Goal: Information Seeking & Learning: Learn about a topic

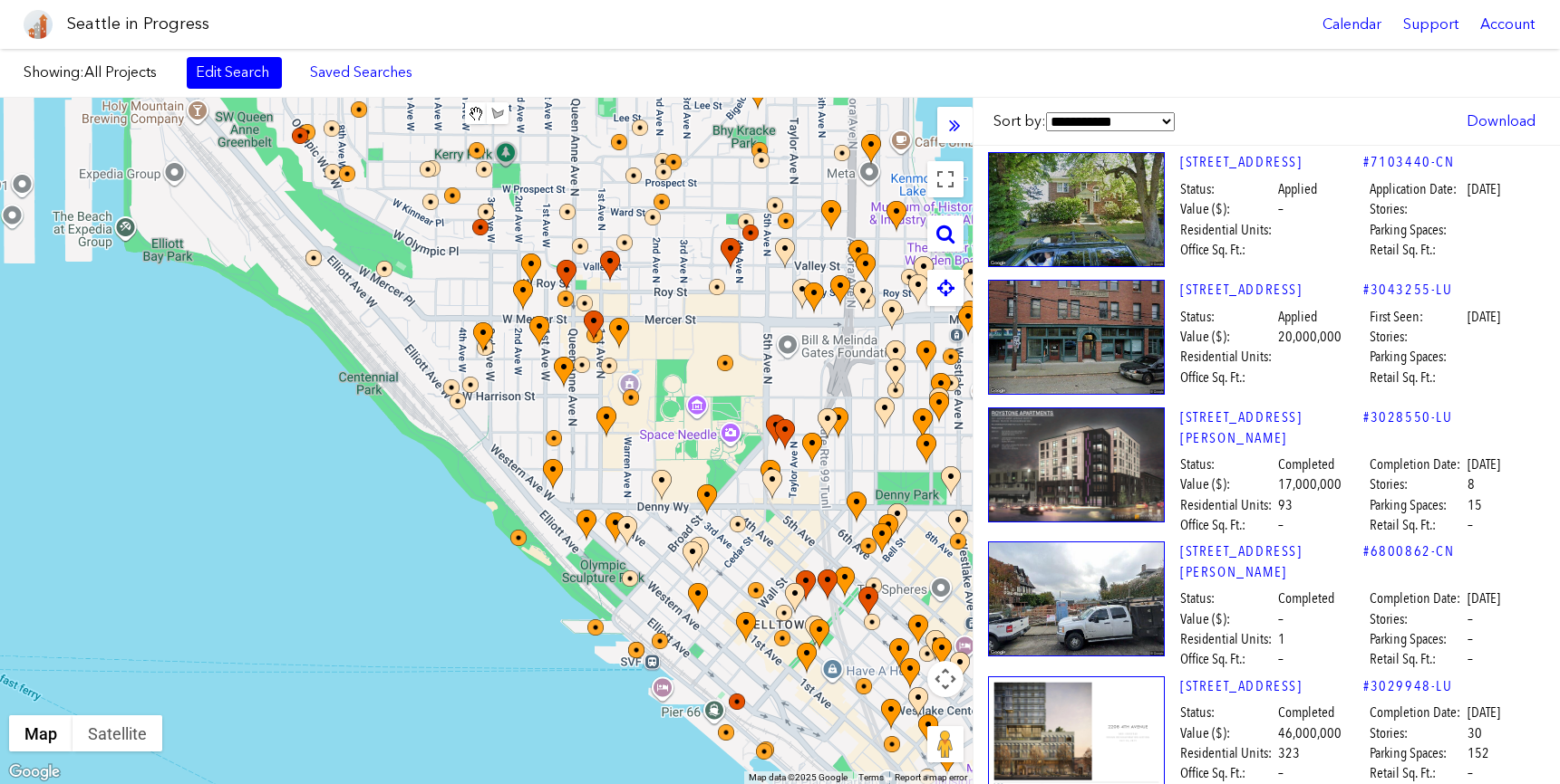
drag, startPoint x: 415, startPoint y: 406, endPoint x: 665, endPoint y: 415, distance: 250.2
click at [665, 415] on div at bounding box center [486, 441] width 972 height 686
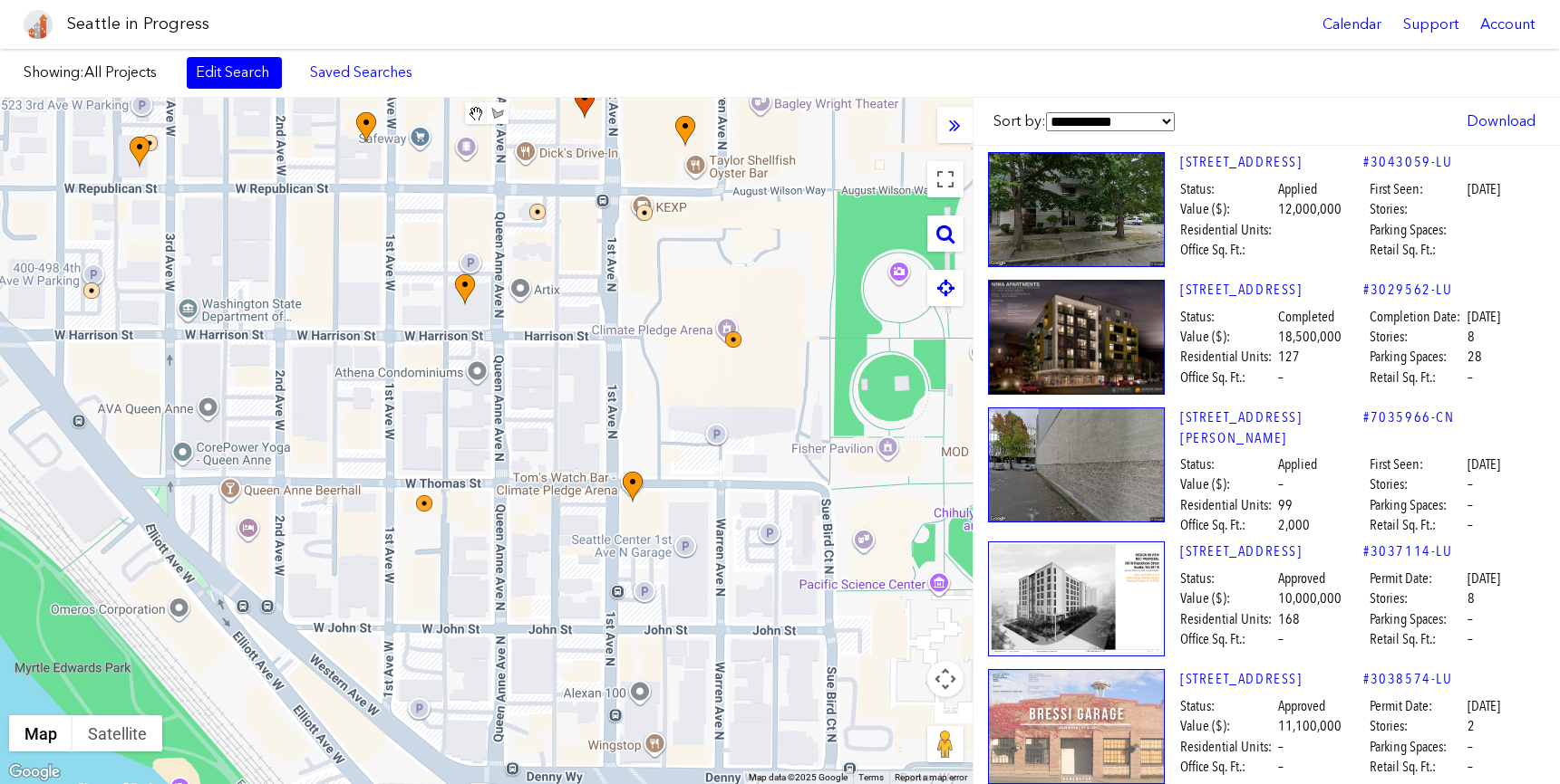
drag, startPoint x: 632, startPoint y: 484, endPoint x: 678, endPoint y: 399, distance: 96.6
click at [678, 399] on div at bounding box center [486, 441] width 972 height 686
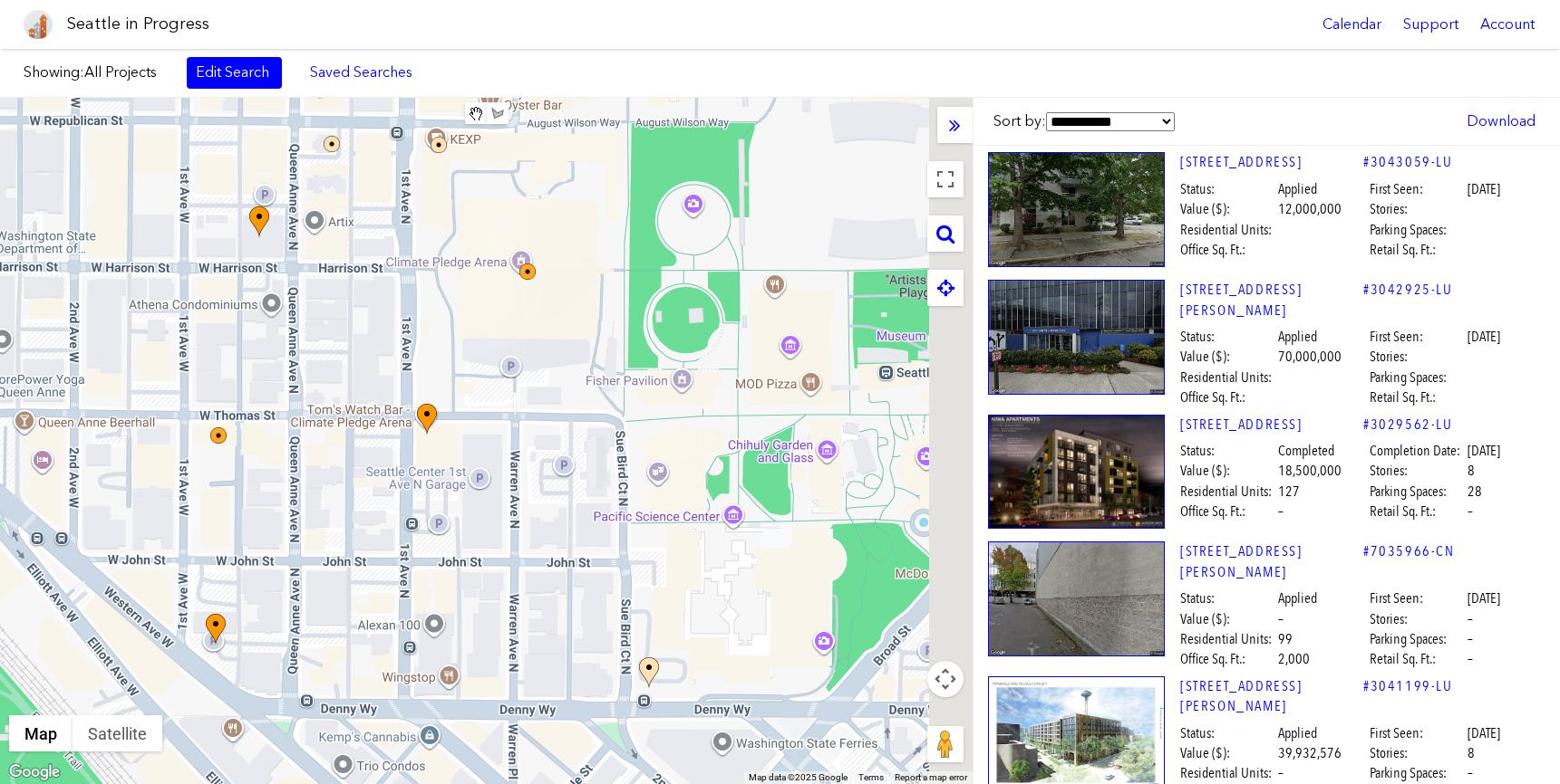
drag, startPoint x: 570, startPoint y: 472, endPoint x: 331, endPoint y: 451, distance: 239.9
click at [331, 452] on div at bounding box center [486, 441] width 972 height 686
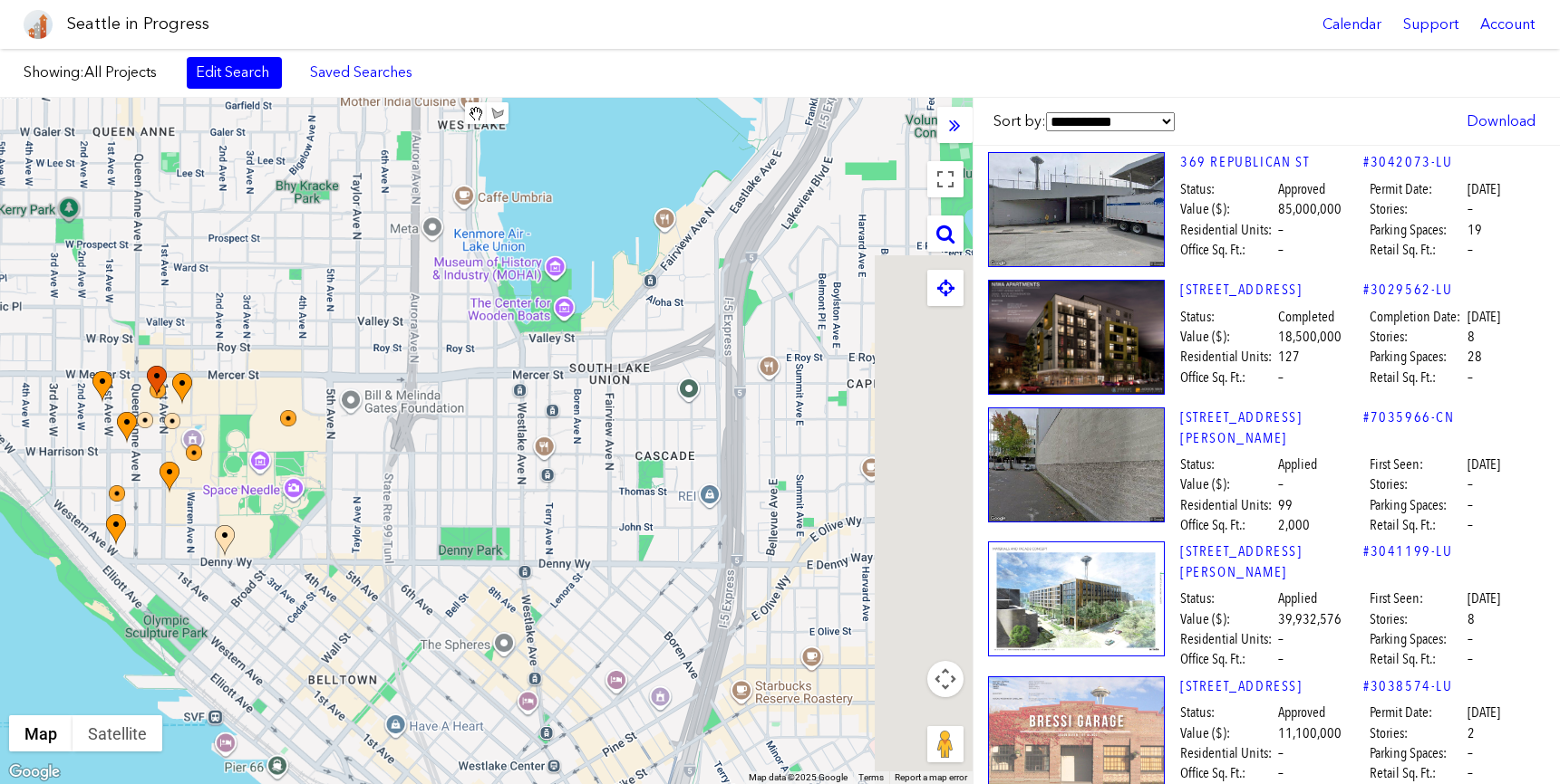
drag, startPoint x: 483, startPoint y: 462, endPoint x: 276, endPoint y: 459, distance: 207.0
click at [276, 459] on div at bounding box center [486, 441] width 972 height 686
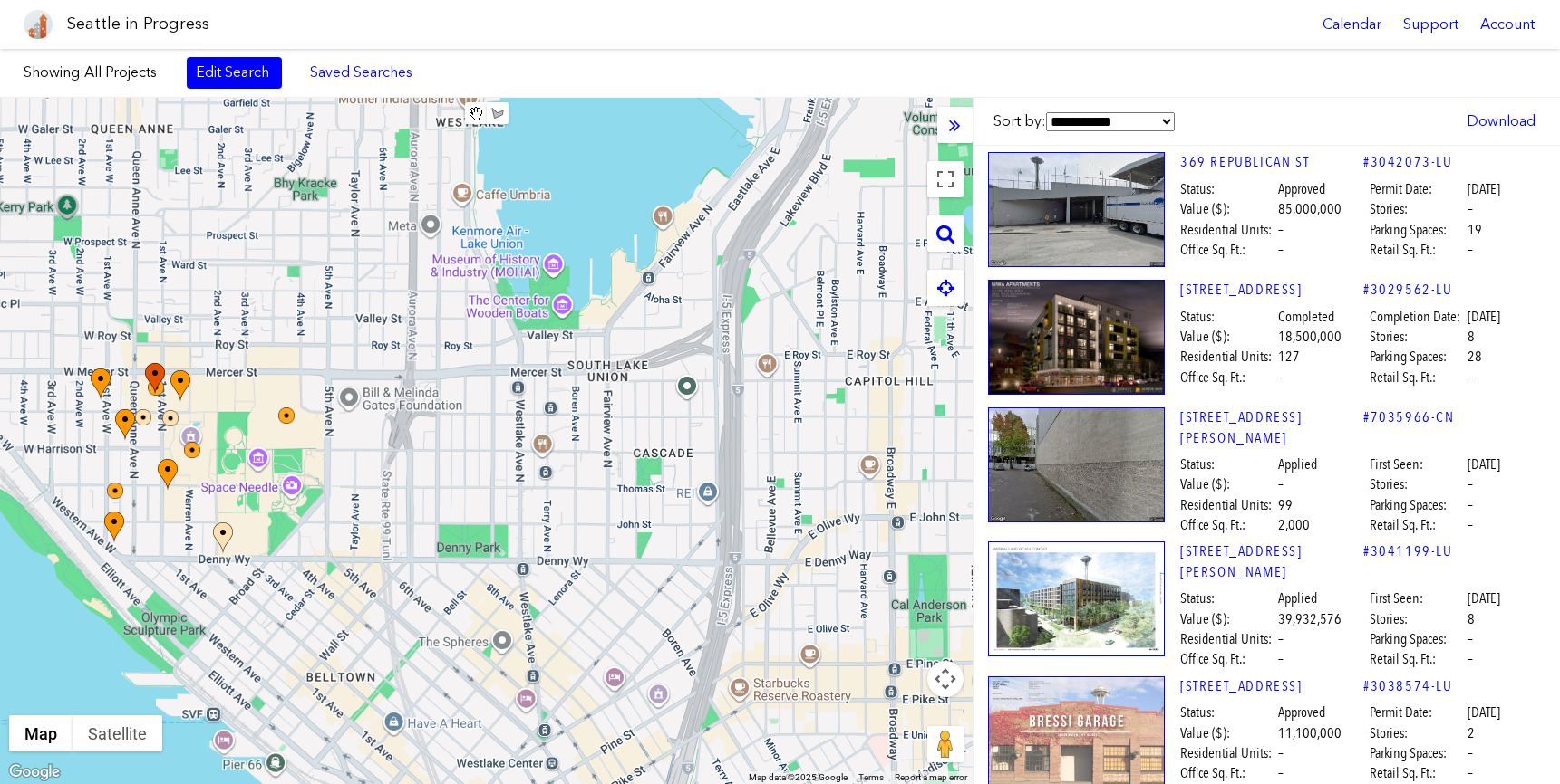
drag, startPoint x: 637, startPoint y: 480, endPoint x: 291, endPoint y: 480, distance: 346.0
click at [302, 480] on div at bounding box center [486, 441] width 972 height 686
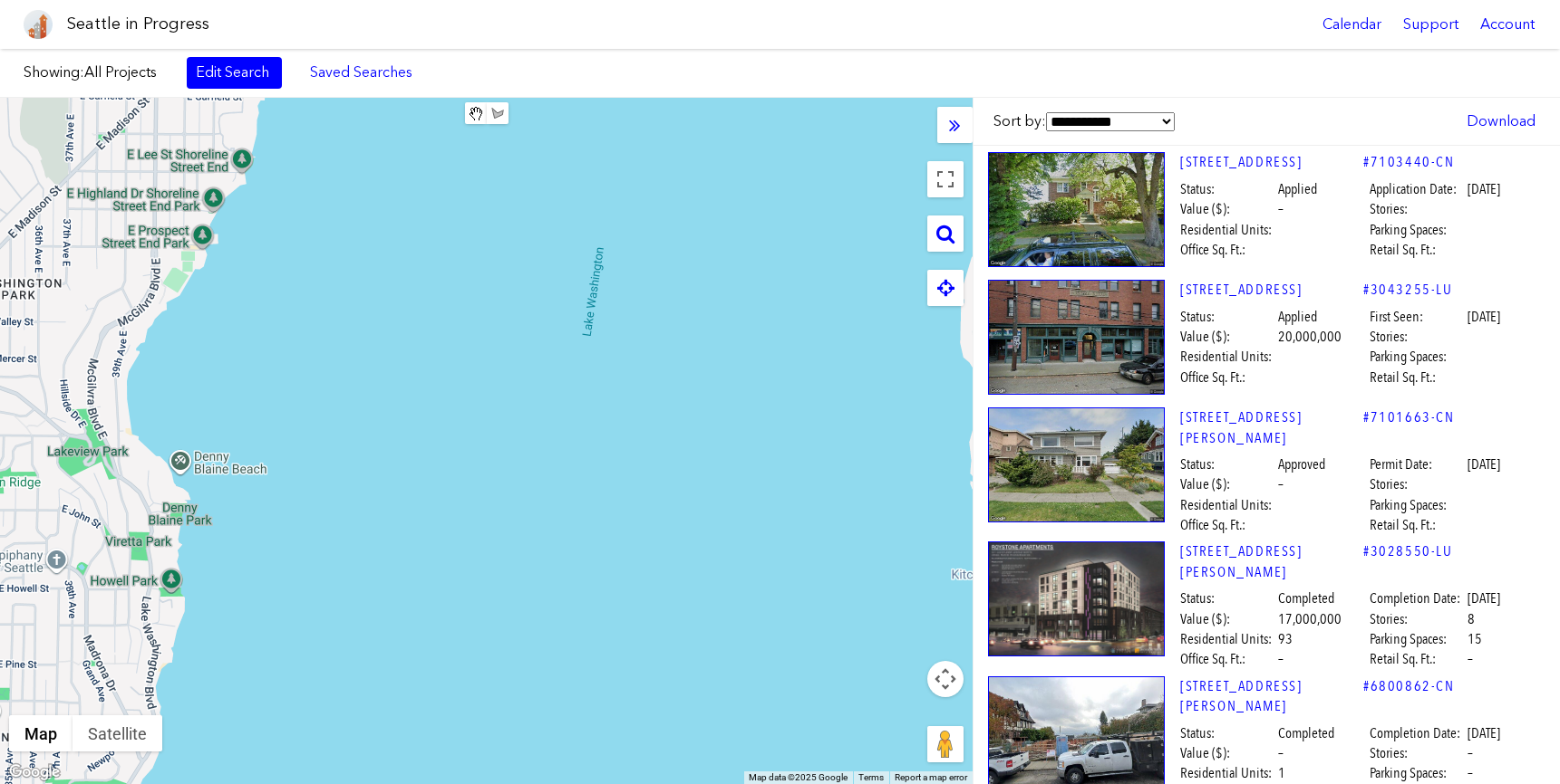
drag, startPoint x: 480, startPoint y: 475, endPoint x: 113, endPoint y: 469, distance: 367.0
click at [113, 469] on div at bounding box center [486, 441] width 972 height 686
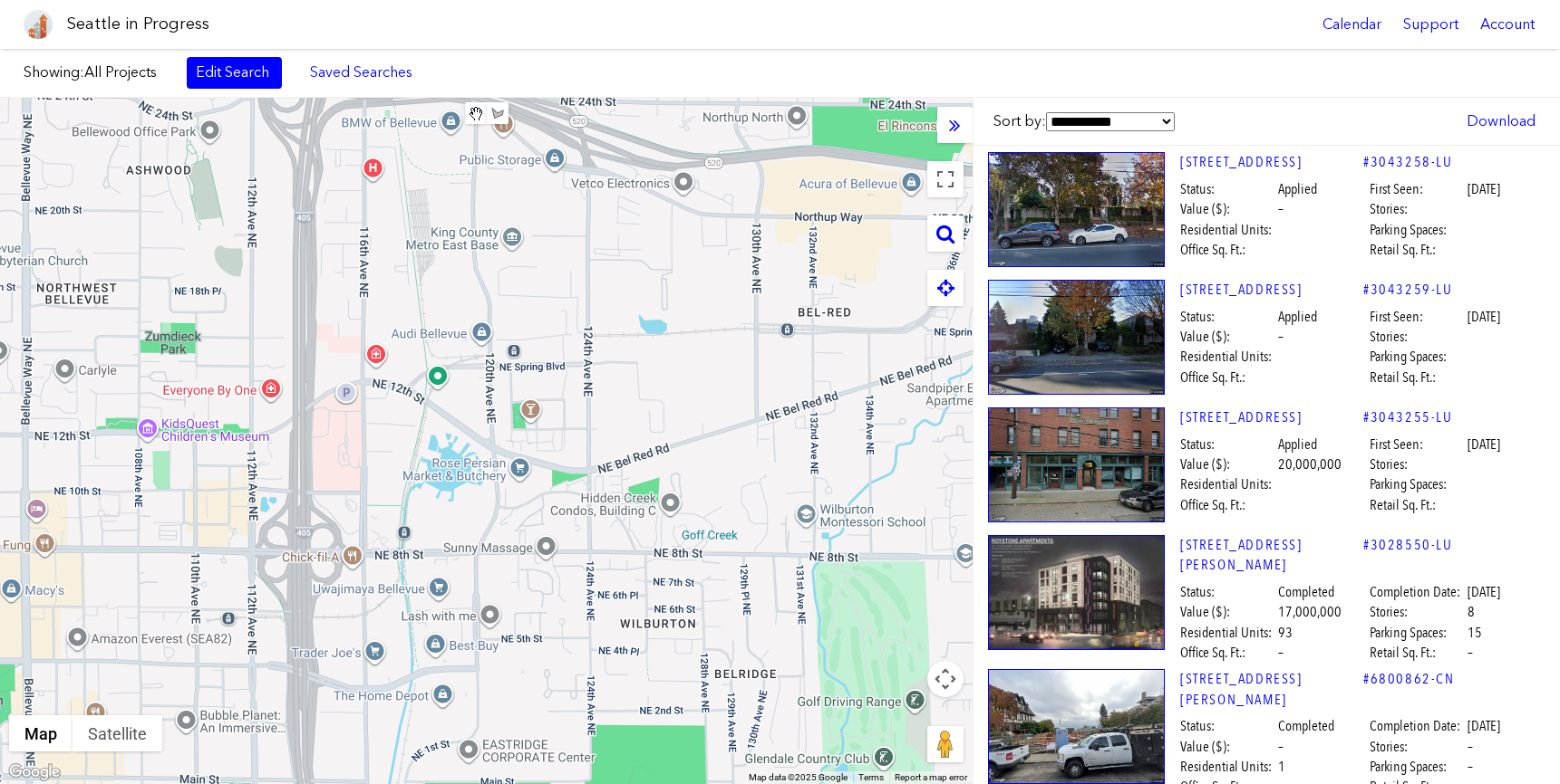
drag, startPoint x: 276, startPoint y: 461, endPoint x: 416, endPoint y: 449, distance: 140.5
click at [416, 449] on div at bounding box center [486, 441] width 972 height 686
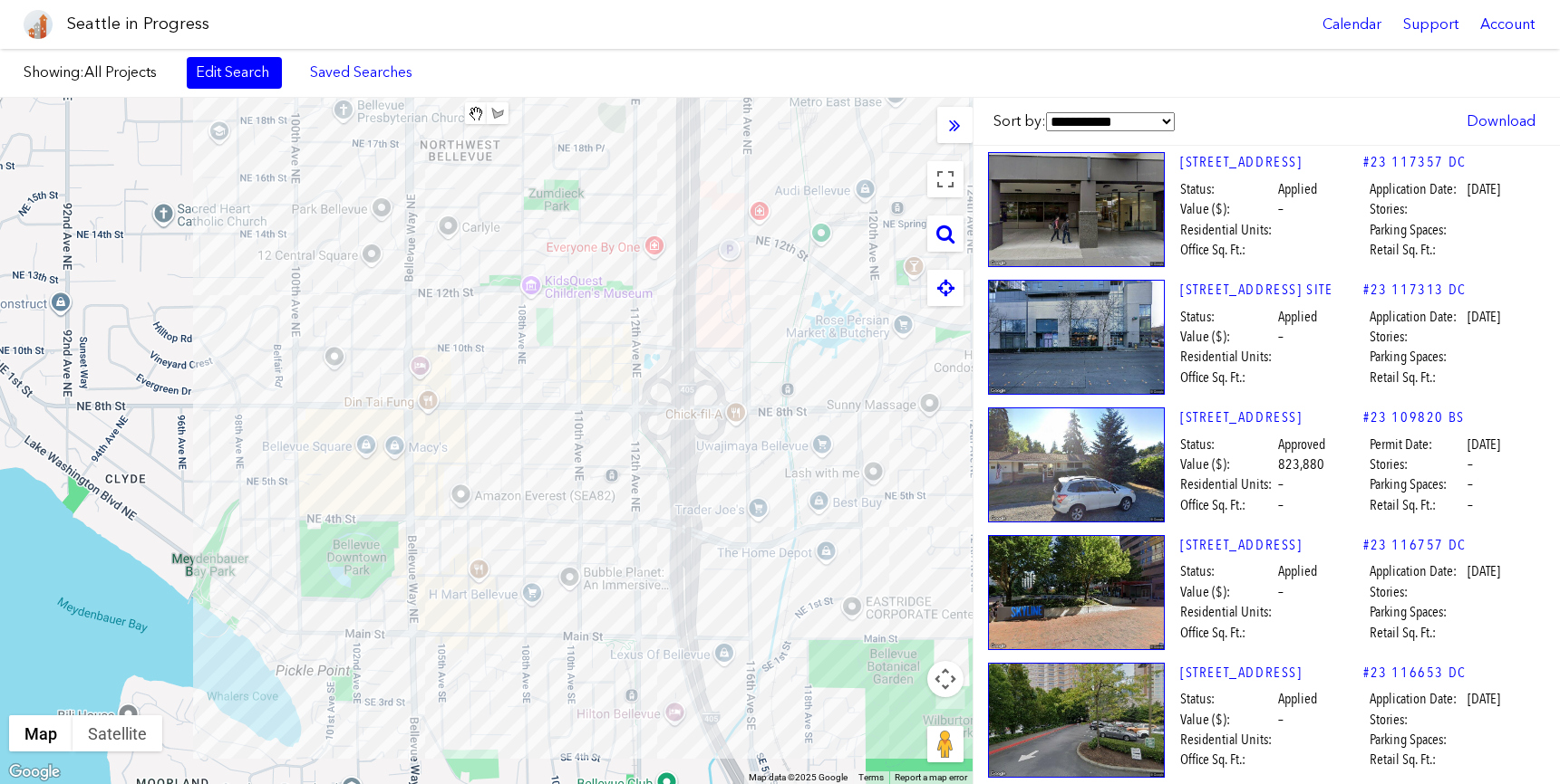
drag, startPoint x: 435, startPoint y: 449, endPoint x: 816, endPoint y: 306, distance: 407.0
click at [816, 306] on div at bounding box center [486, 441] width 972 height 686
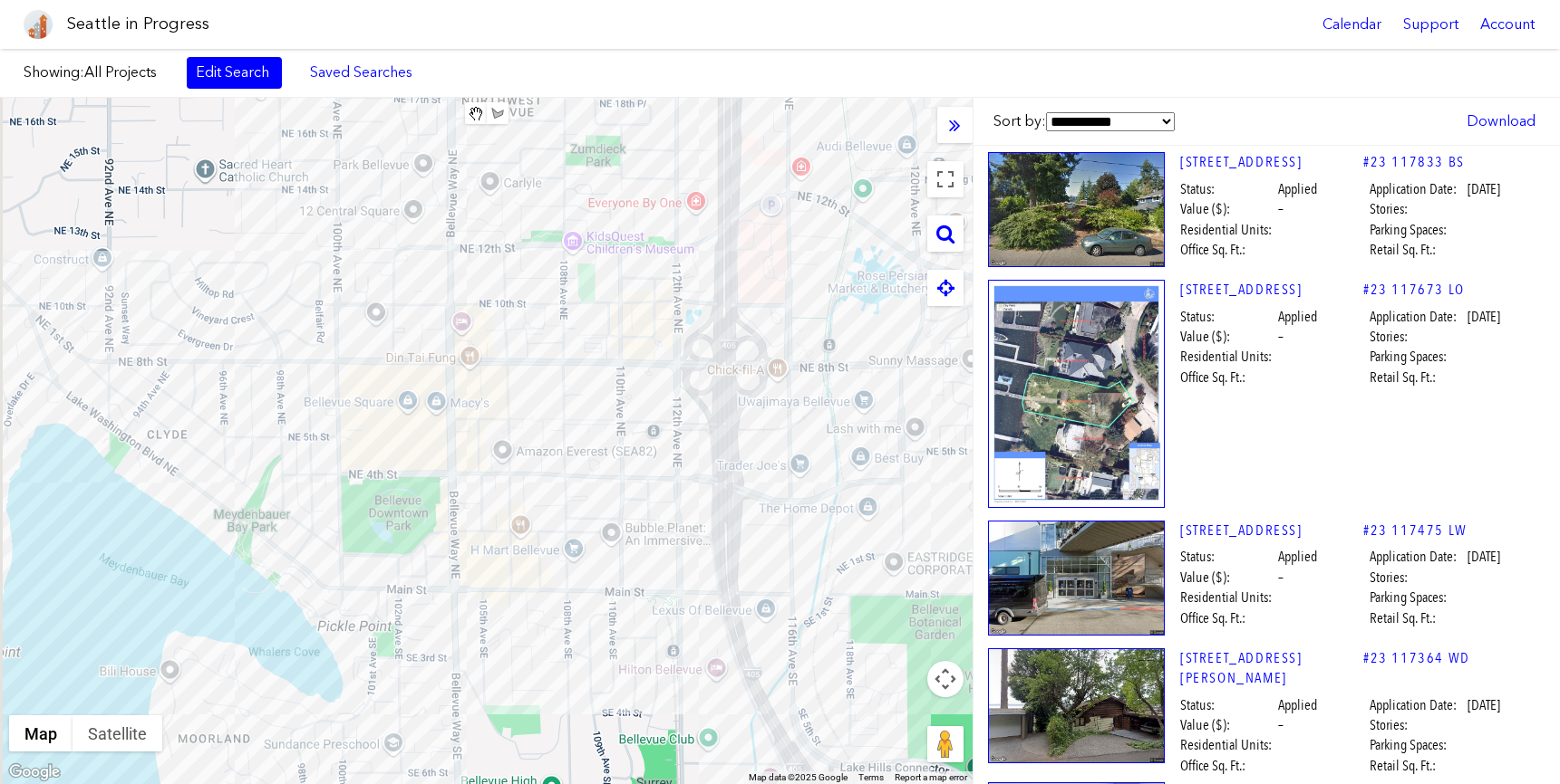
drag, startPoint x: 394, startPoint y: 493, endPoint x: 618, endPoint y: 373, distance: 254.1
click at [618, 373] on div at bounding box center [486, 441] width 972 height 686
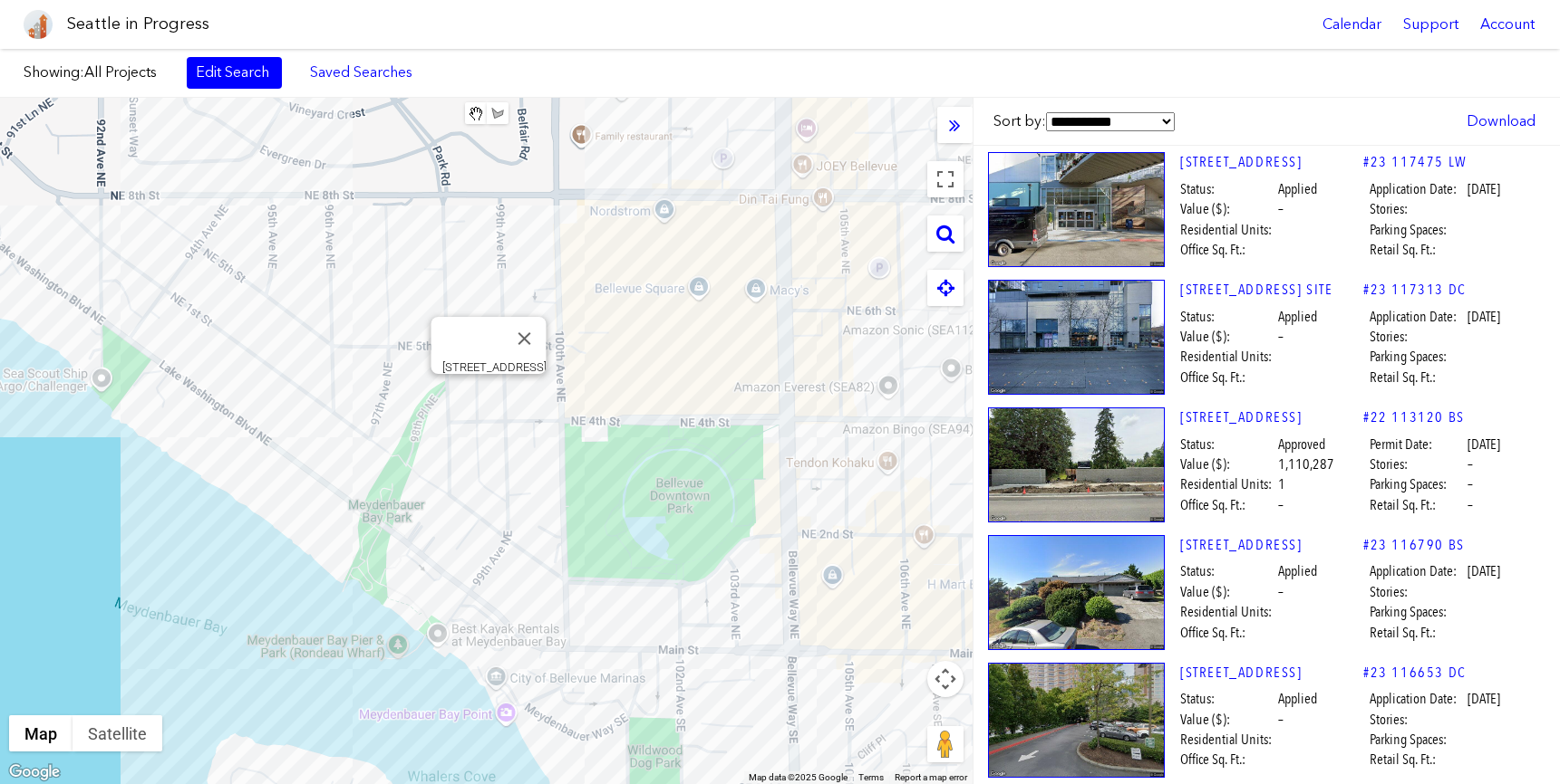
click at [488, 397] on div "[STREET_ADDRESS]" at bounding box center [486, 441] width 972 height 686
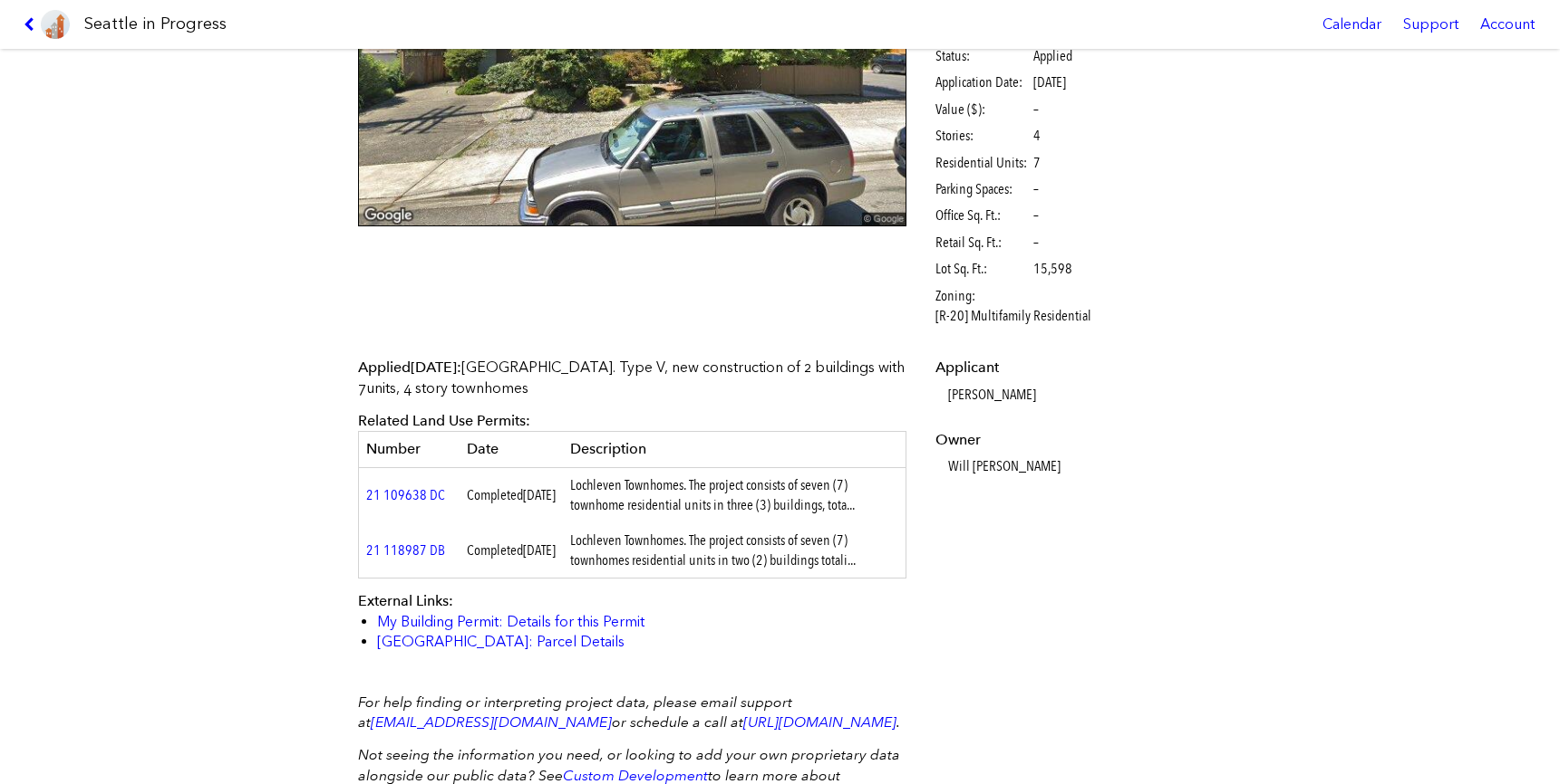
scroll to position [270, 0]
click at [412, 491] on link "21 109638 DC" at bounding box center [406, 493] width 79 height 17
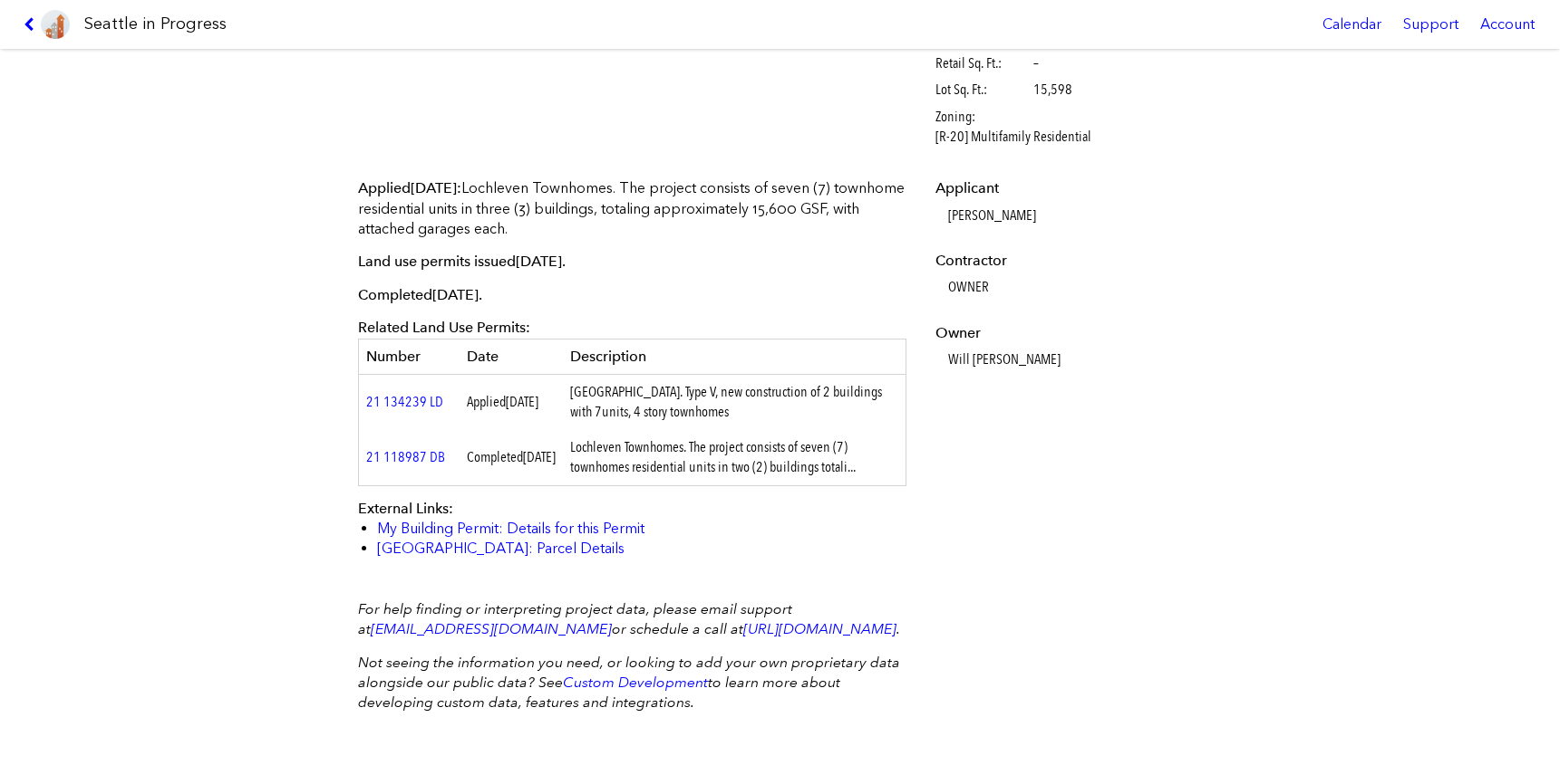
scroll to position [458, 0]
click at [420, 448] on link "21 118987 DB" at bounding box center [406, 456] width 79 height 17
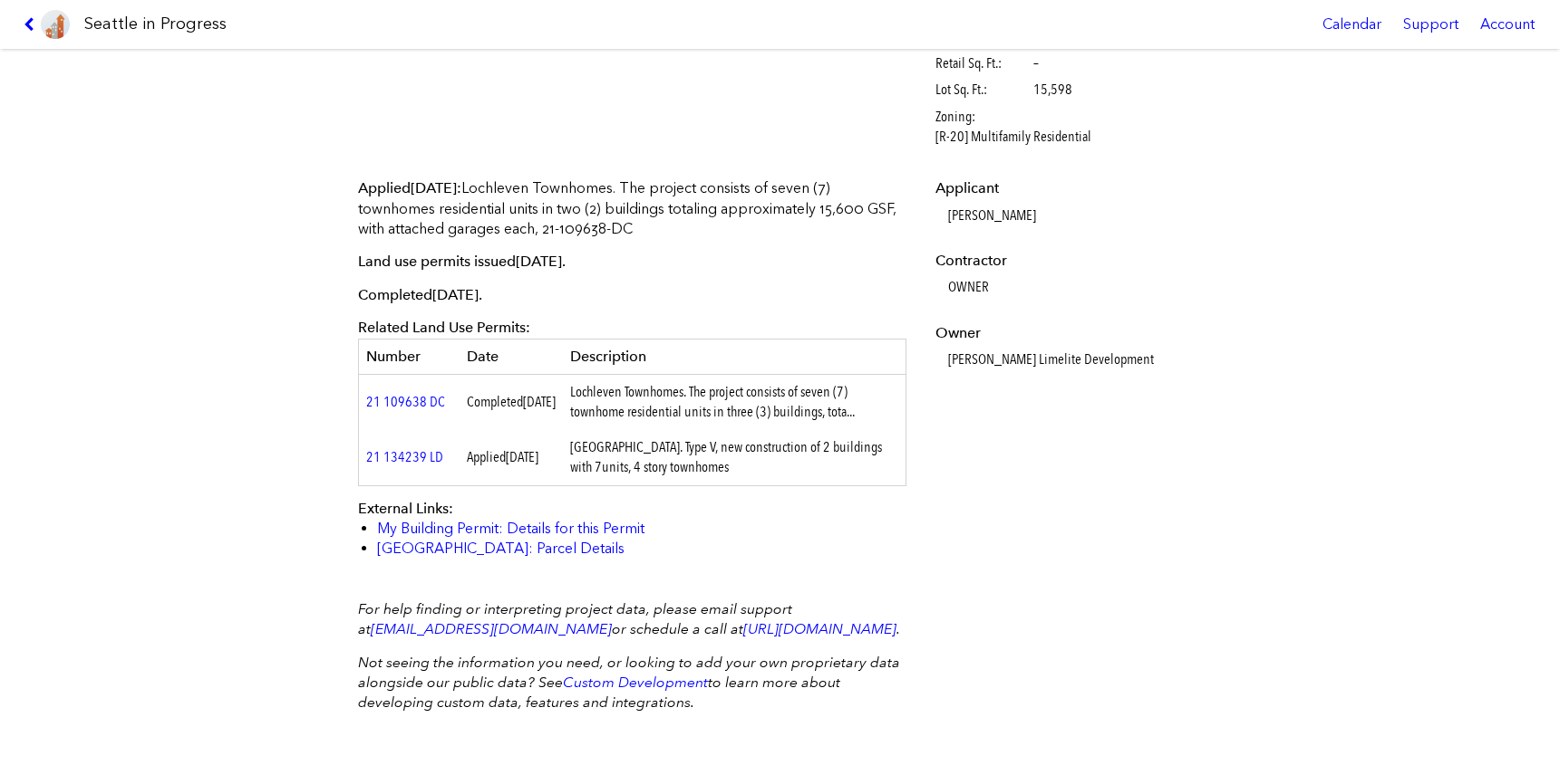
scroll to position [458, 0]
click at [573, 520] on link "My Building Permit: Details for this Permit" at bounding box center [510, 528] width 267 height 17
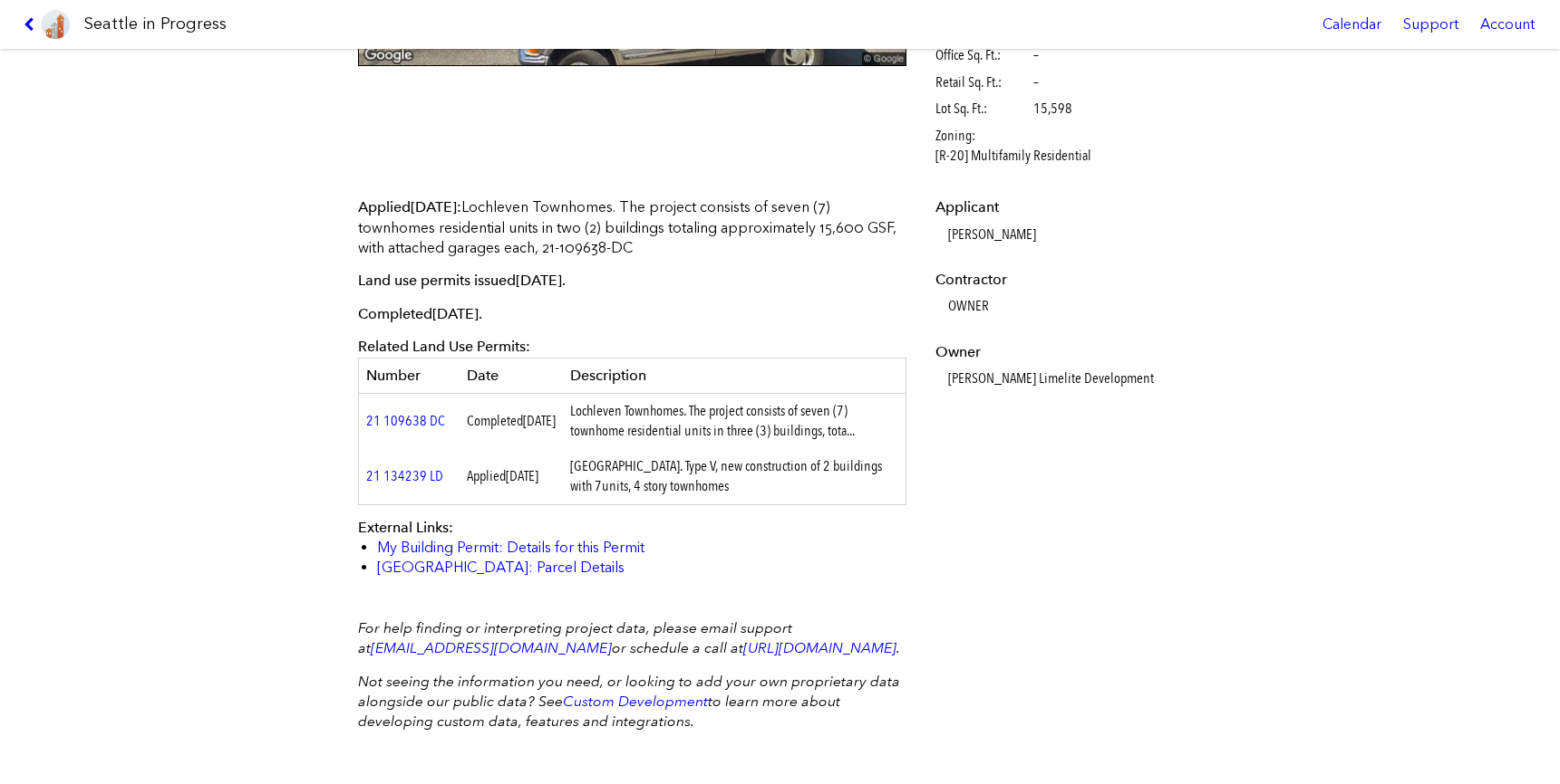
scroll to position [445, 0]
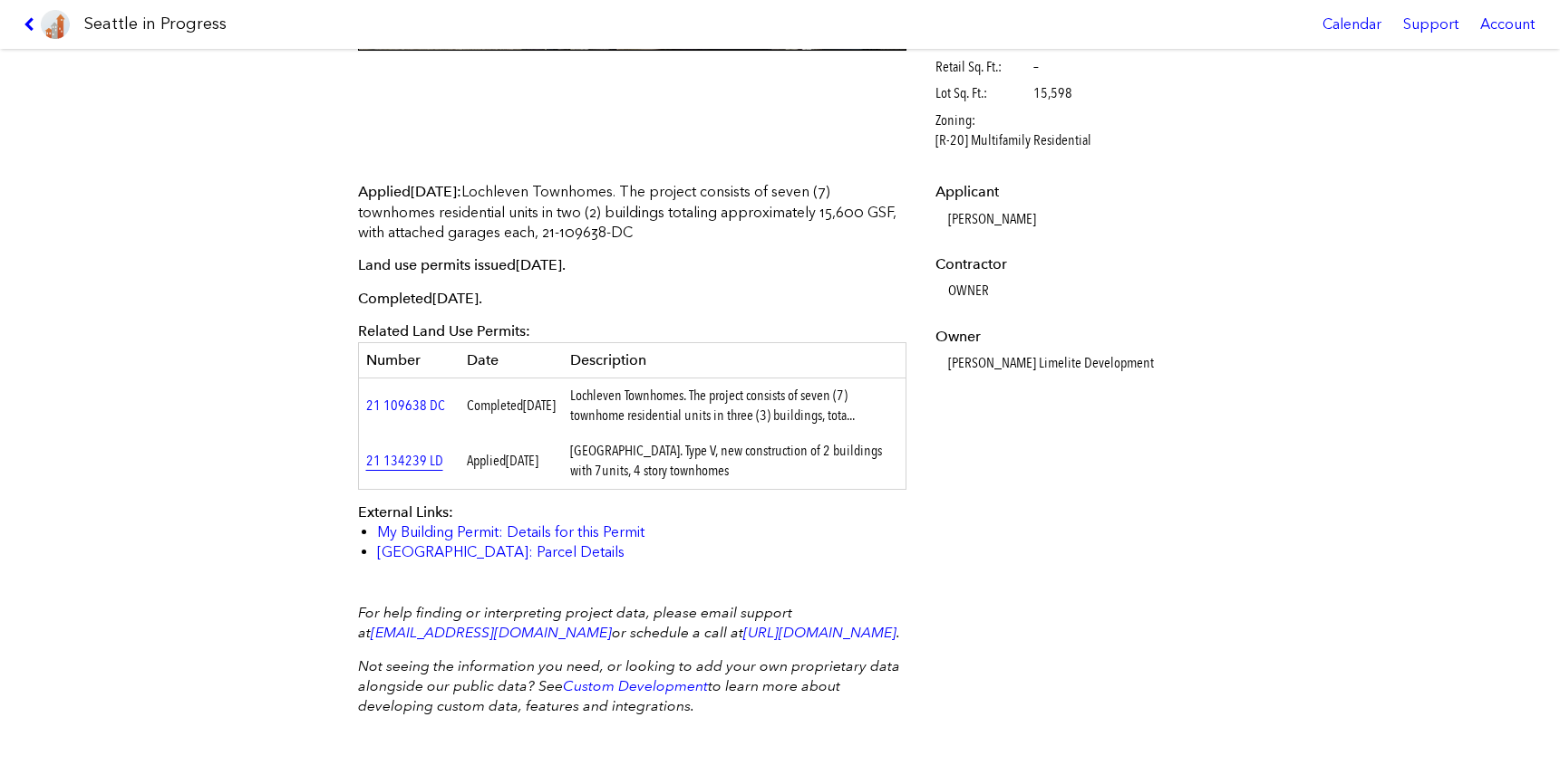
click at [417, 452] on link "21 134239 LD" at bounding box center [405, 460] width 77 height 17
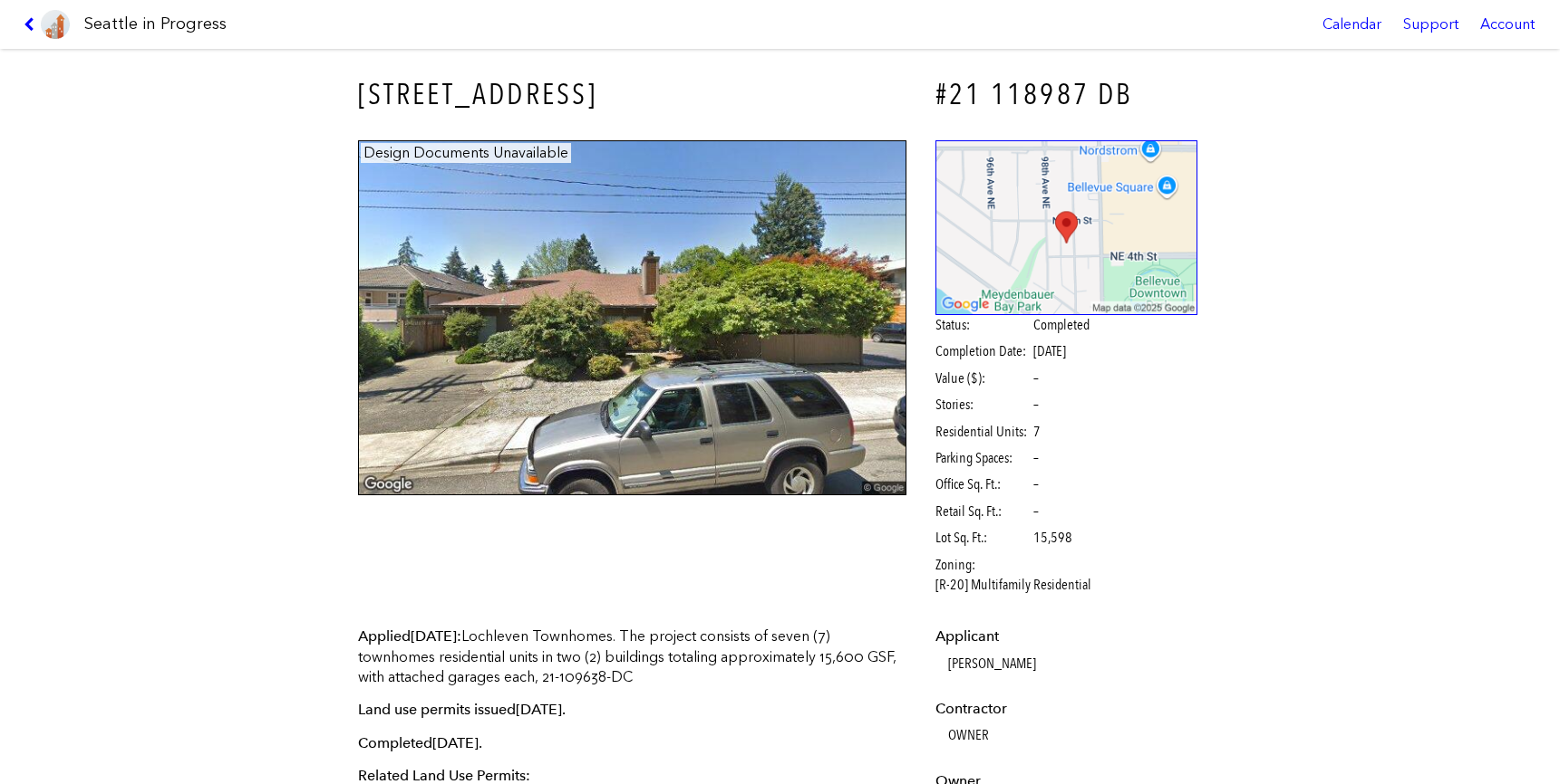
click at [27, 32] on link at bounding box center [46, 24] width 60 height 48
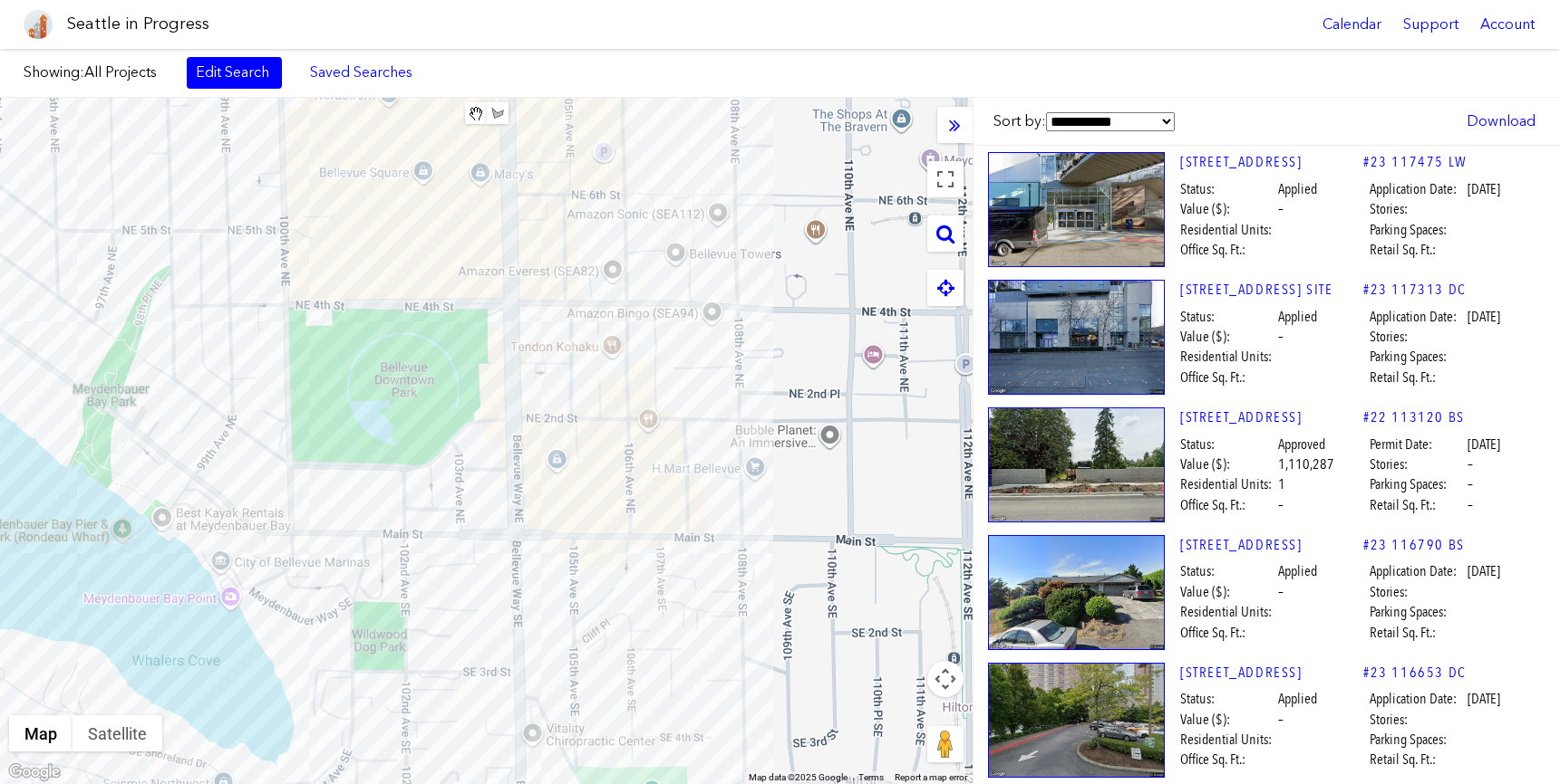
drag, startPoint x: 743, startPoint y: 566, endPoint x: 417, endPoint y: 534, distance: 327.6
click at [417, 534] on div at bounding box center [486, 441] width 972 height 686
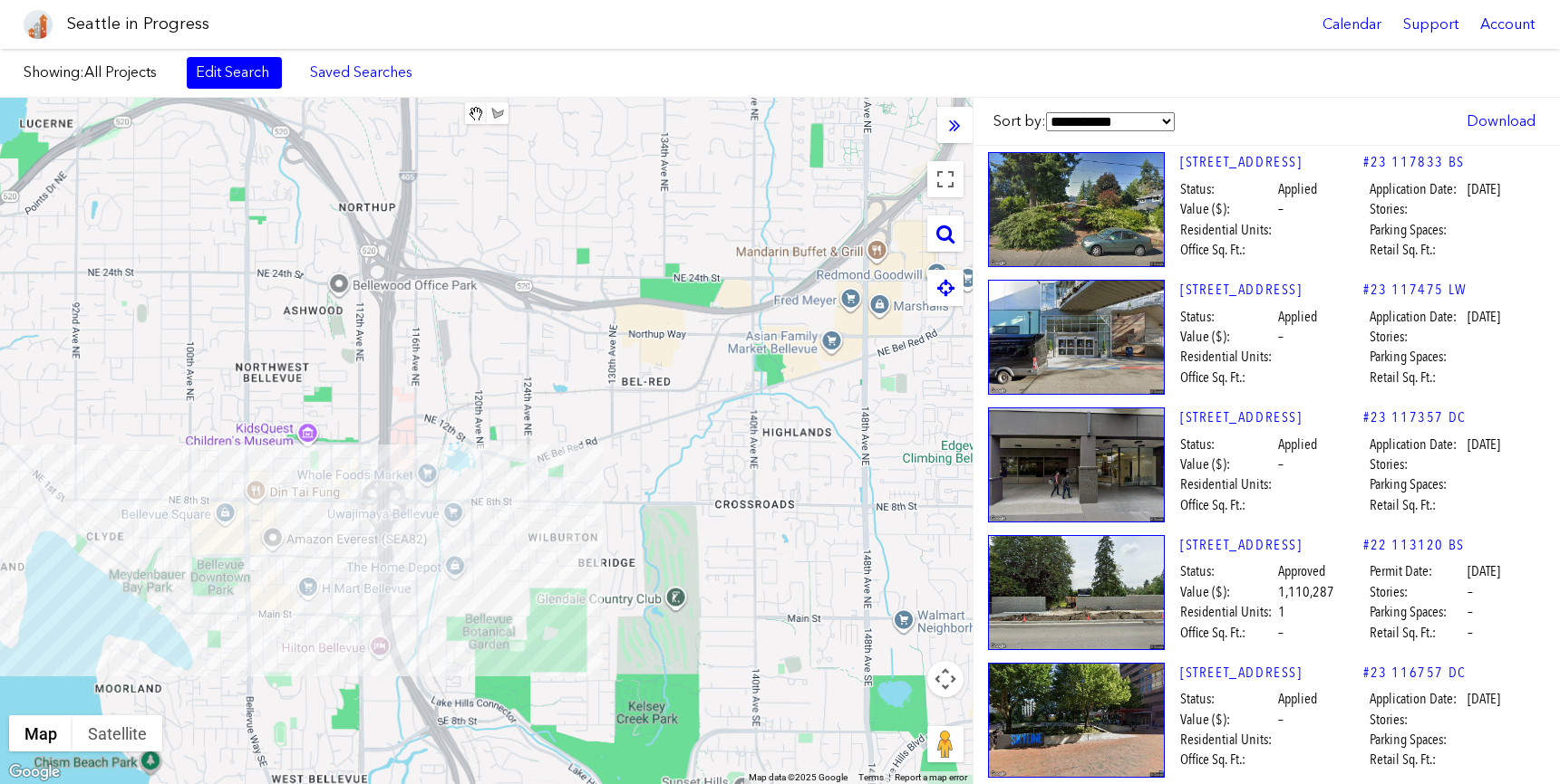
drag, startPoint x: 770, startPoint y: 466, endPoint x: 586, endPoint y: 524, distance: 192.9
click at [586, 524] on div at bounding box center [486, 441] width 972 height 686
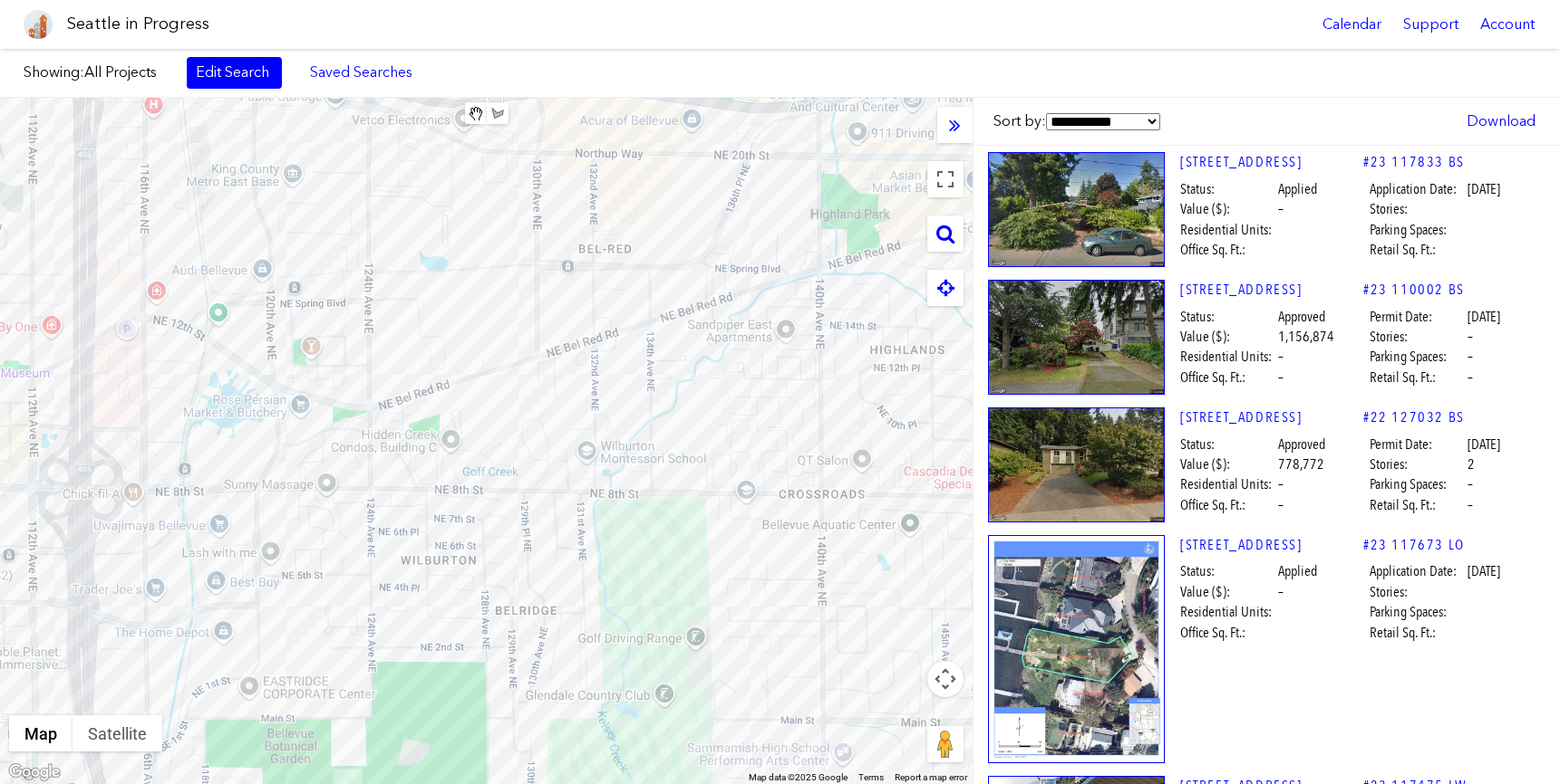
drag, startPoint x: 712, startPoint y: 330, endPoint x: 642, endPoint y: 387, distance: 90.3
click at [642, 387] on div at bounding box center [486, 441] width 972 height 686
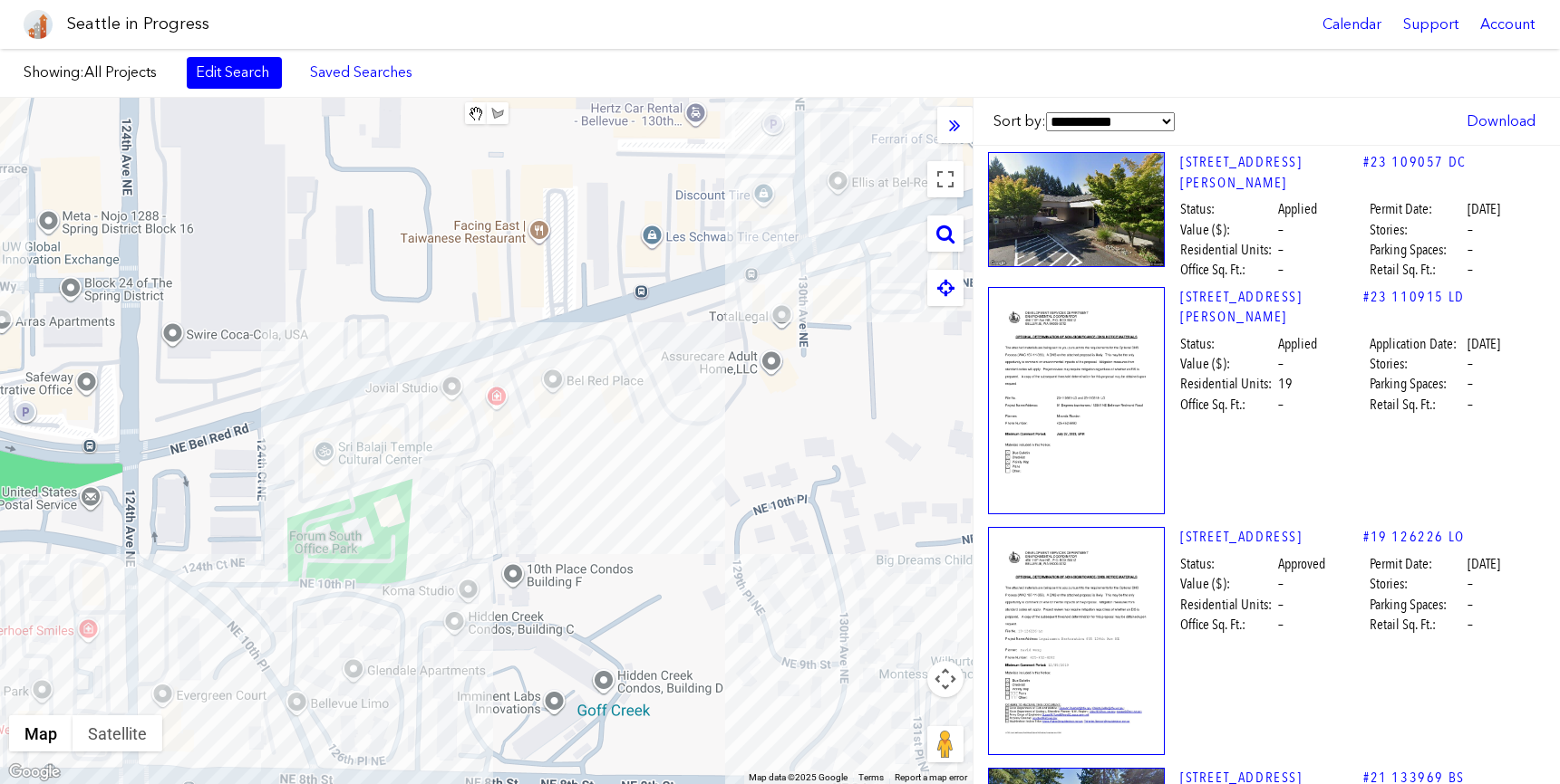
drag, startPoint x: 558, startPoint y: 454, endPoint x: 784, endPoint y: 361, distance: 244.4
click at [784, 361] on div at bounding box center [486, 441] width 972 height 686
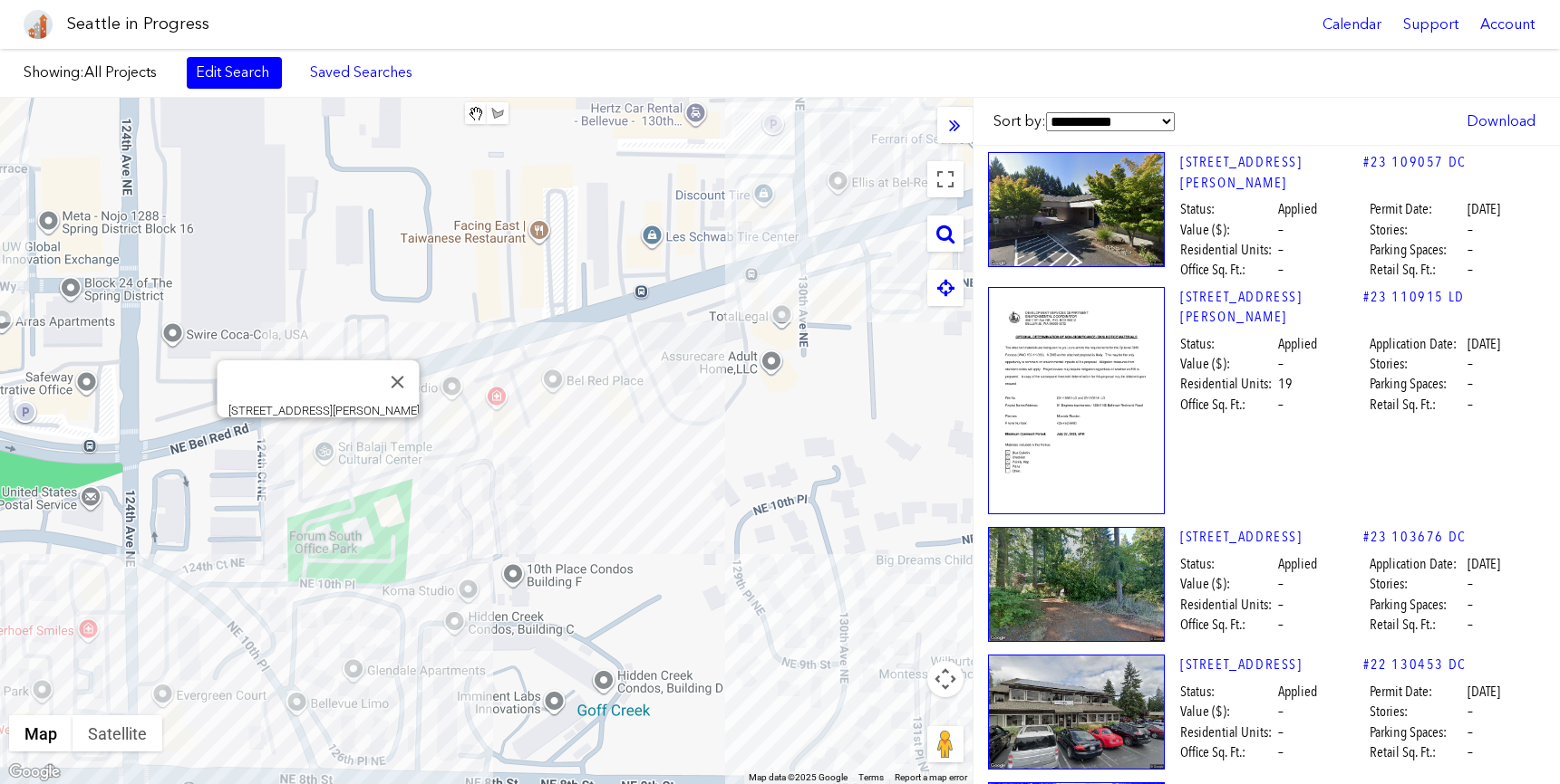
click at [317, 439] on div "[STREET_ADDRESS][PERSON_NAME]" at bounding box center [486, 441] width 972 height 686
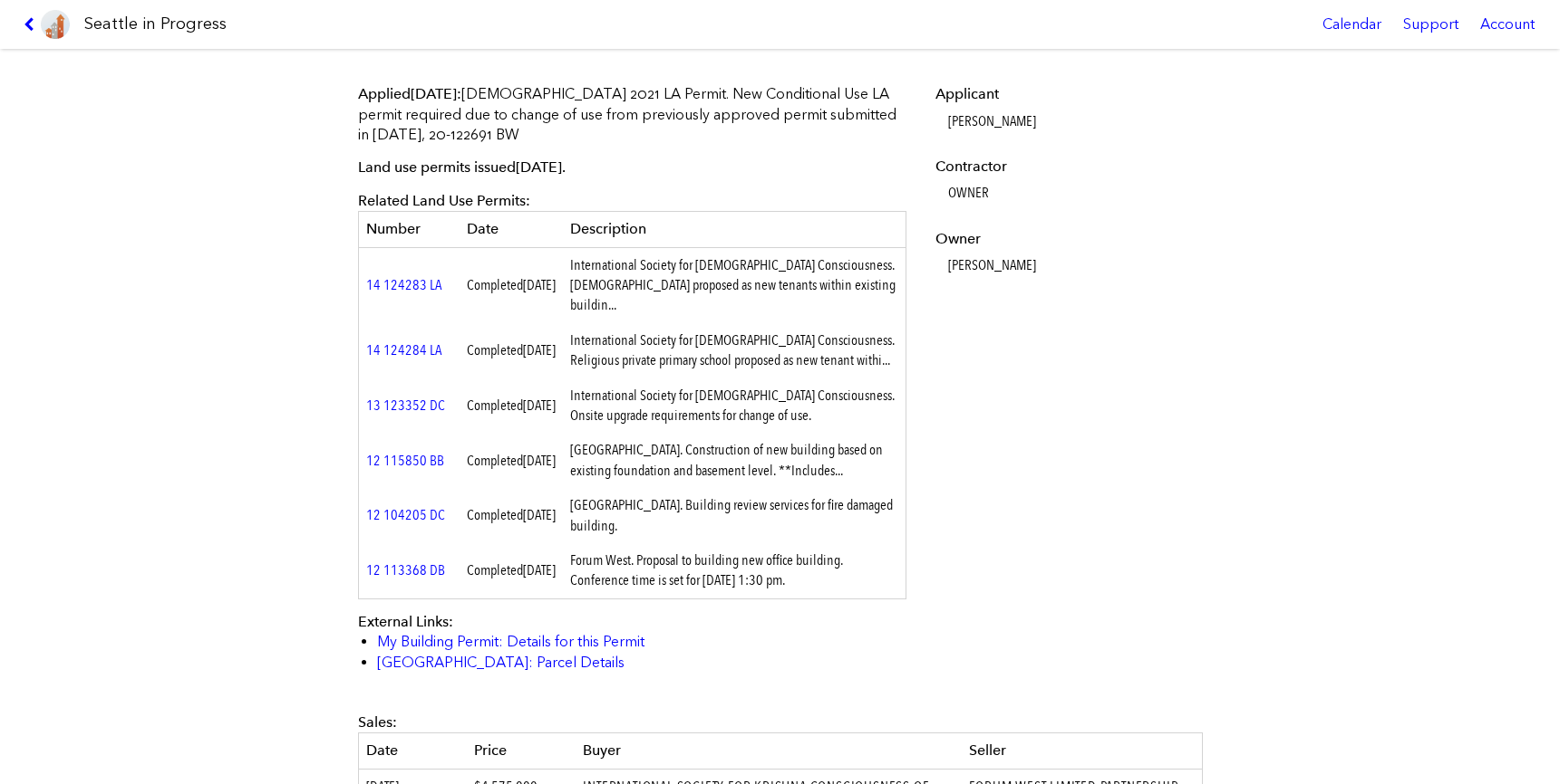
scroll to position [813, 0]
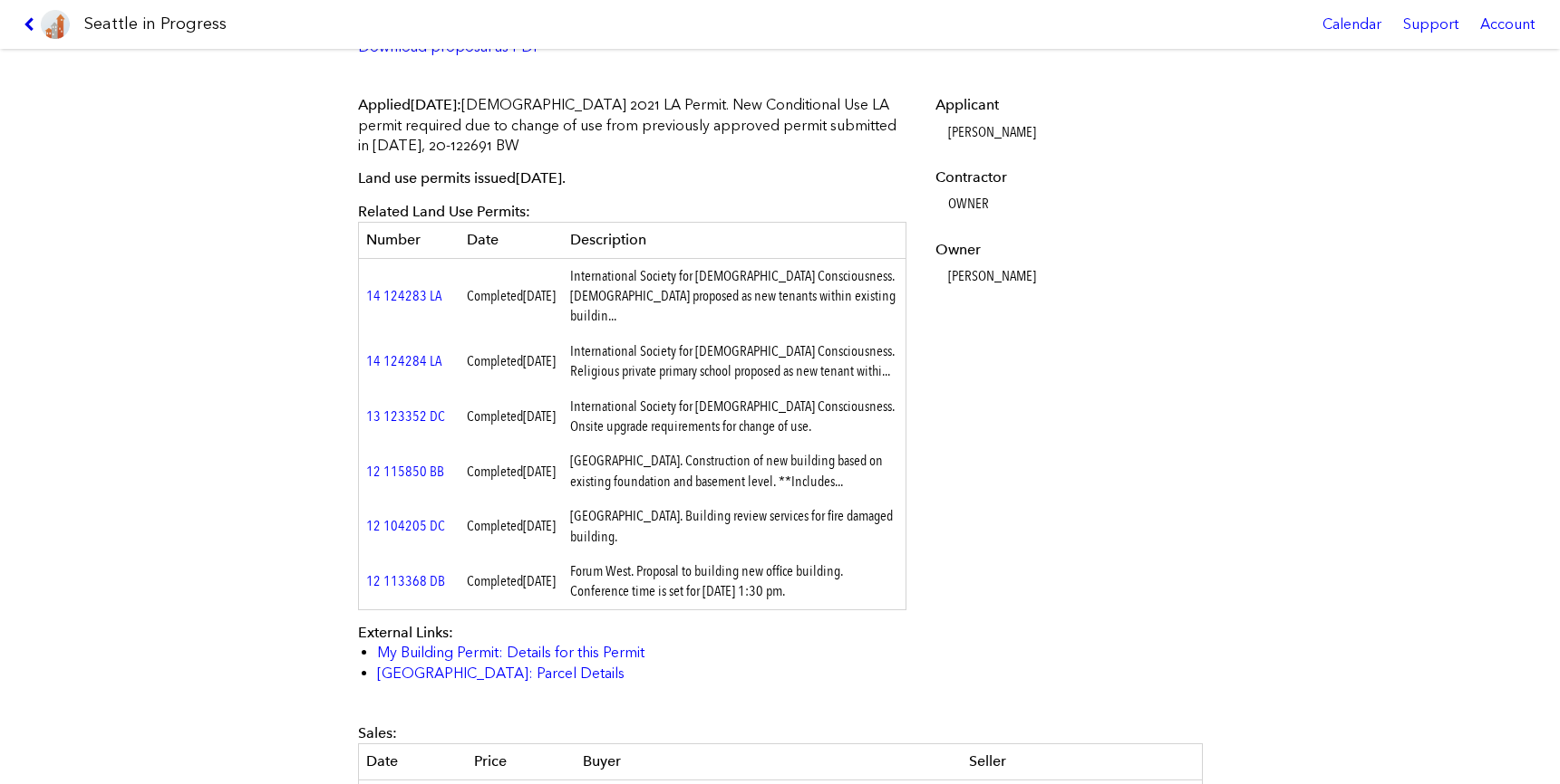
click at [34, 20] on icon at bounding box center [32, 24] width 17 height 15
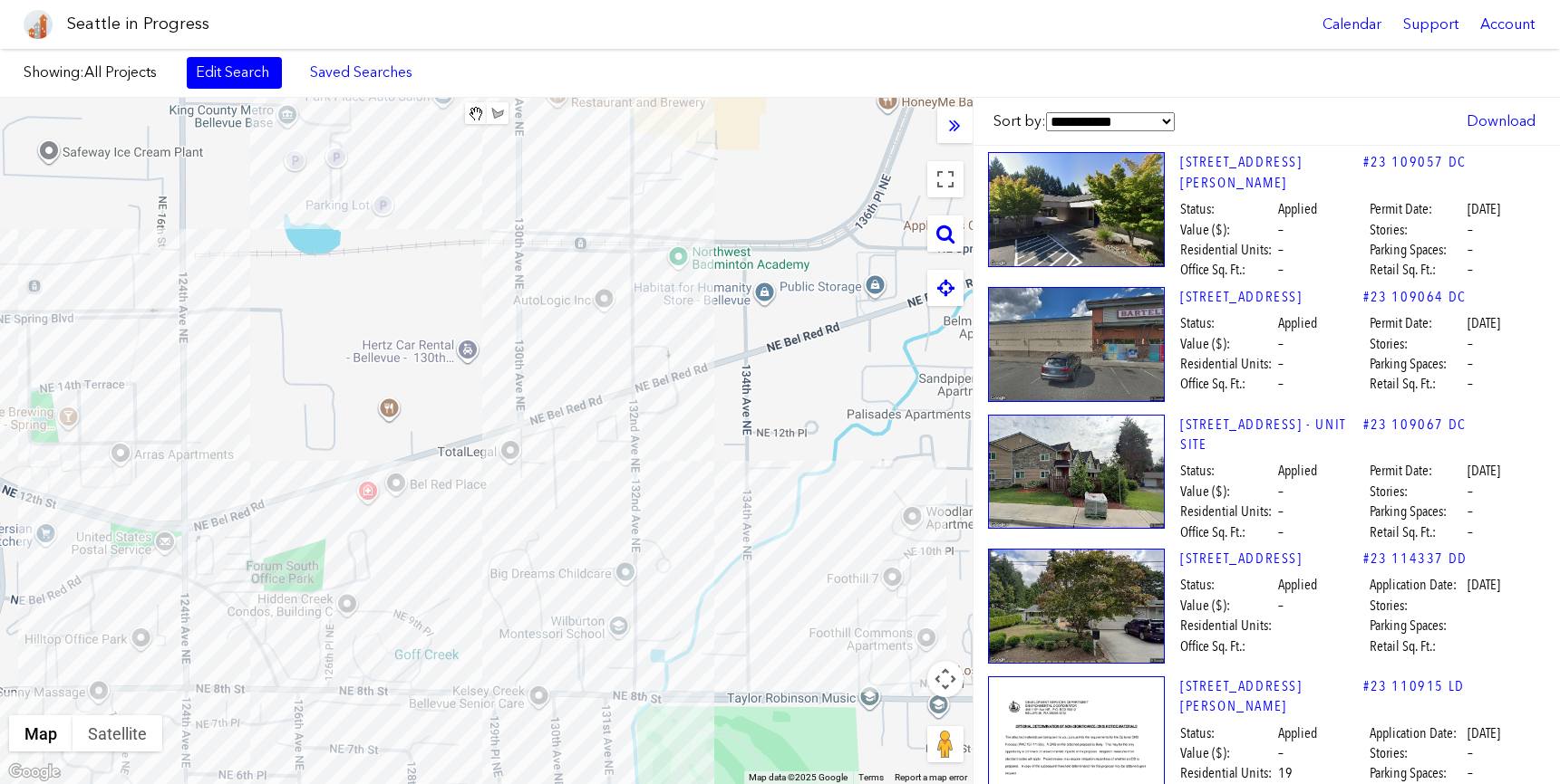
drag, startPoint x: 811, startPoint y: 433, endPoint x: 608, endPoint y: 484, distance: 209.3
click at [608, 484] on div at bounding box center [486, 441] width 972 height 686
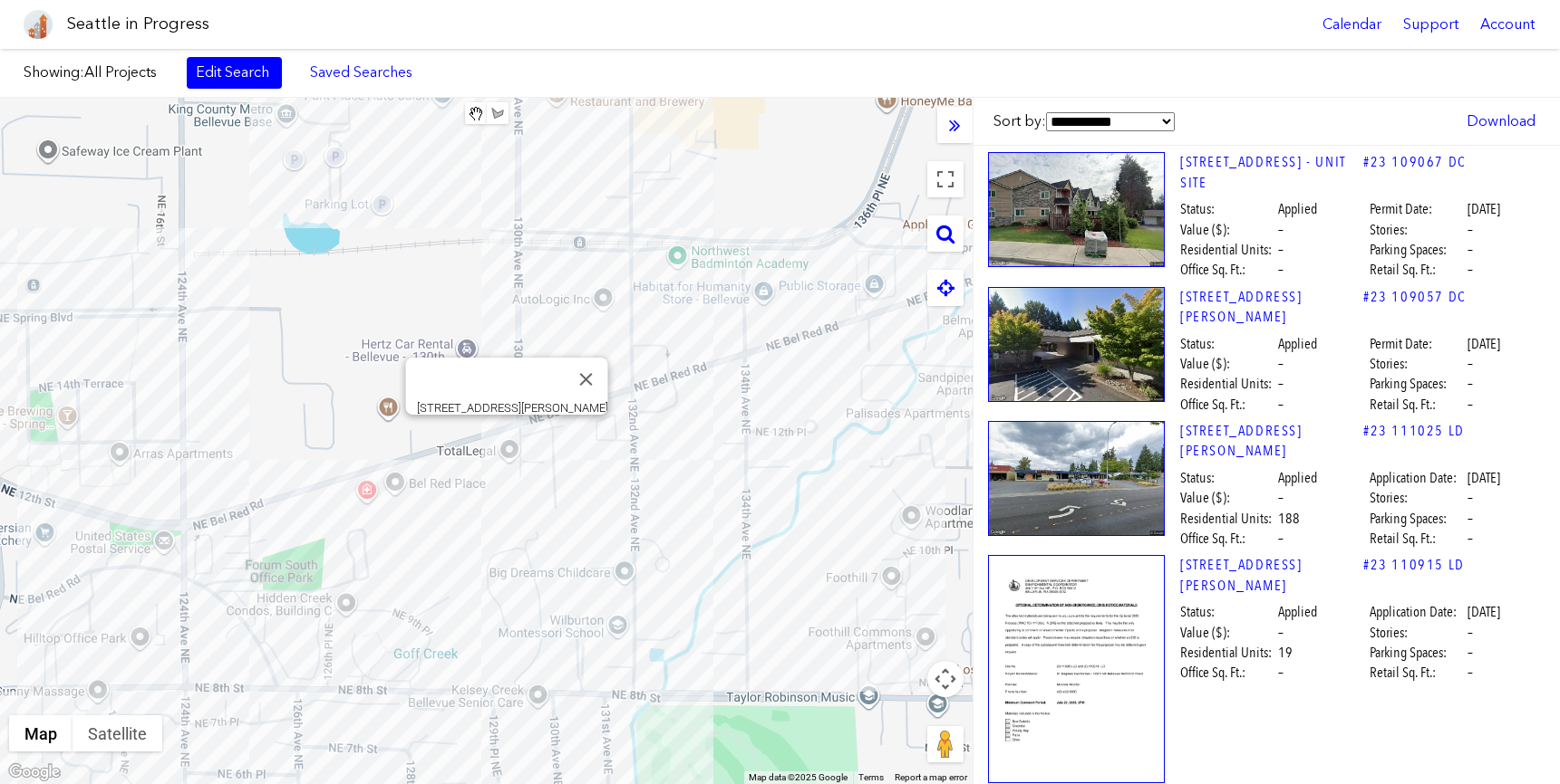
click at [505, 433] on div "[STREET_ADDRESS][PERSON_NAME]" at bounding box center [486, 441] width 972 height 686
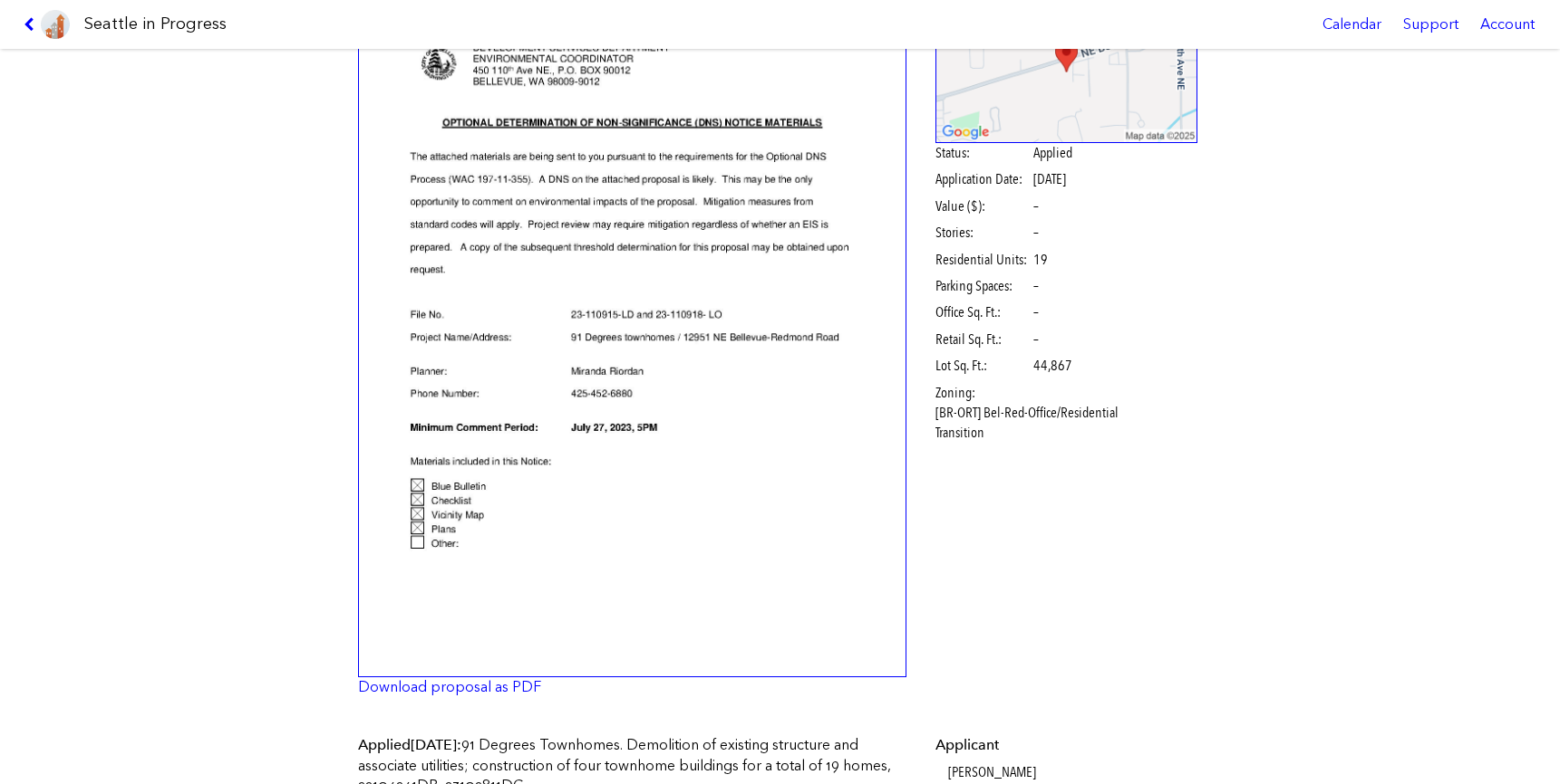
scroll to position [131, 0]
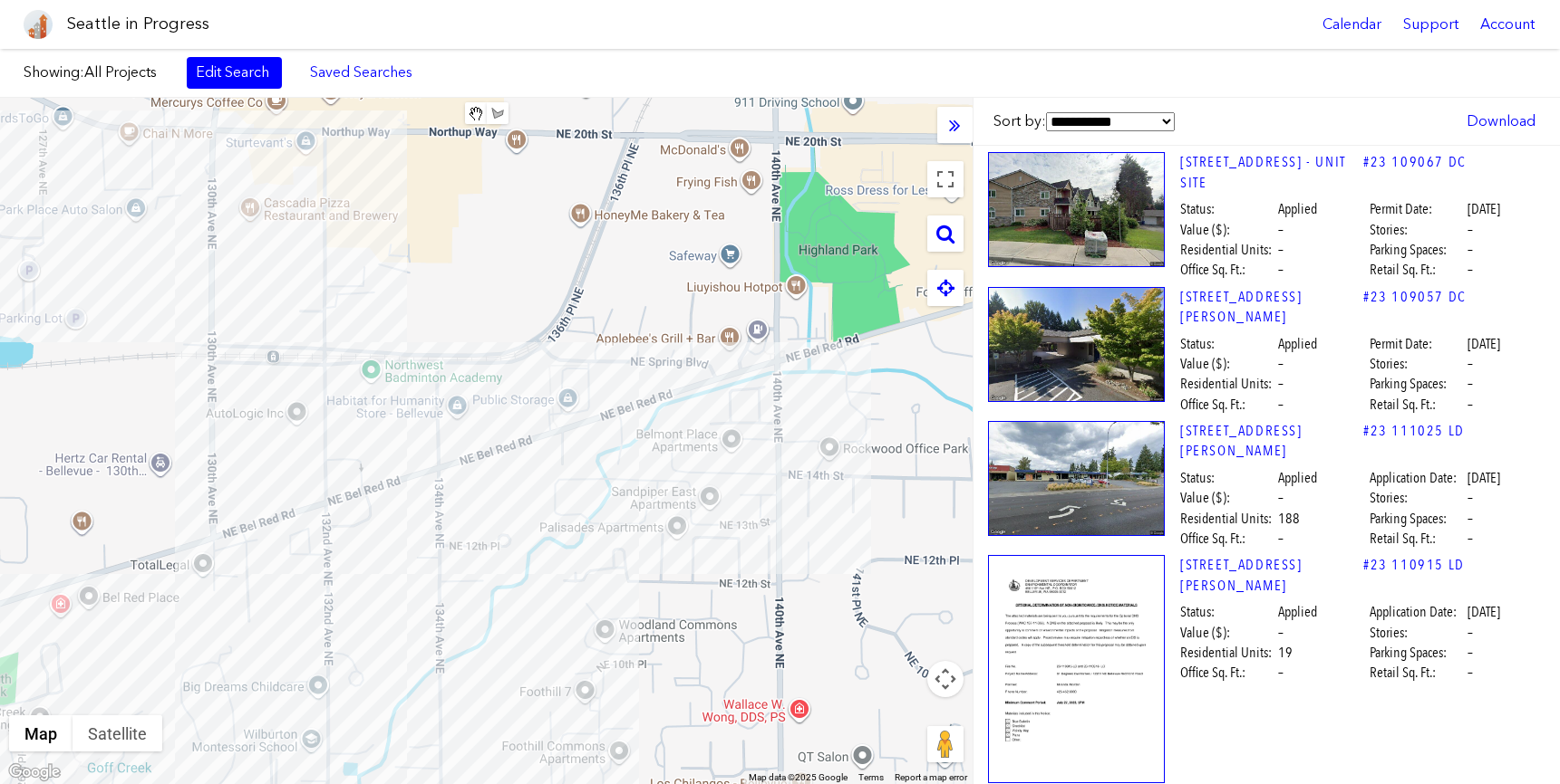
drag, startPoint x: 768, startPoint y: 394, endPoint x: 459, endPoint y: 510, distance: 330.1
click at [459, 510] on div at bounding box center [486, 441] width 972 height 686
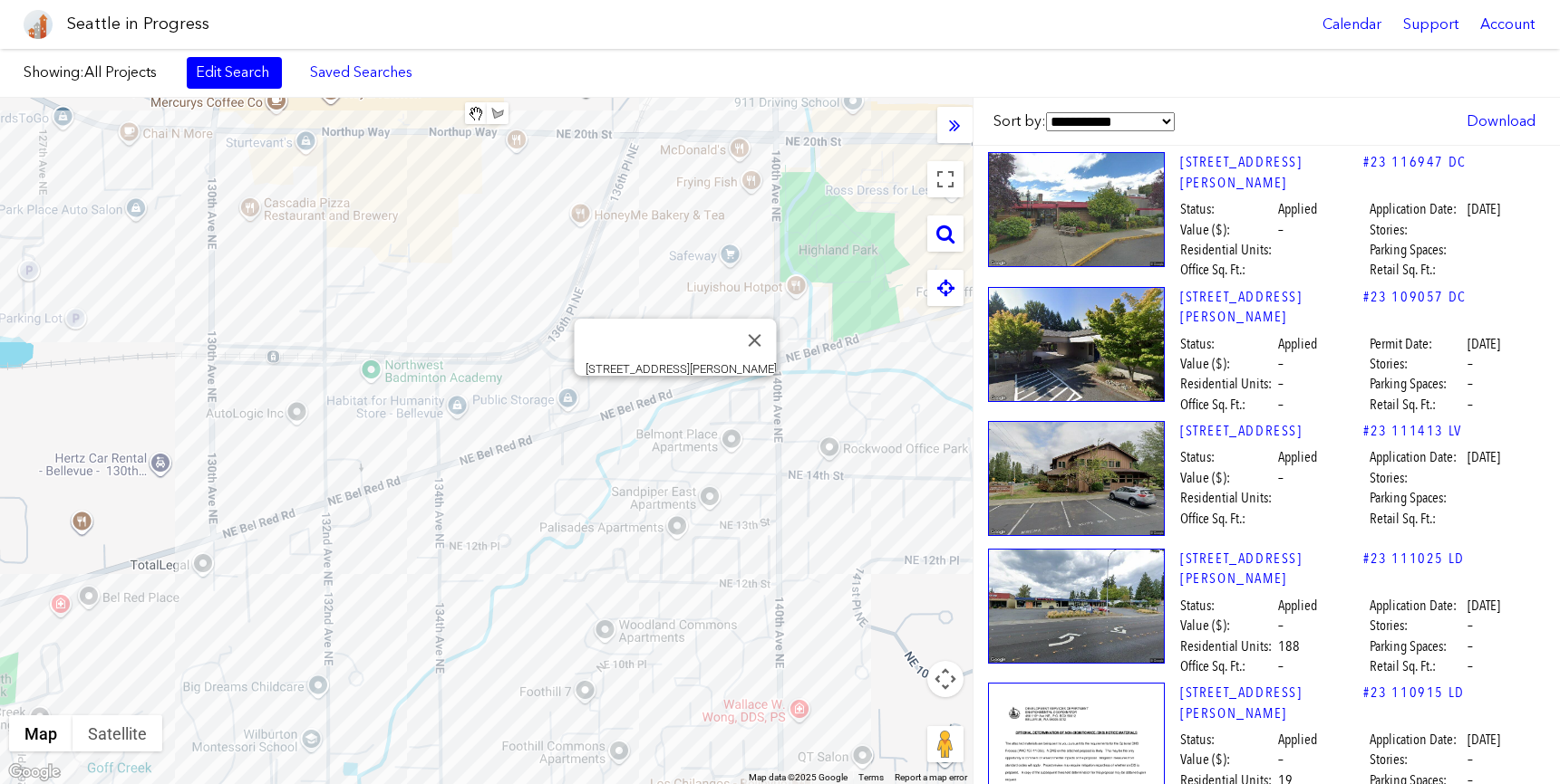
click at [674, 400] on div "[STREET_ADDRESS][PERSON_NAME]" at bounding box center [486, 441] width 972 height 686
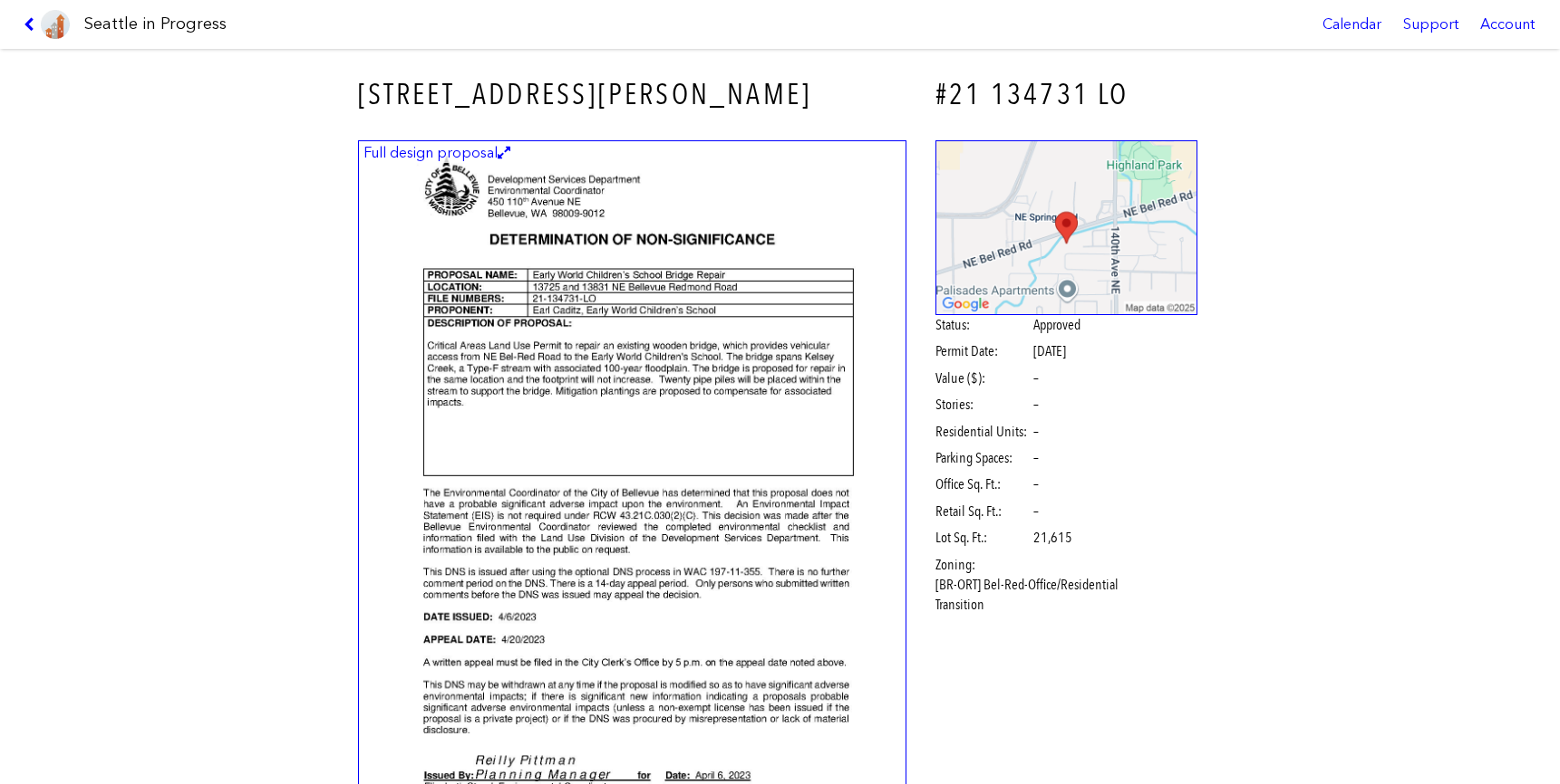
click at [18, 27] on link at bounding box center [46, 24] width 60 height 48
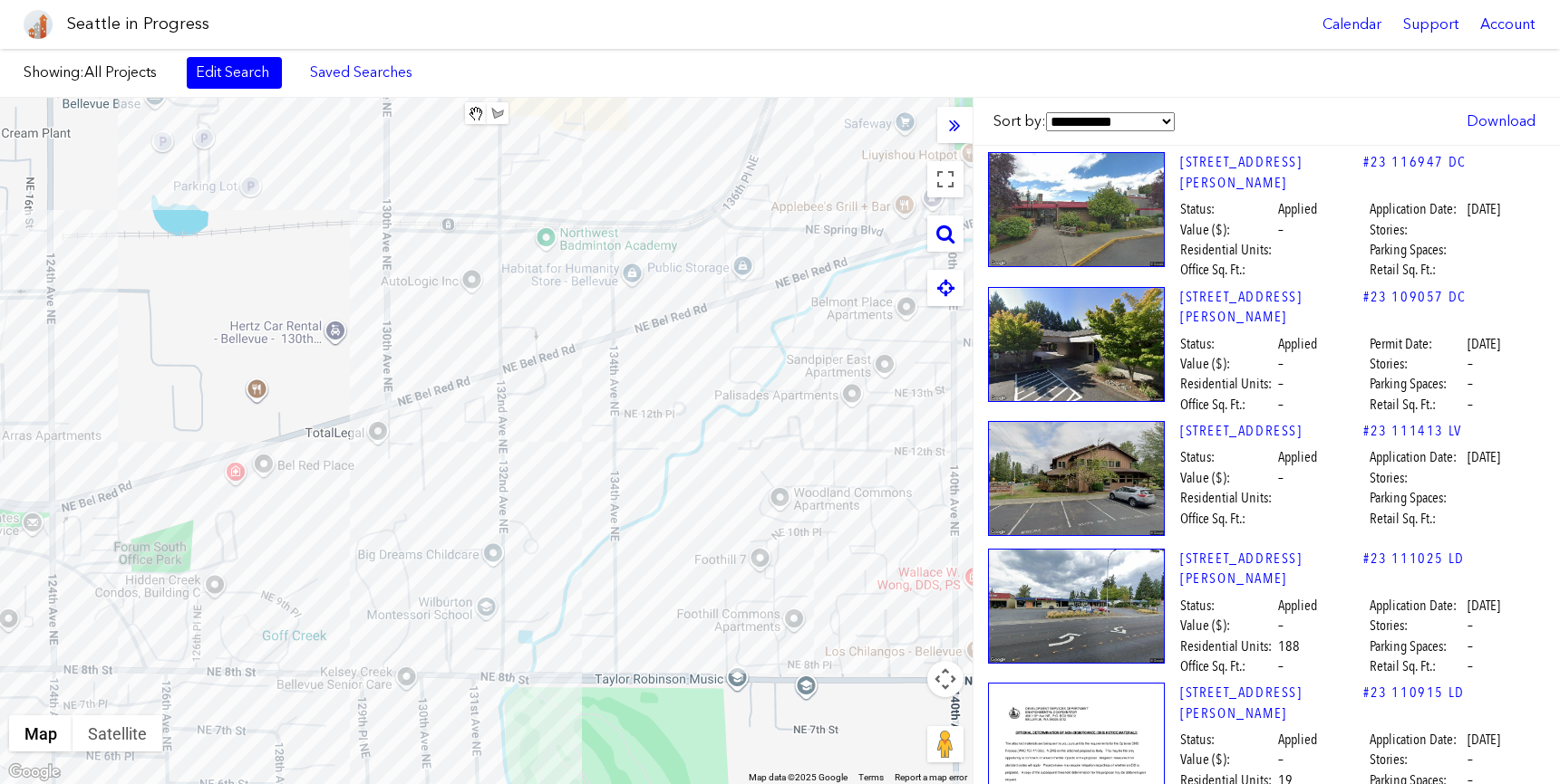
drag, startPoint x: 362, startPoint y: 413, endPoint x: 536, endPoint y: 275, distance: 222.1
click at [536, 275] on div at bounding box center [486, 441] width 972 height 686
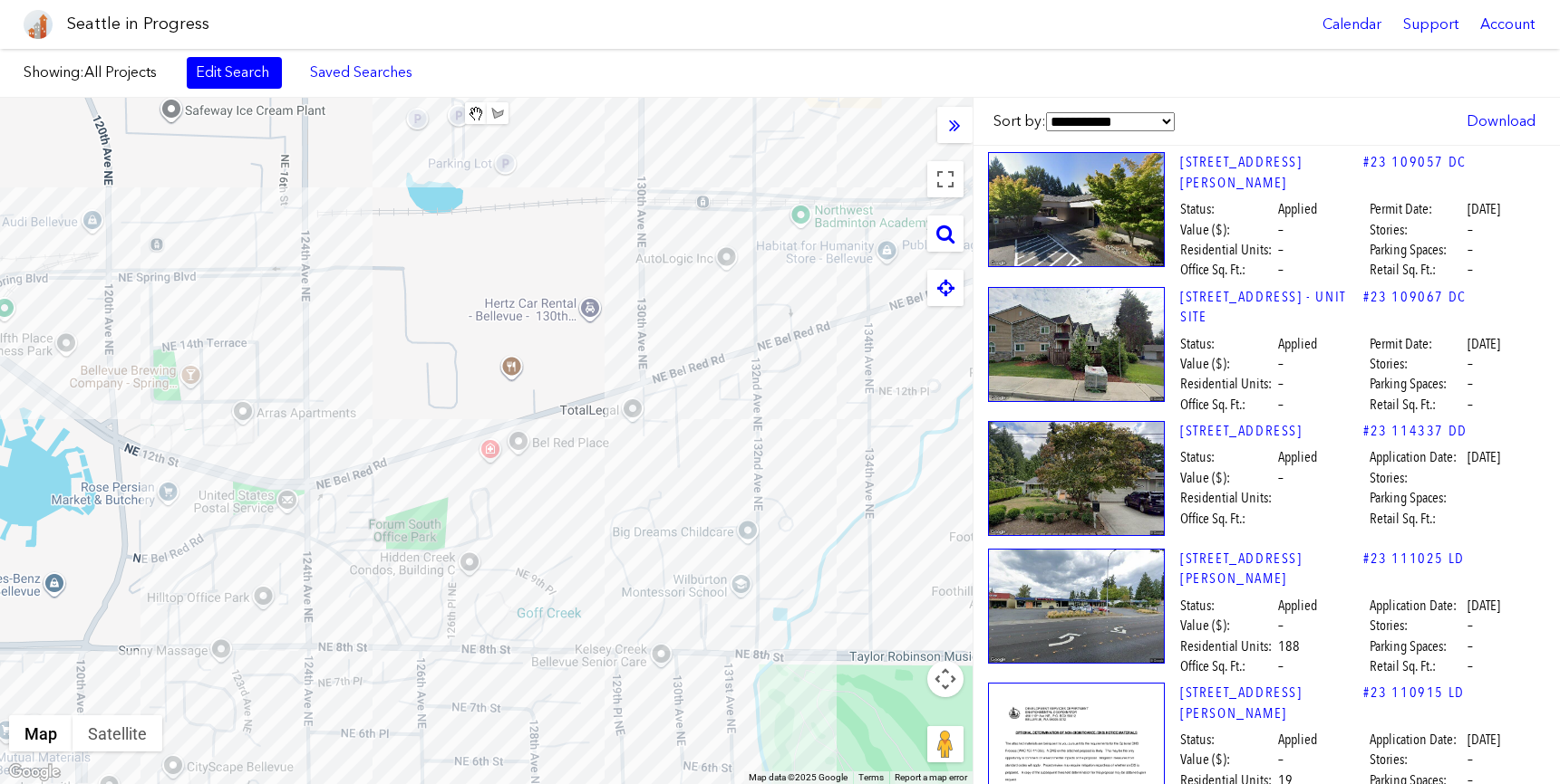
drag, startPoint x: 393, startPoint y: 455, endPoint x: 654, endPoint y: 446, distance: 261.2
click at [654, 446] on div at bounding box center [486, 441] width 972 height 686
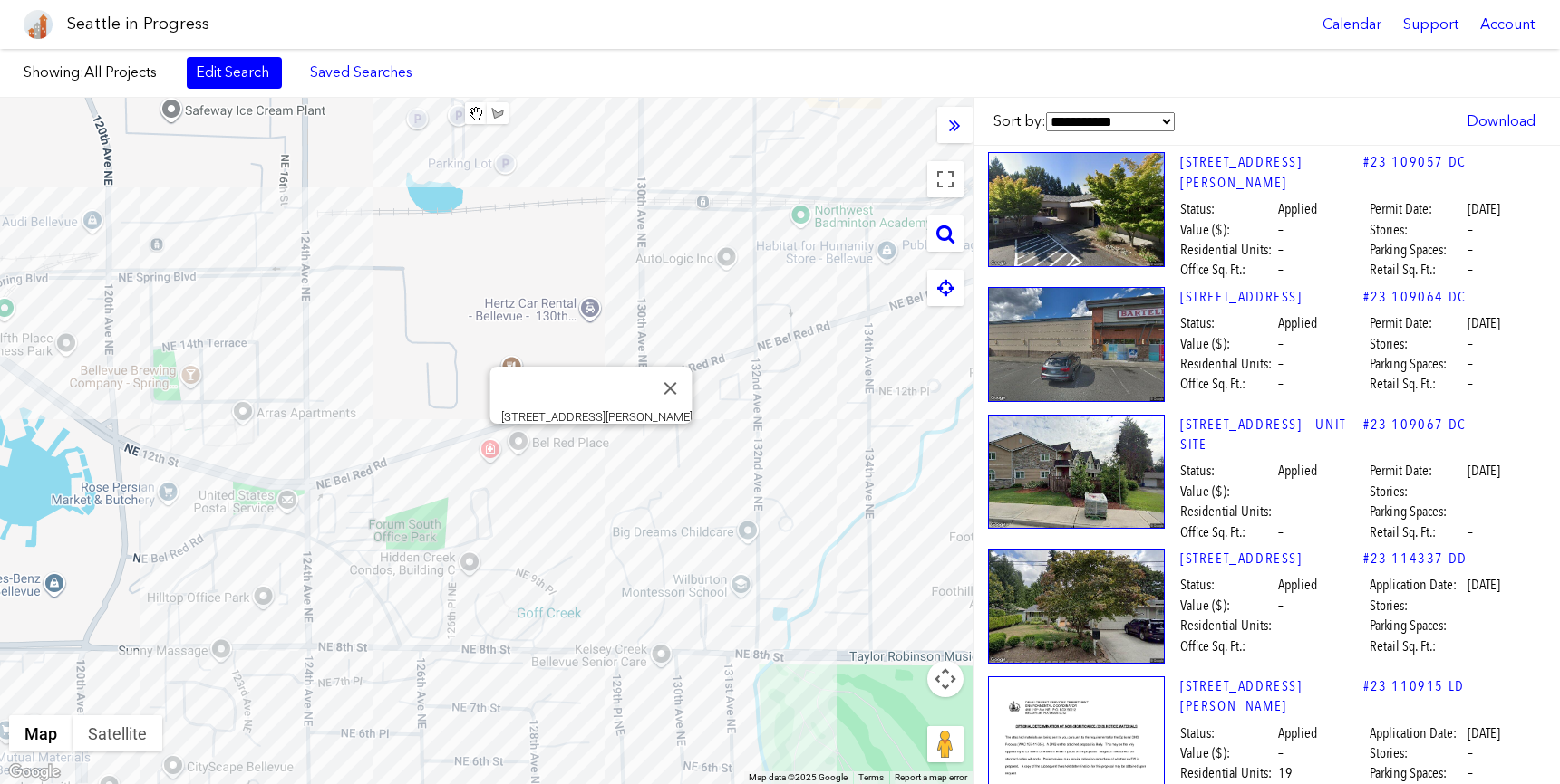
click at [589, 444] on div "[STREET_ADDRESS][PERSON_NAME]" at bounding box center [486, 441] width 972 height 686
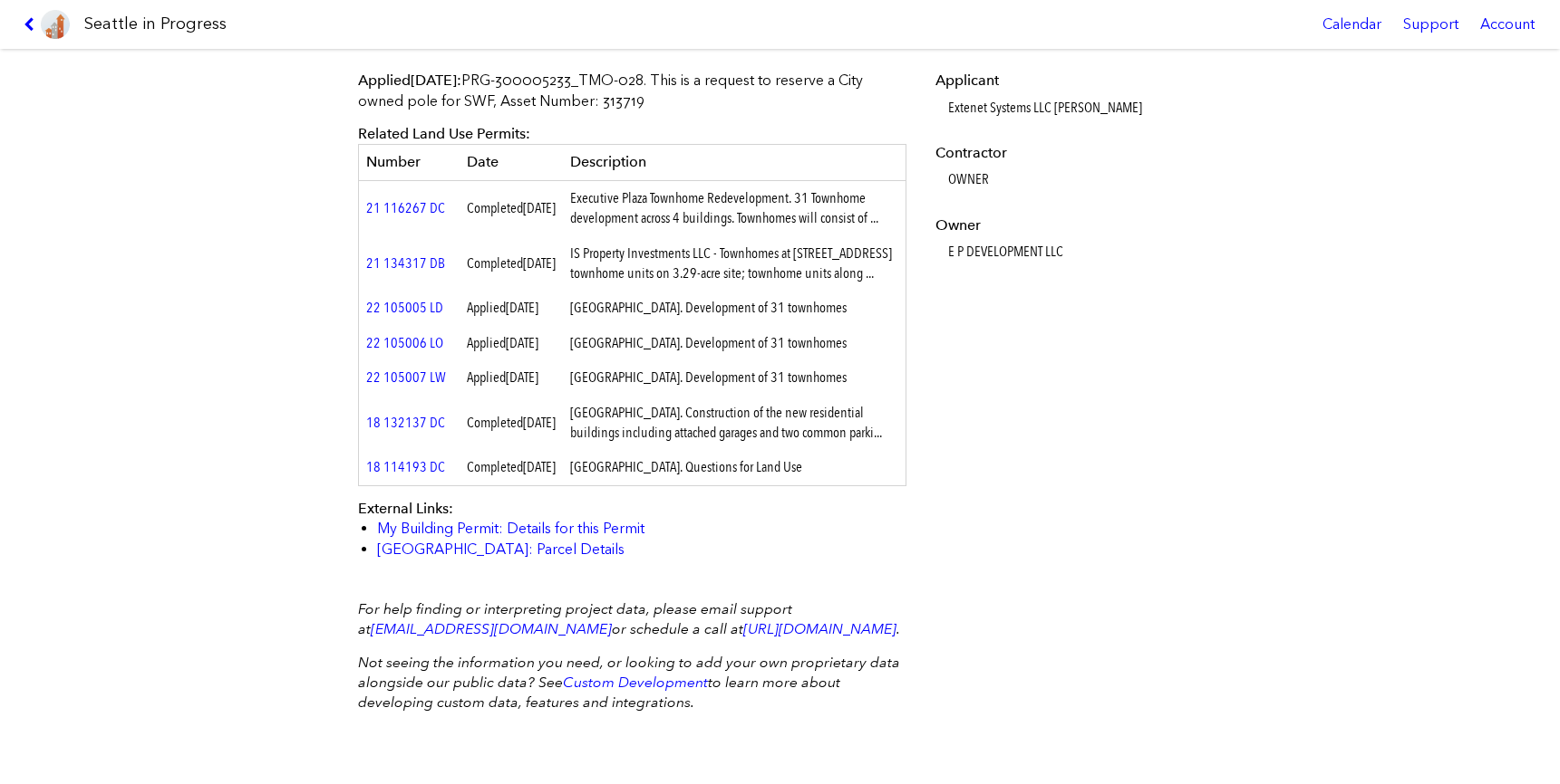
scroll to position [644, 0]
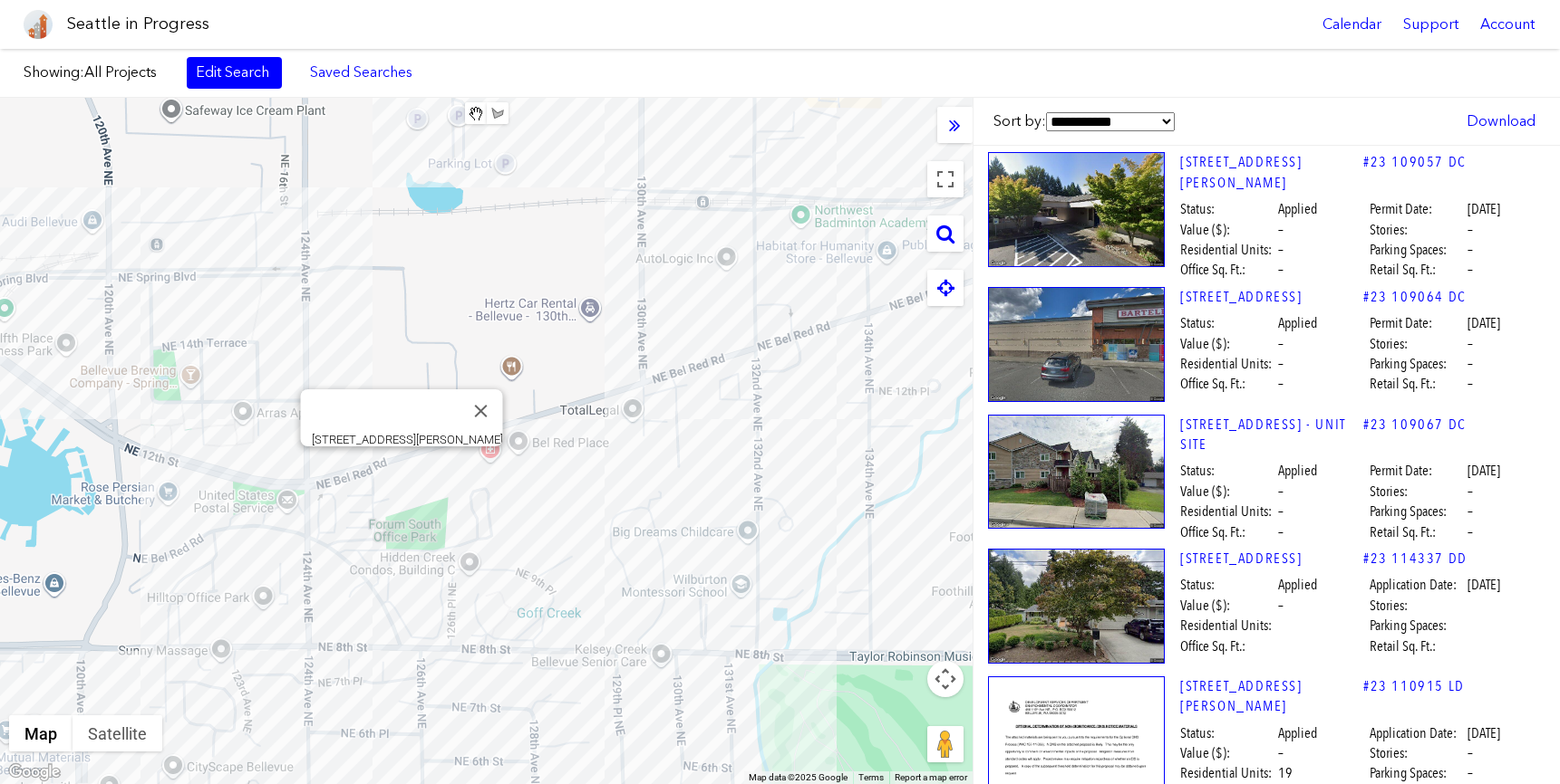
click at [397, 468] on div "[STREET_ADDRESS][PERSON_NAME]" at bounding box center [486, 441] width 972 height 686
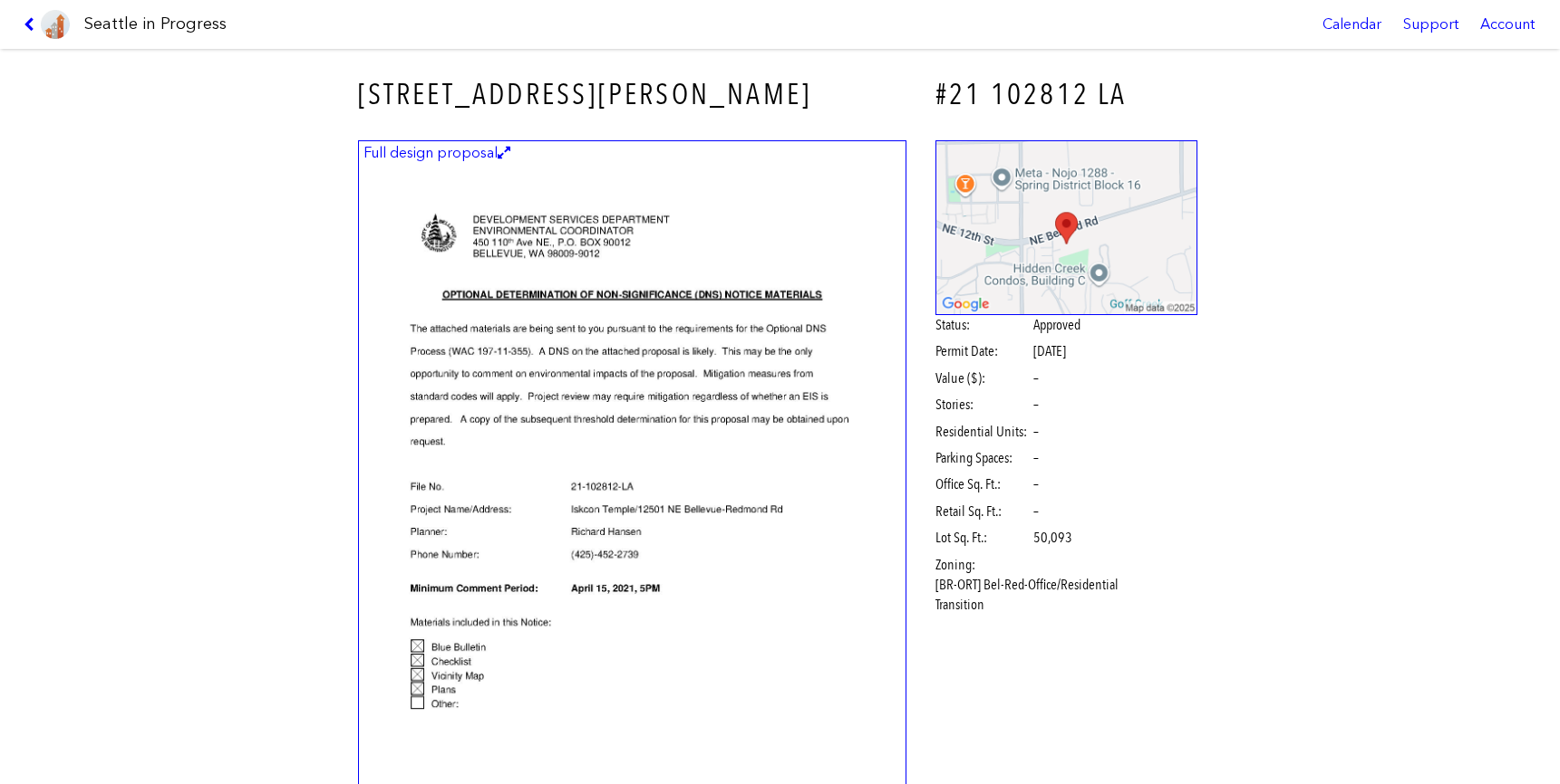
click at [500, 144] on figcaption "Full design proposal" at bounding box center [437, 153] width 152 height 20
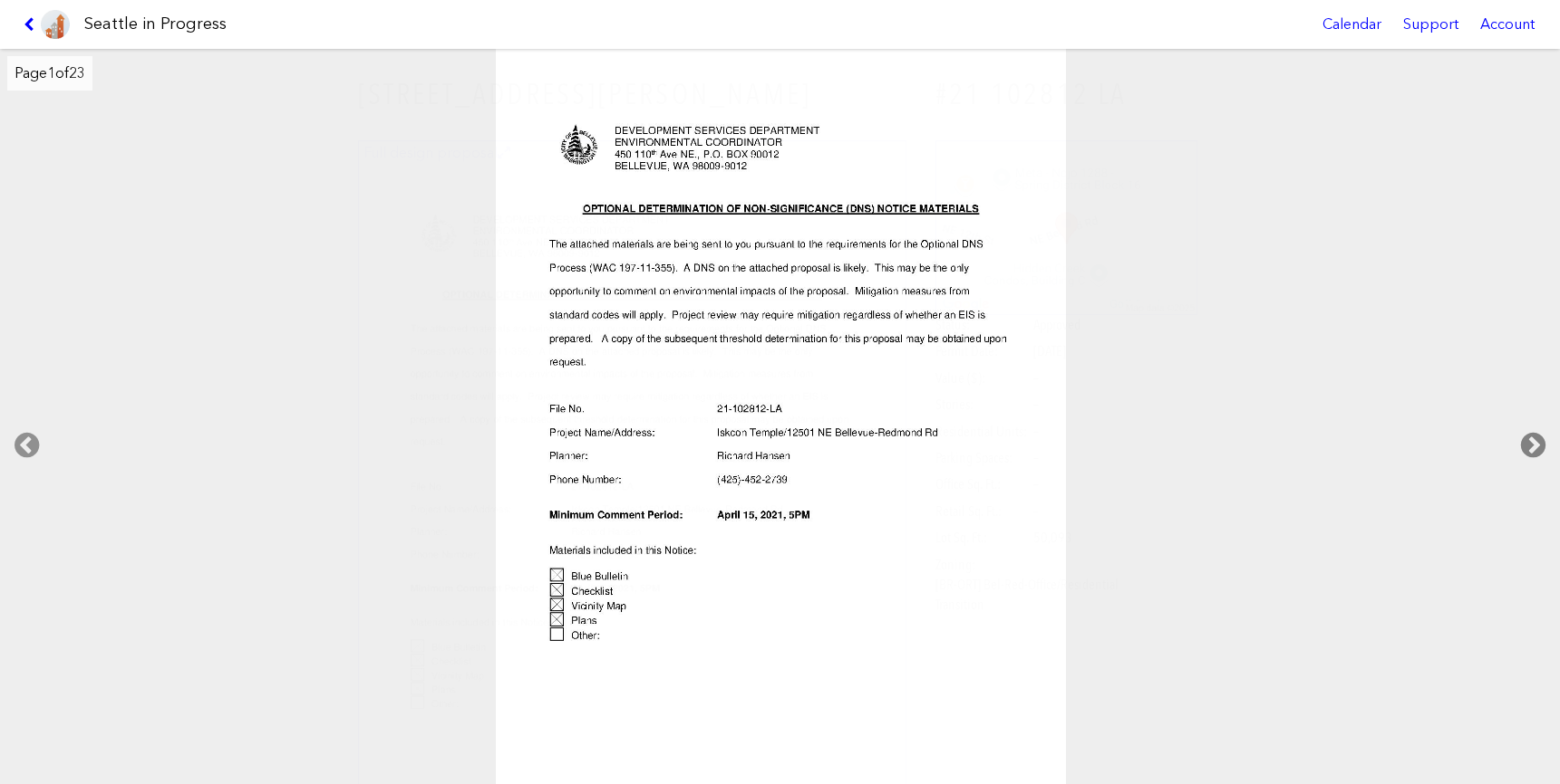
click at [1532, 437] on icon at bounding box center [1533, 445] width 53 height 58
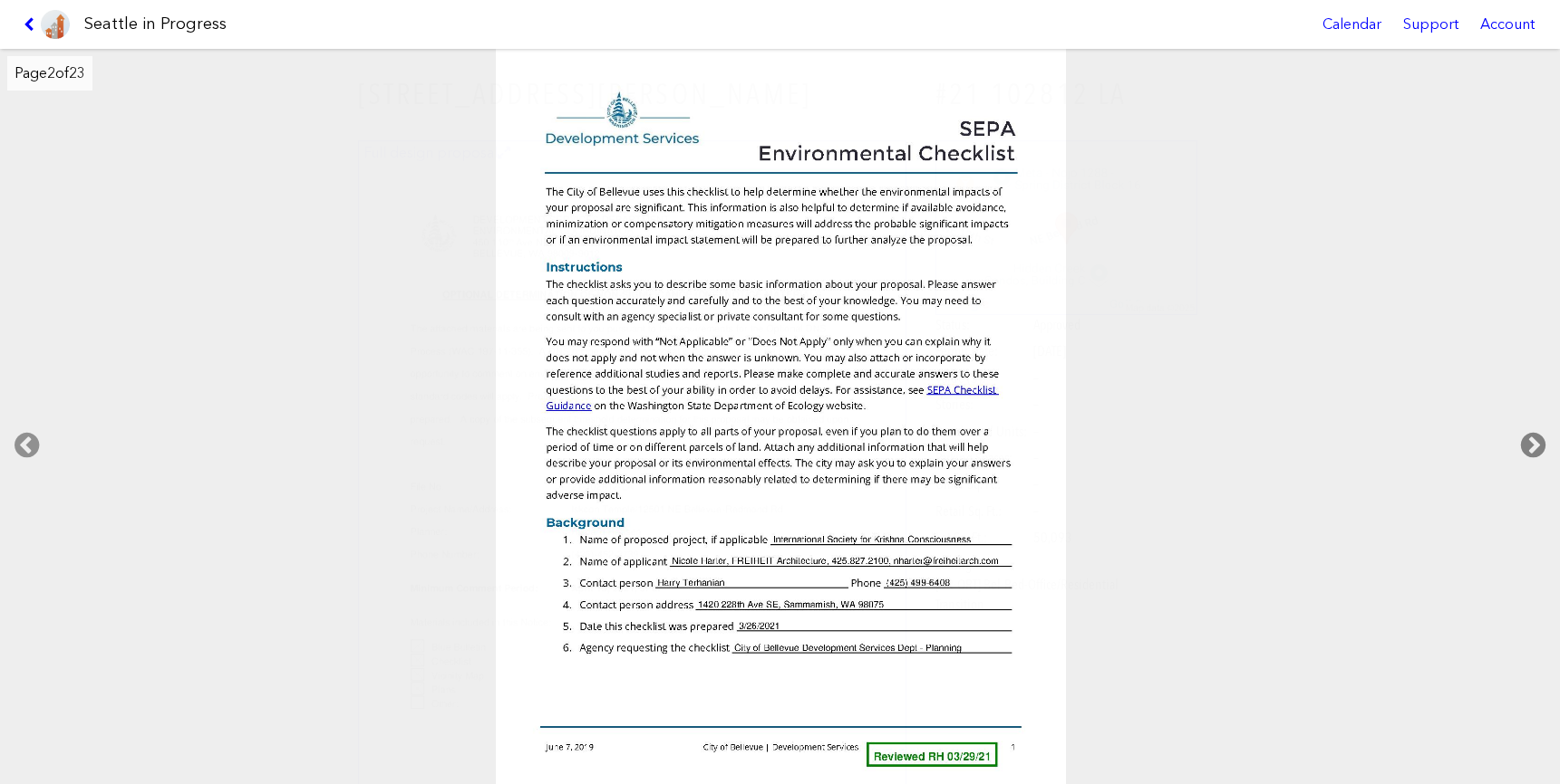
click at [1532, 437] on icon at bounding box center [1533, 445] width 53 height 58
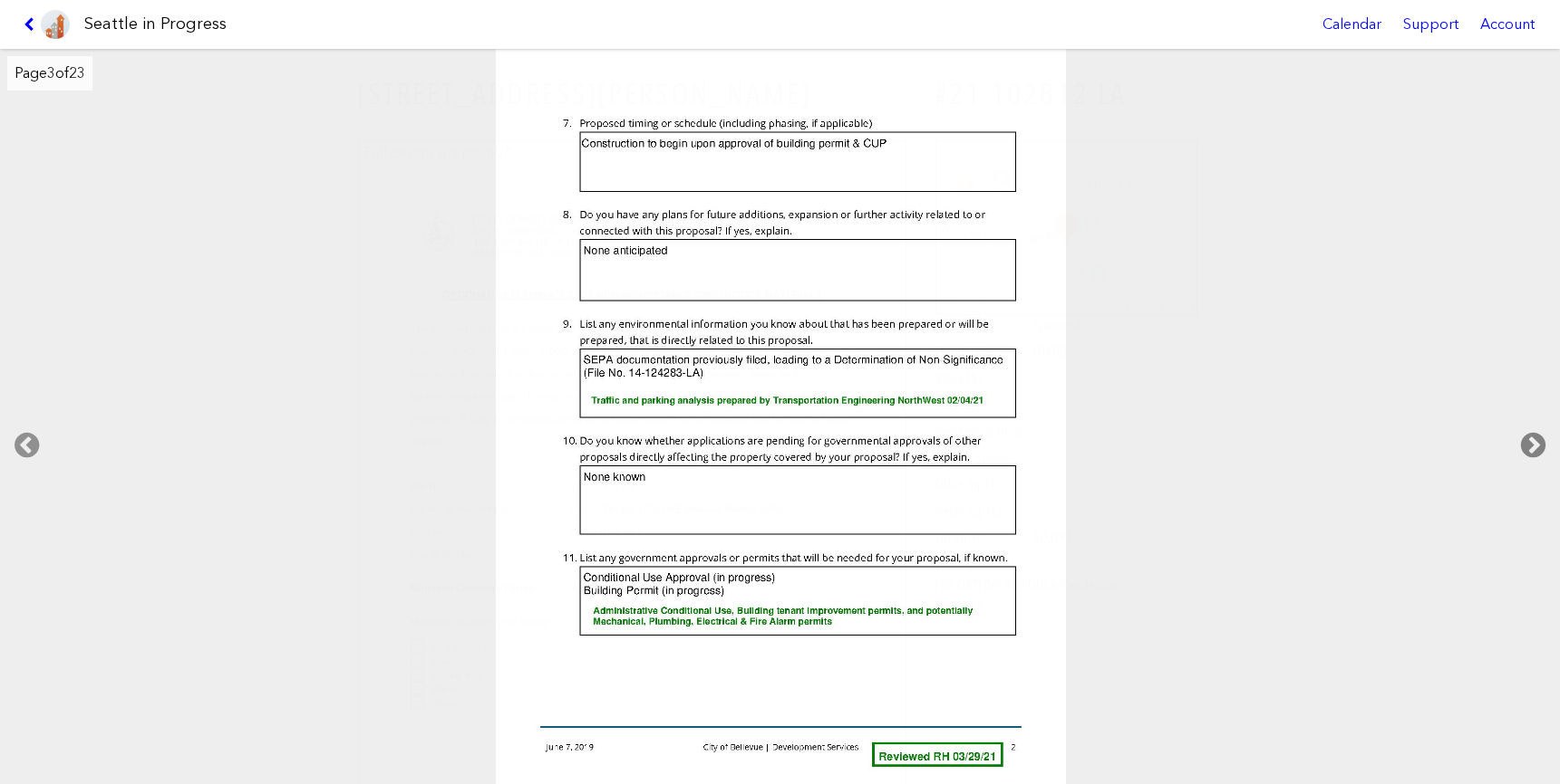
click at [1532, 437] on icon at bounding box center [1533, 445] width 53 height 58
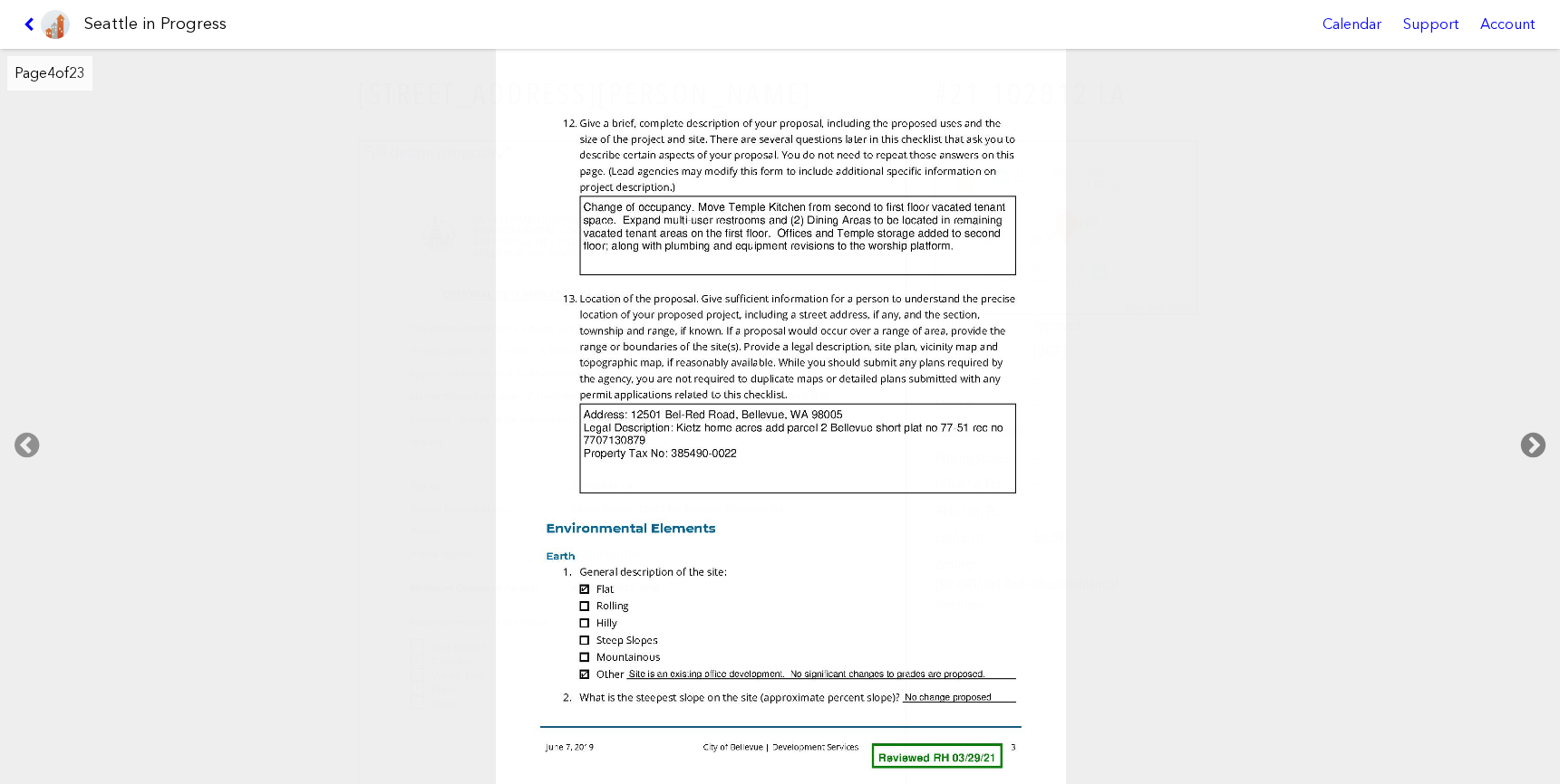
click at [1532, 437] on icon at bounding box center [1533, 445] width 53 height 58
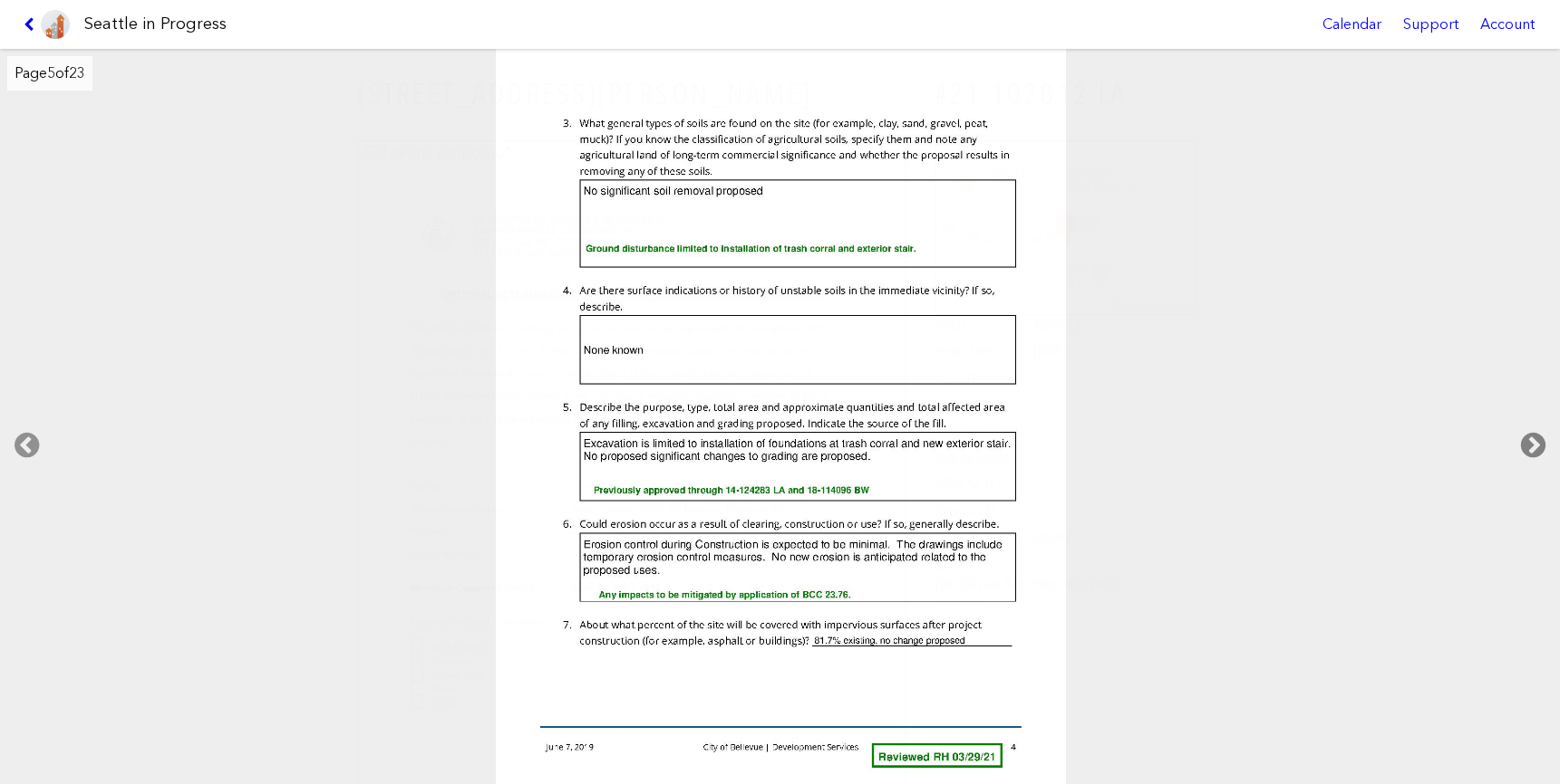
click at [1532, 437] on icon at bounding box center [1533, 445] width 53 height 58
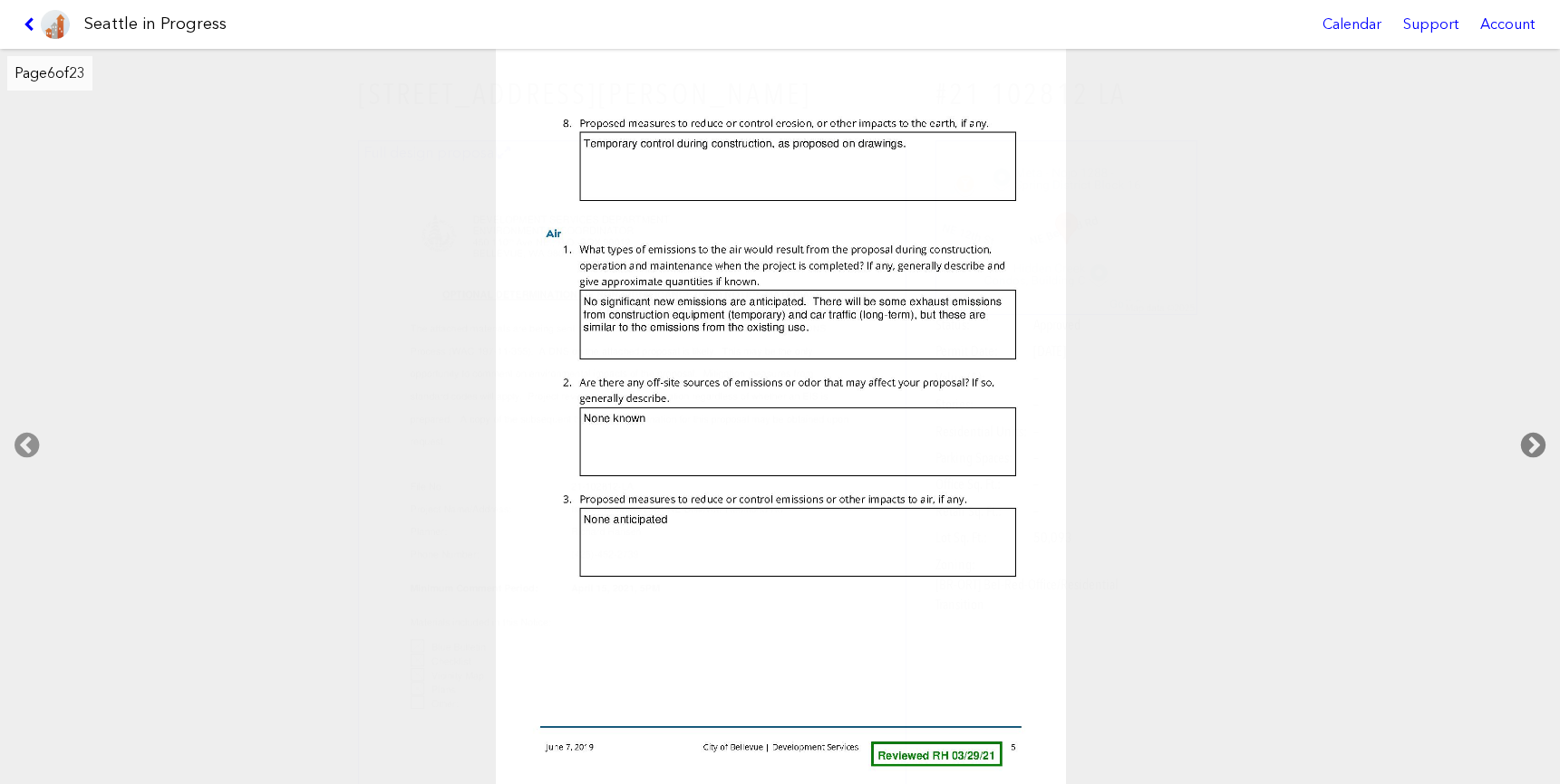
click at [1532, 437] on icon at bounding box center [1533, 445] width 53 height 58
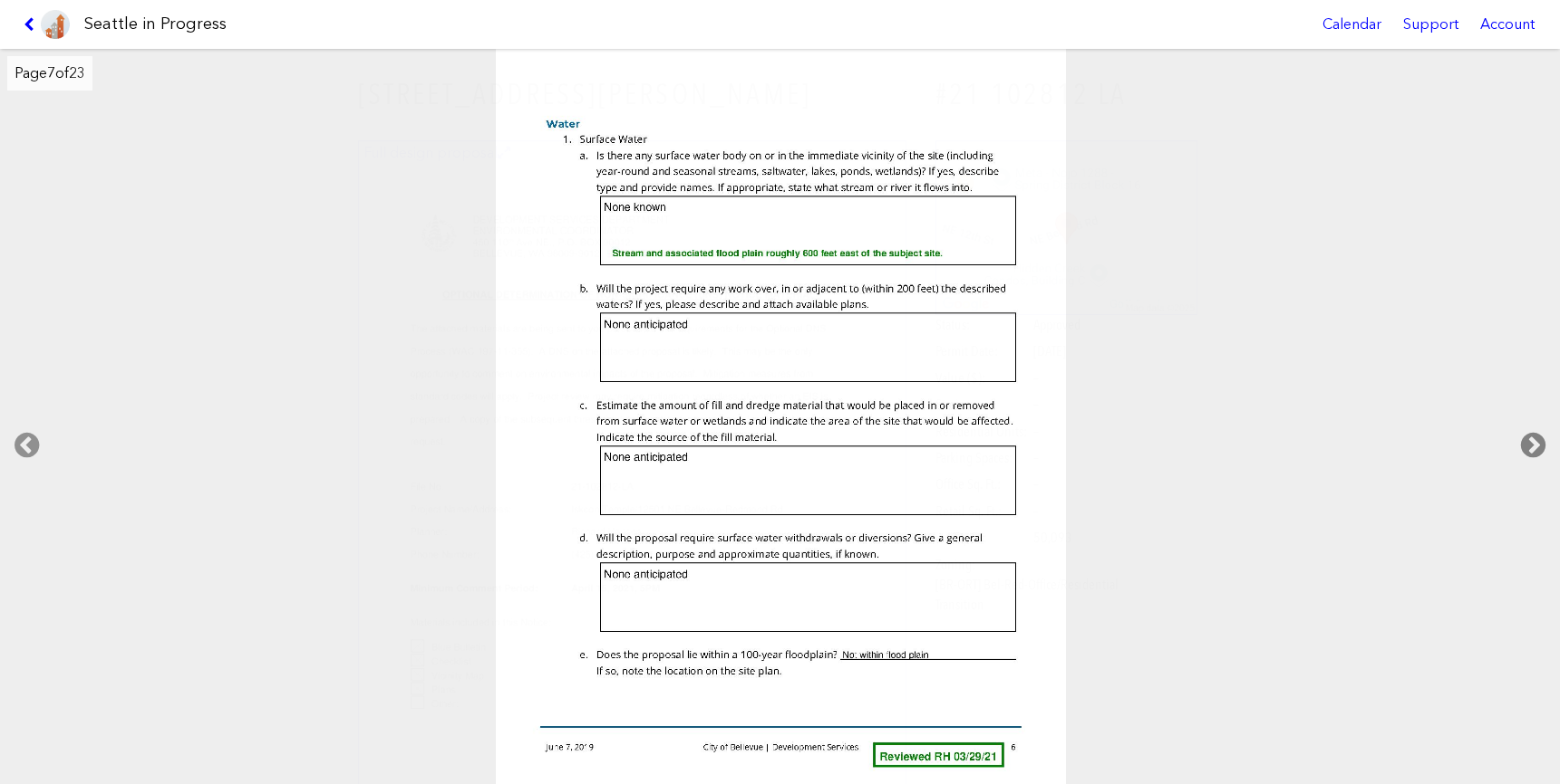
click at [1532, 437] on icon at bounding box center [1533, 445] width 53 height 58
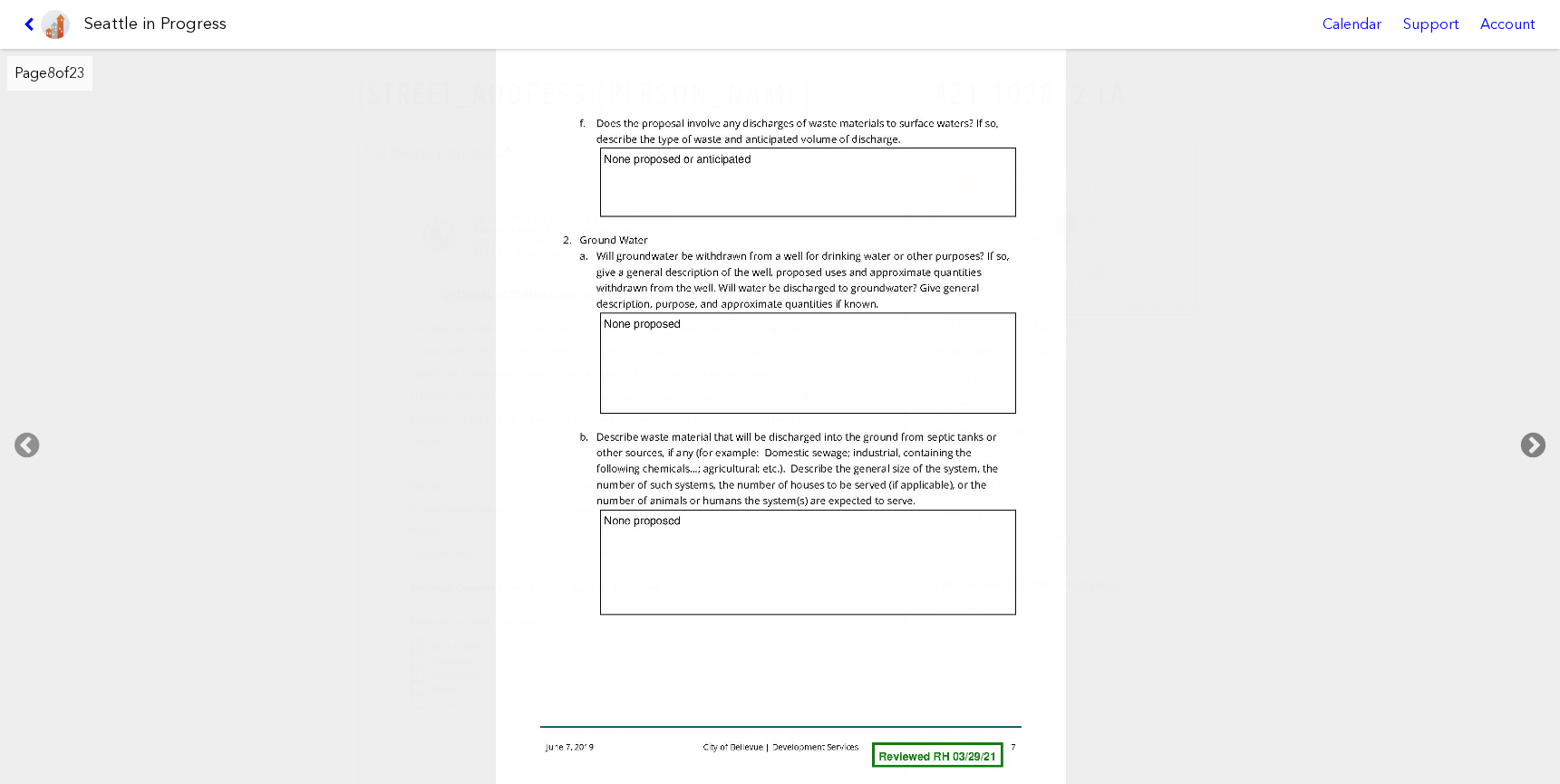
click at [1532, 437] on icon at bounding box center [1533, 445] width 53 height 58
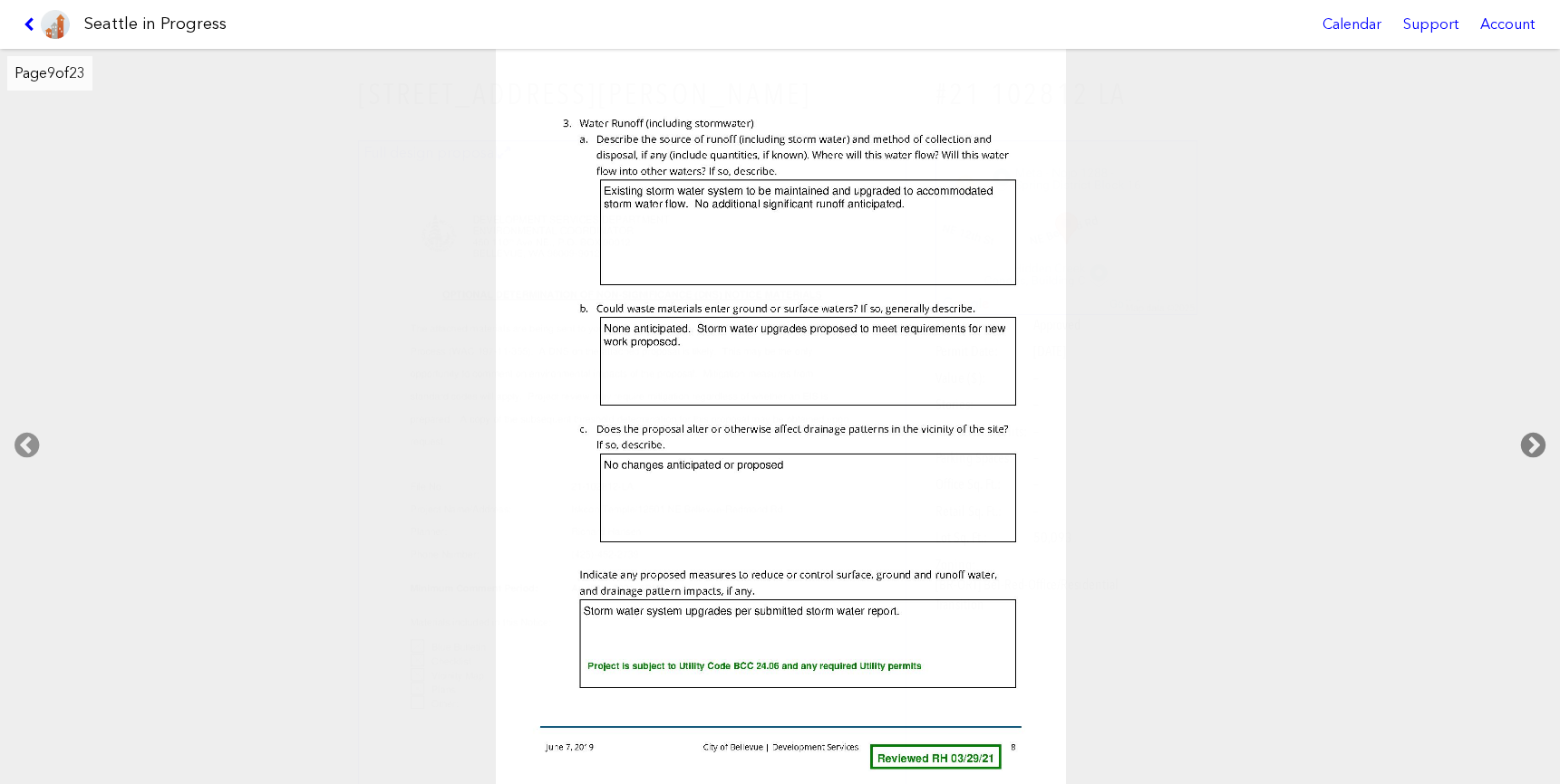
click at [1532, 437] on icon at bounding box center [1533, 445] width 53 height 58
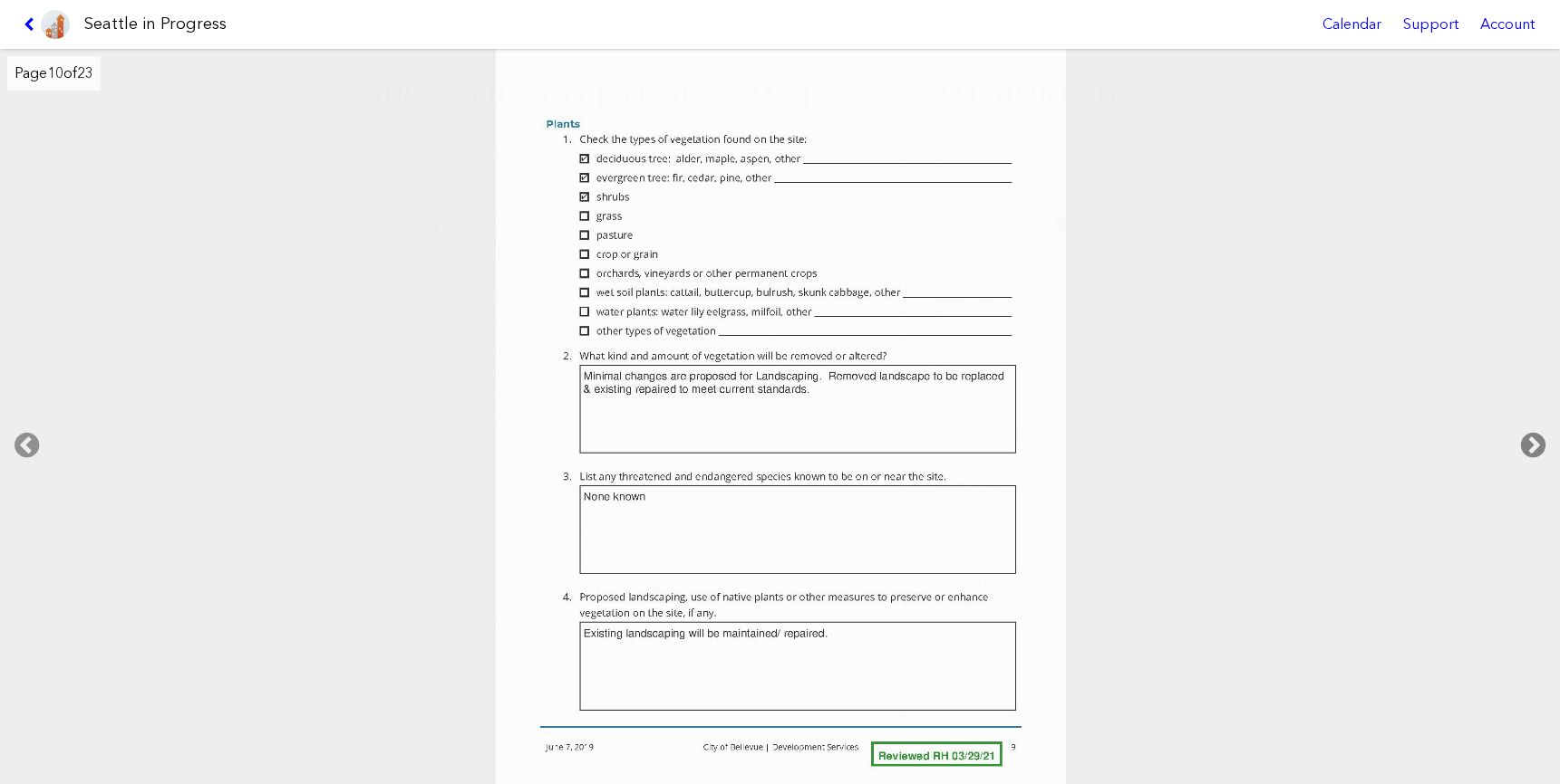
click at [1532, 437] on icon at bounding box center [1533, 445] width 53 height 58
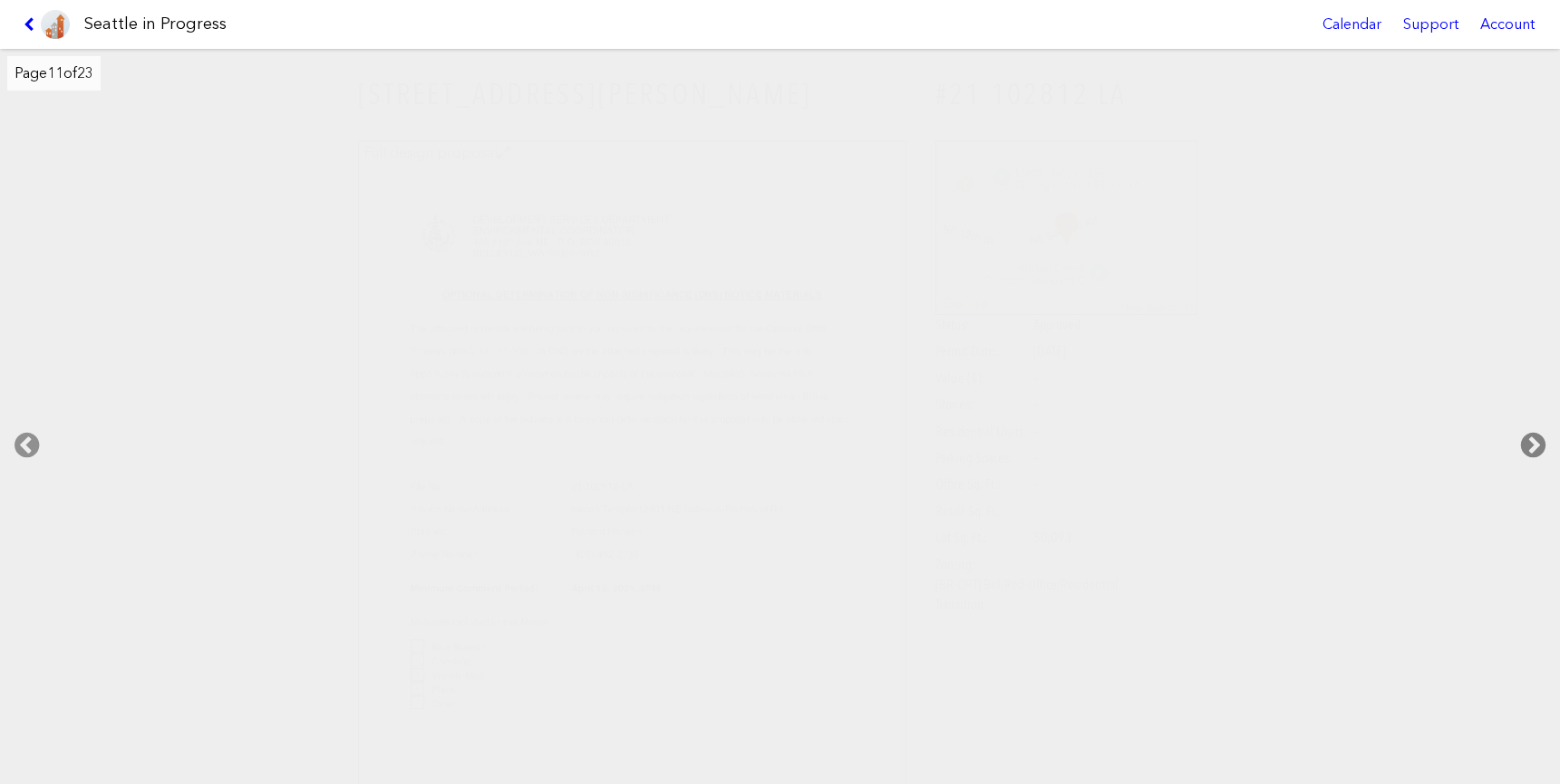
click at [1532, 437] on icon at bounding box center [1533, 445] width 53 height 58
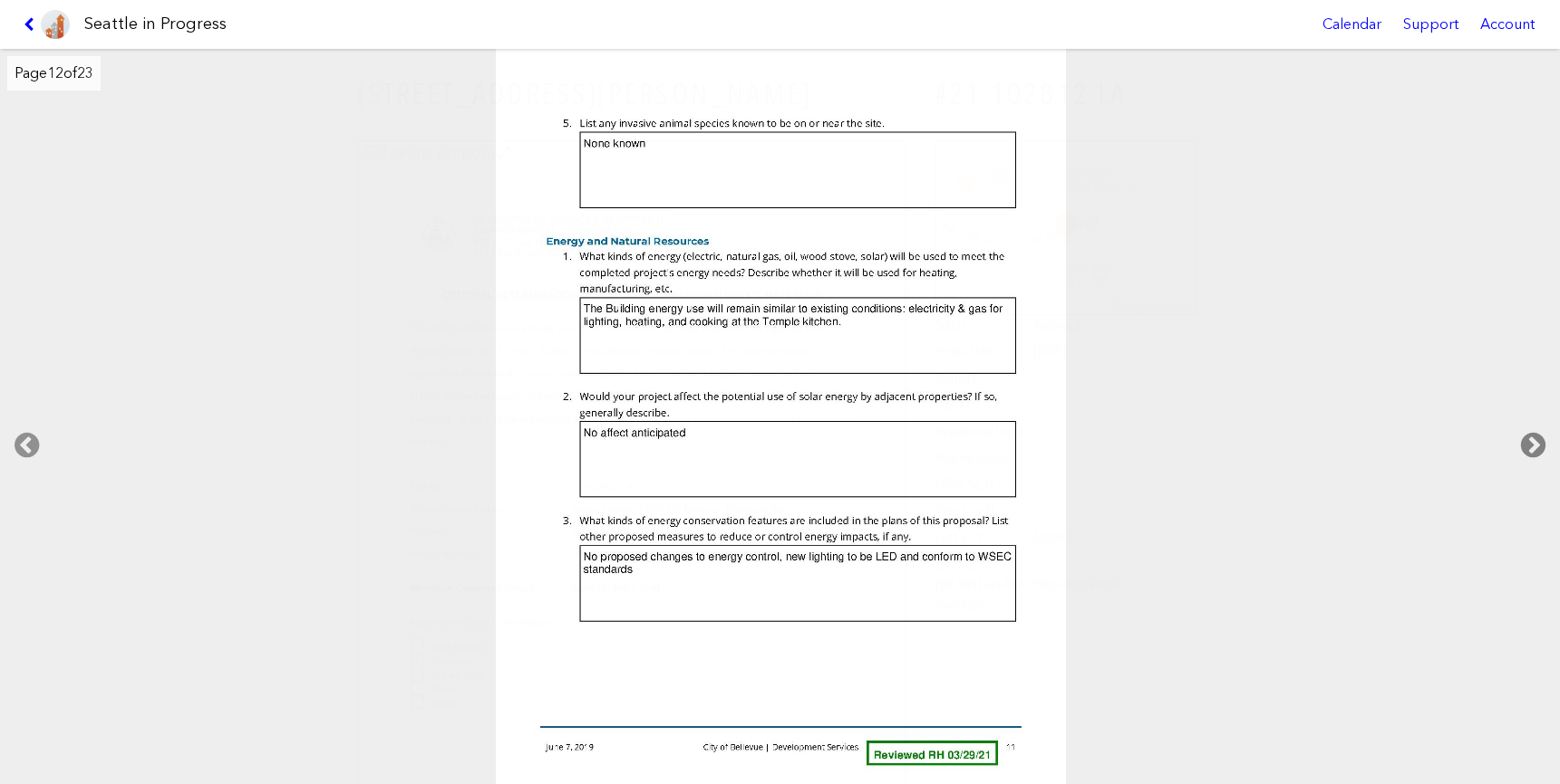
click at [1532, 437] on icon at bounding box center [1533, 445] width 53 height 58
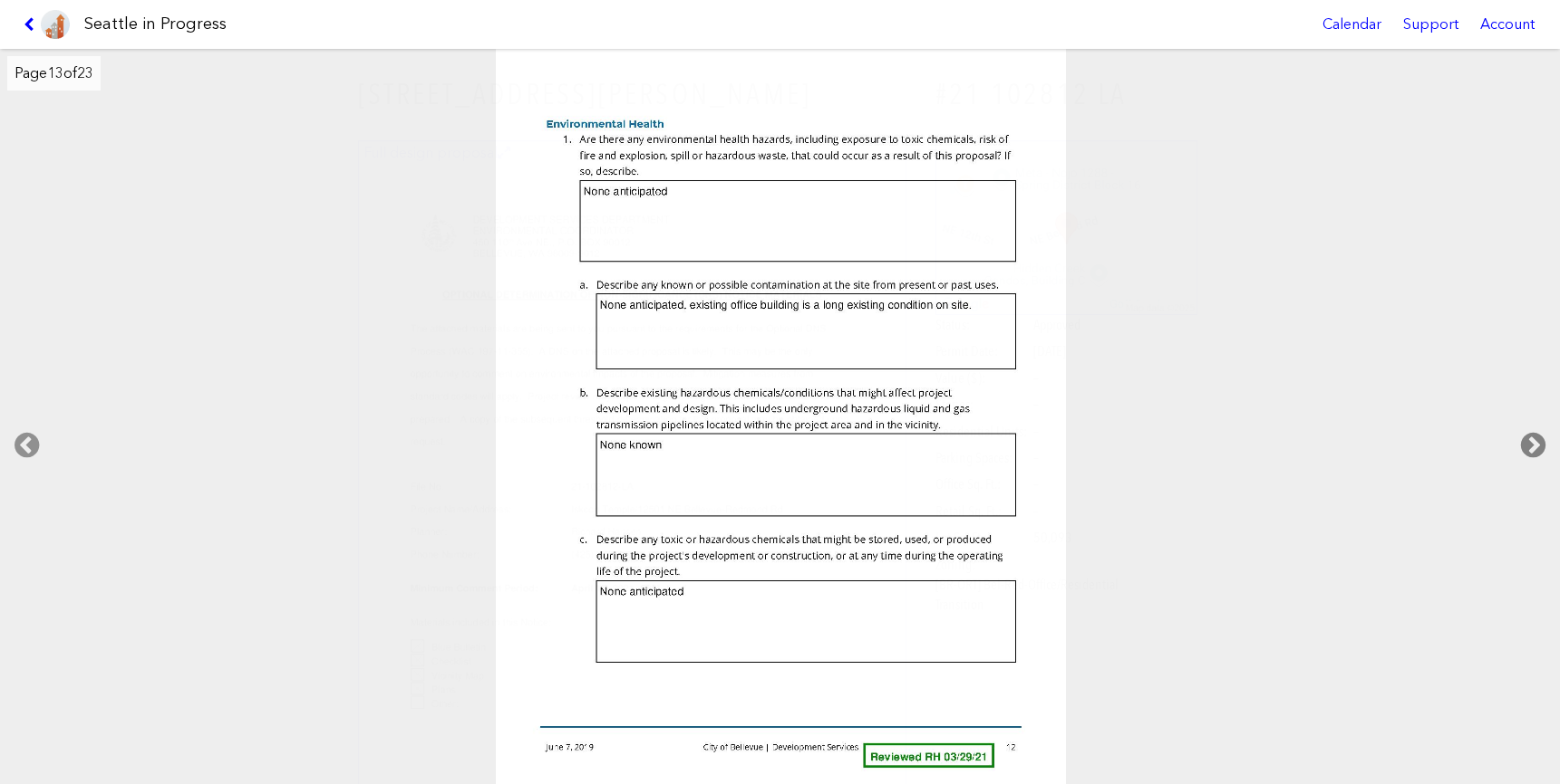
click at [1532, 437] on icon at bounding box center [1533, 445] width 53 height 58
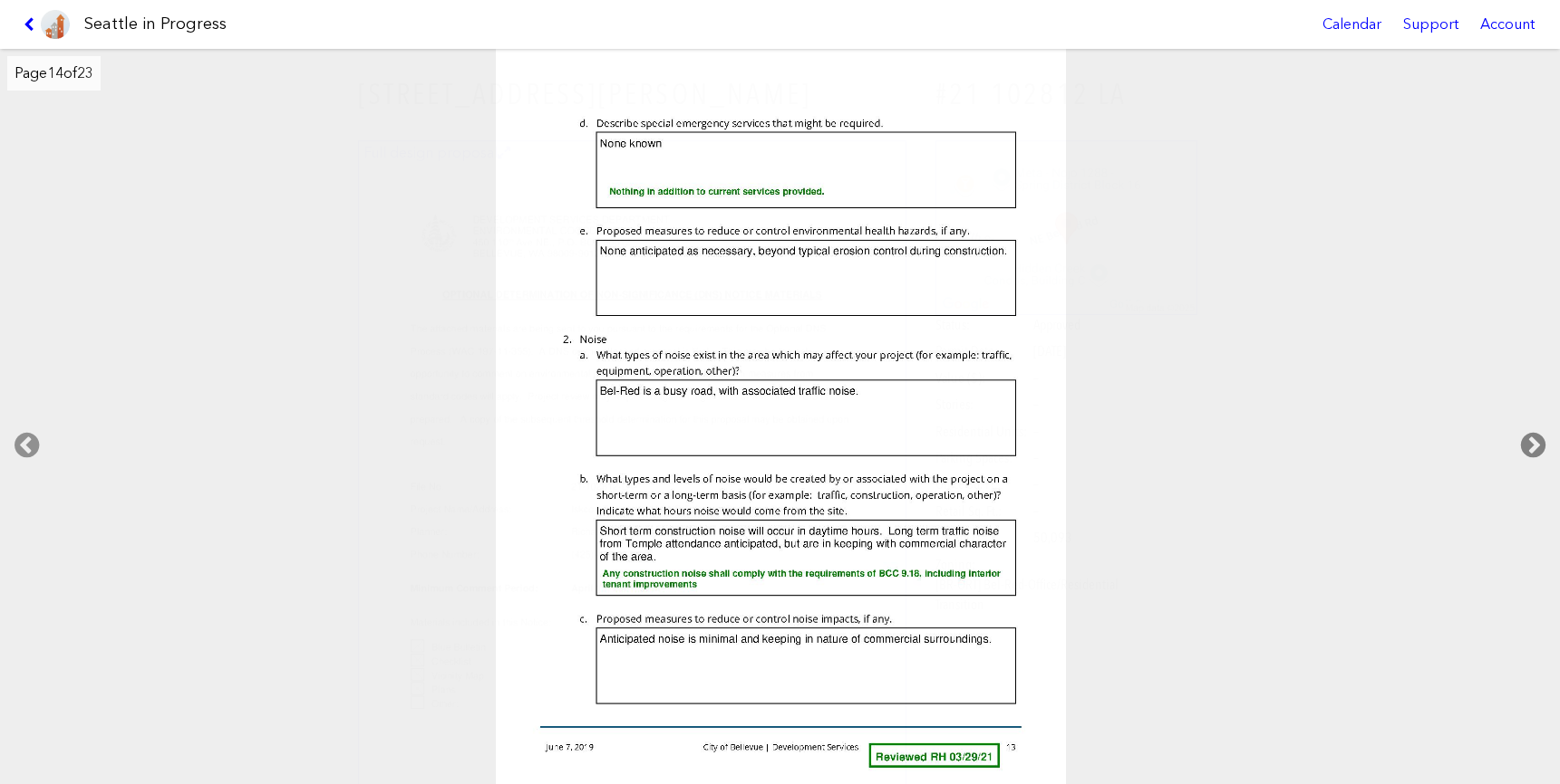
click at [1532, 437] on icon at bounding box center [1533, 445] width 53 height 58
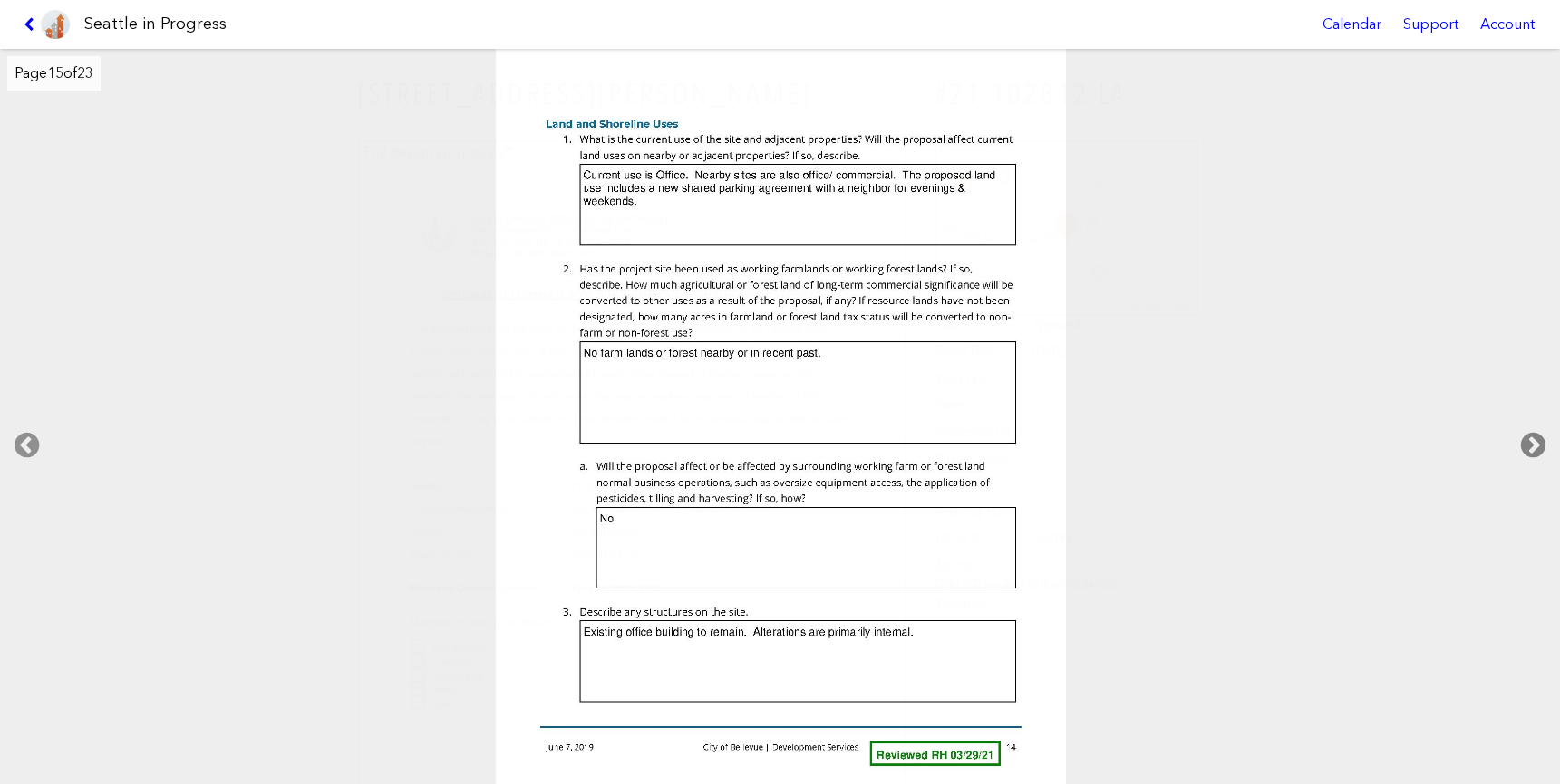
click at [1532, 437] on icon at bounding box center [1533, 445] width 53 height 58
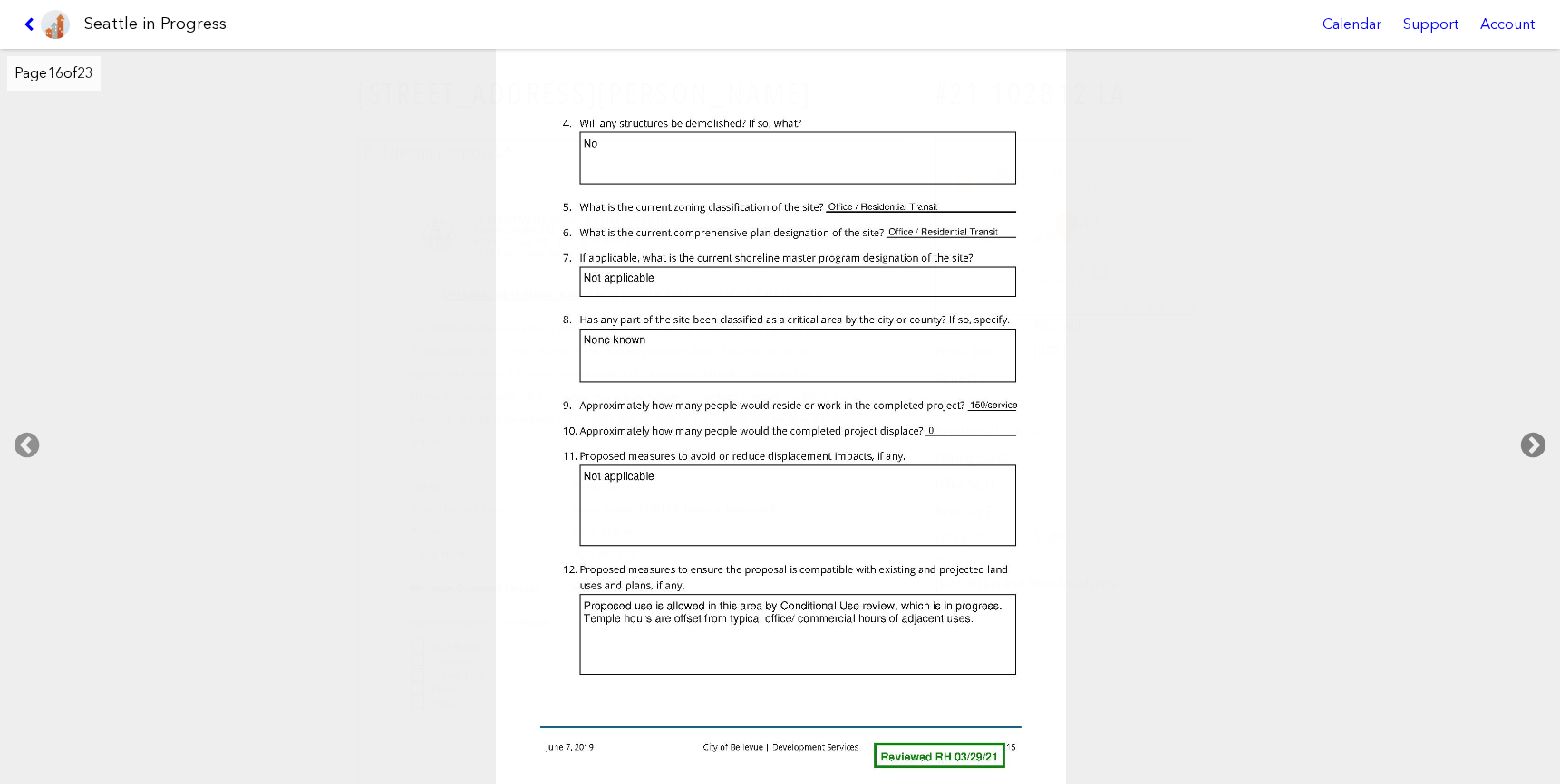
click at [1532, 437] on icon at bounding box center [1533, 445] width 53 height 58
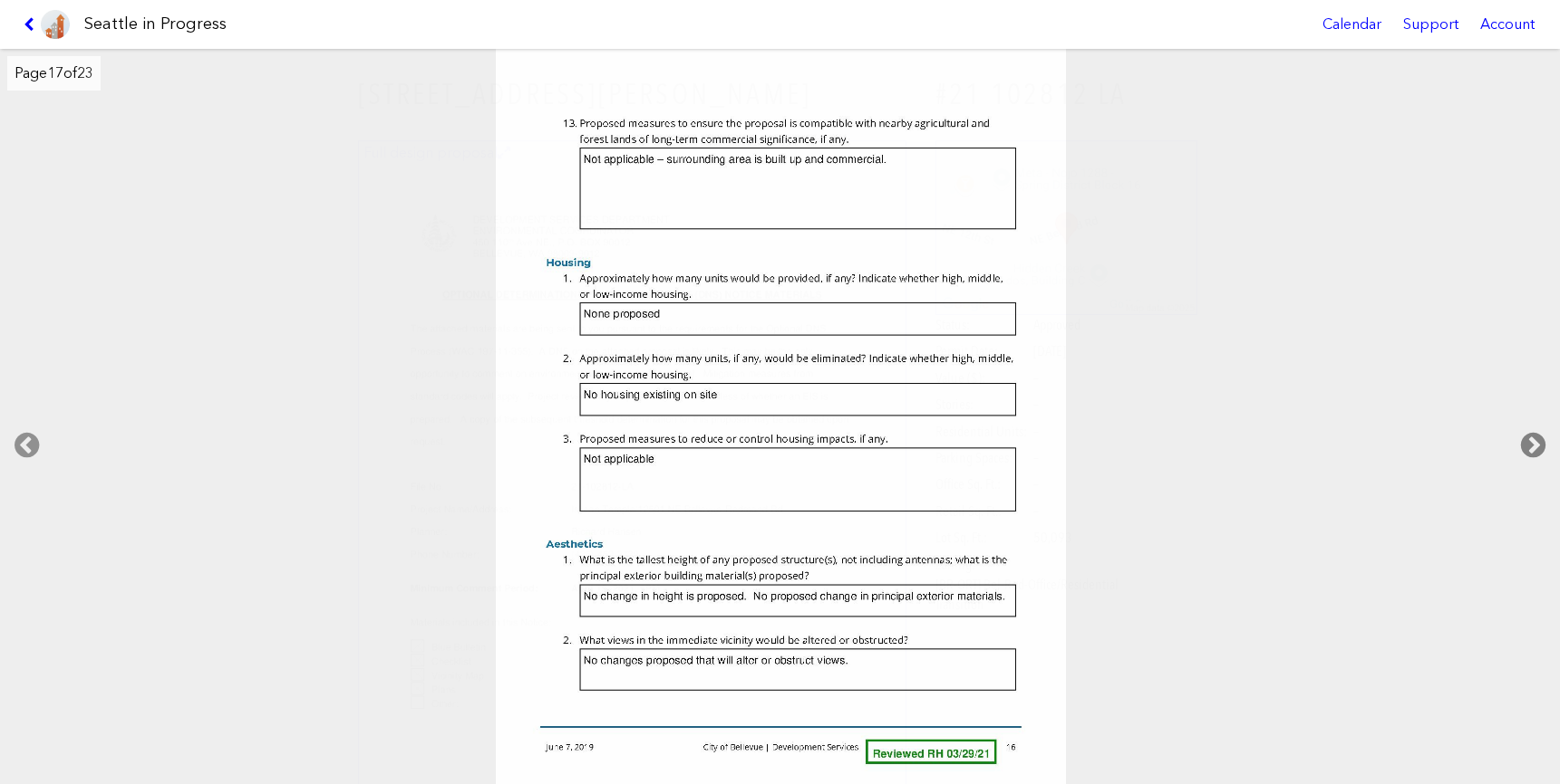
click at [1532, 437] on icon at bounding box center [1533, 445] width 53 height 58
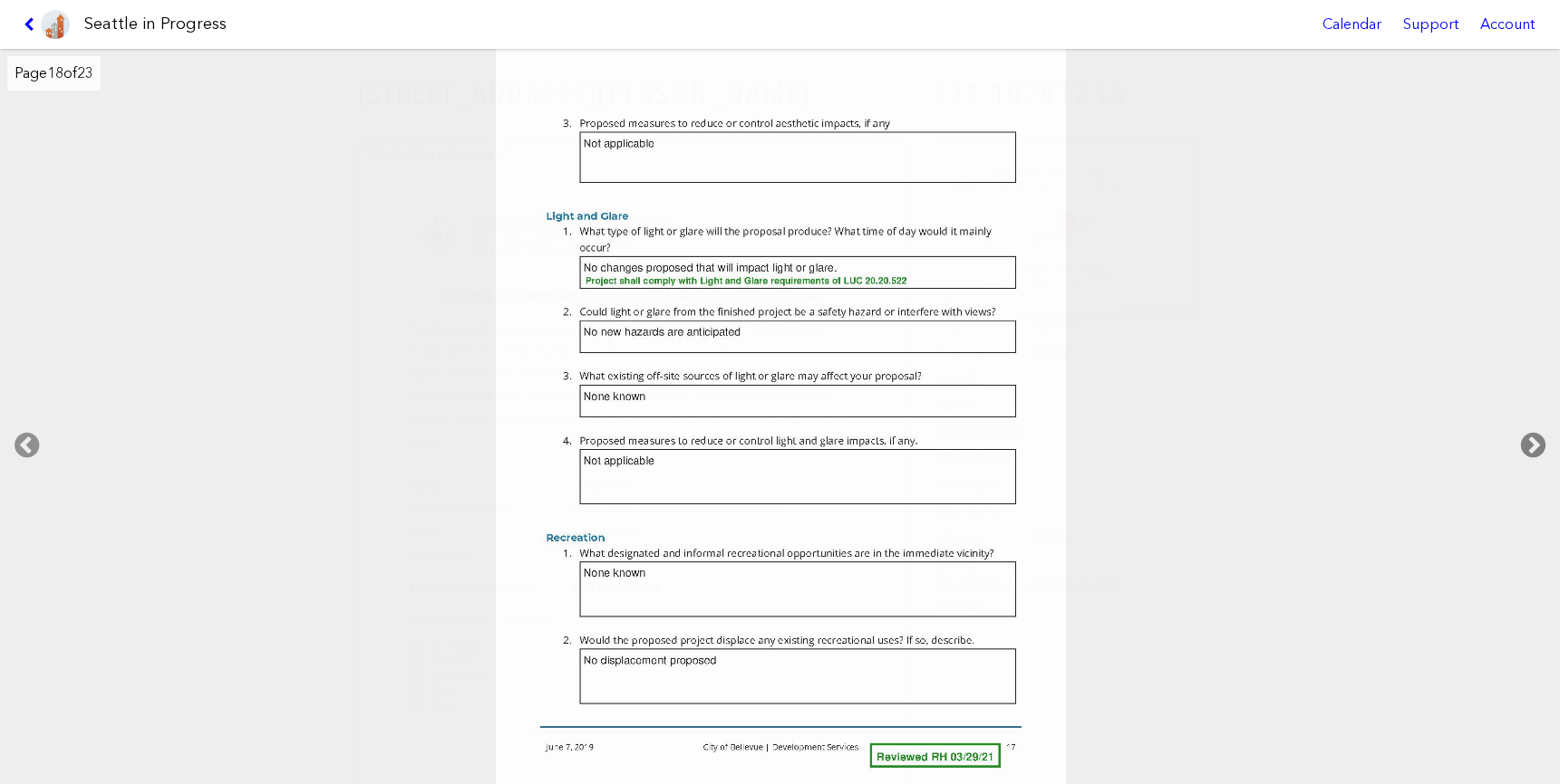
click at [1532, 437] on icon at bounding box center [1533, 445] width 53 height 58
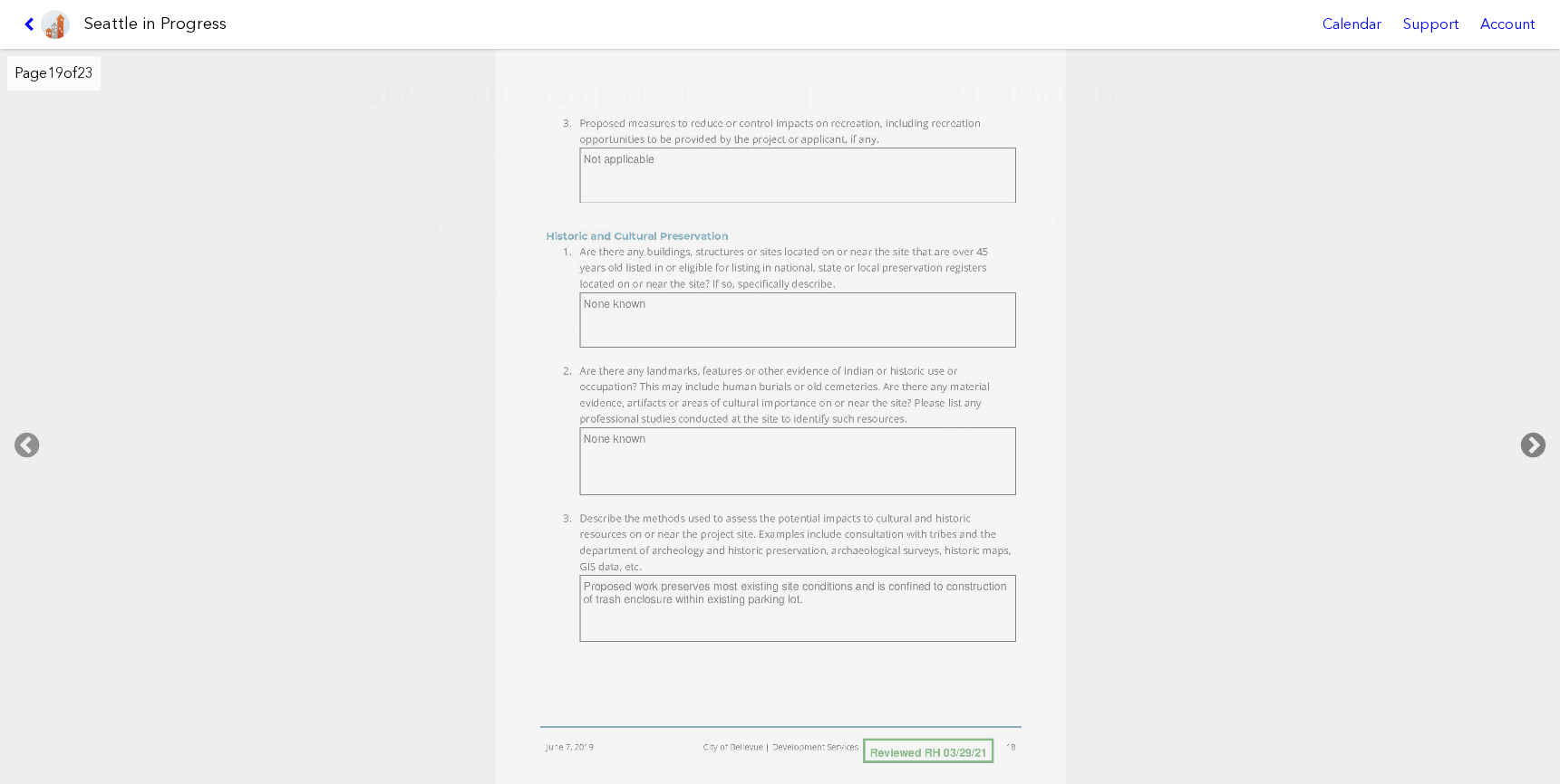
click at [1532, 437] on icon at bounding box center [1533, 445] width 53 height 58
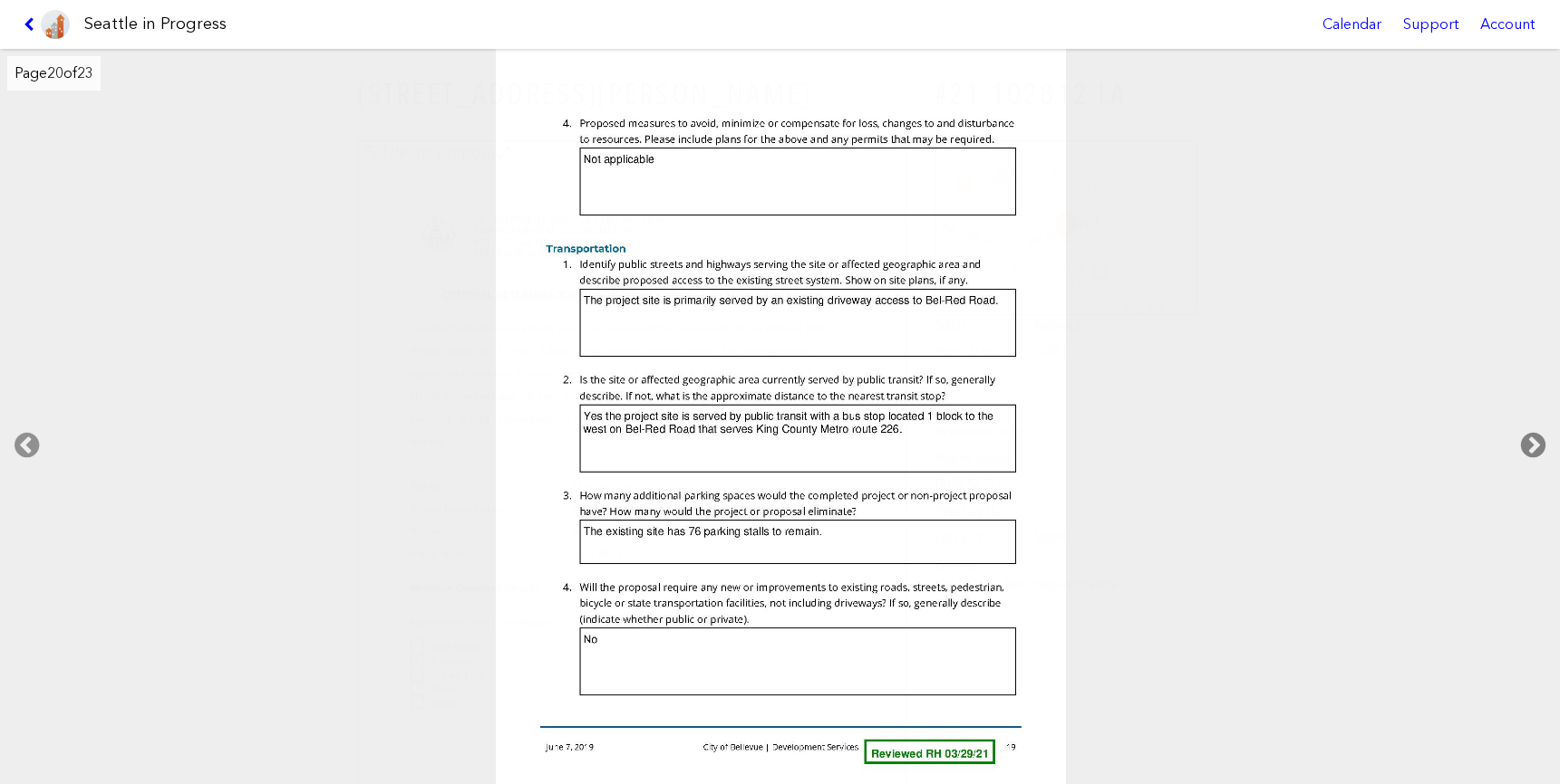
click at [1532, 437] on icon at bounding box center [1533, 445] width 53 height 58
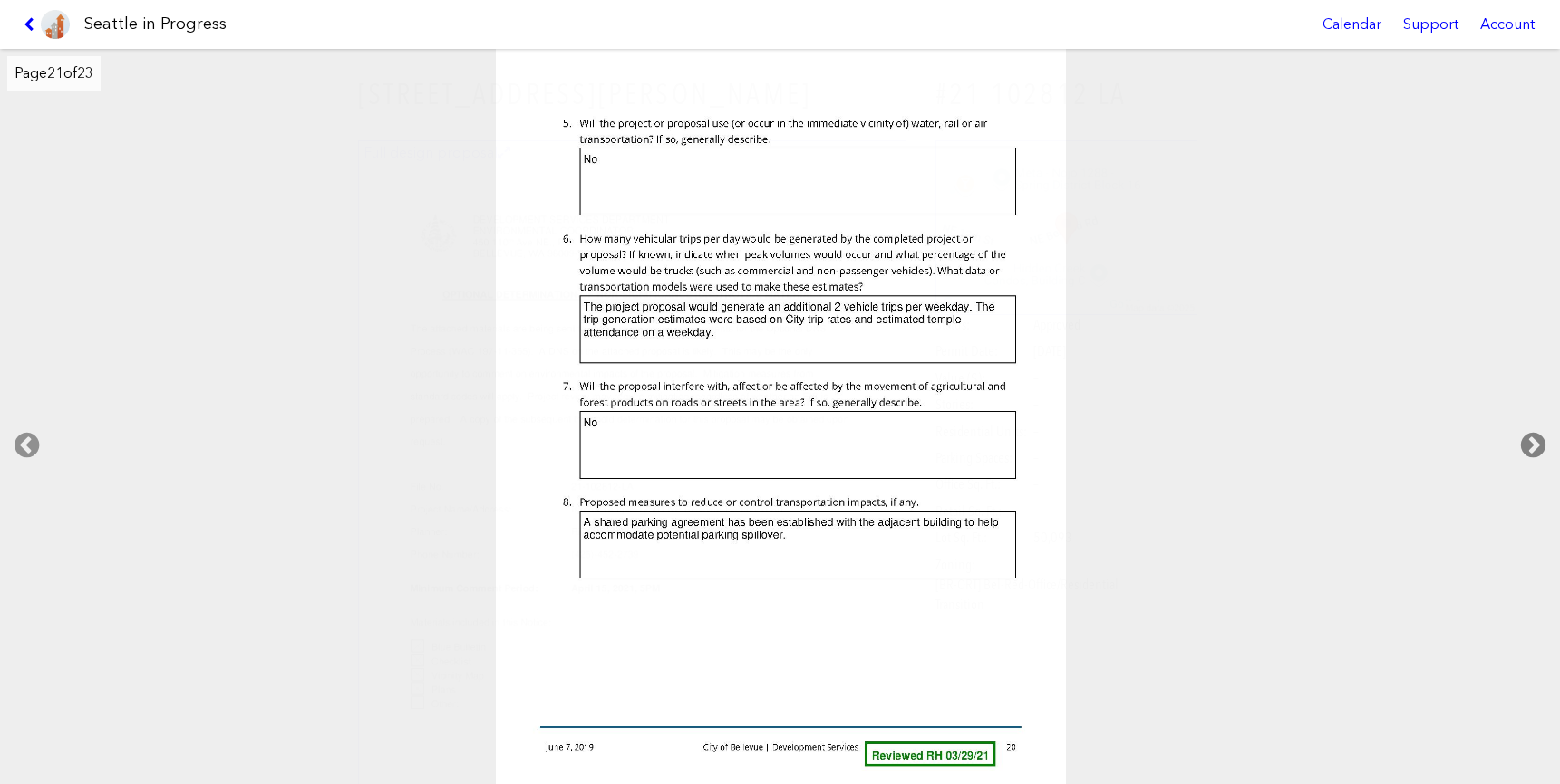
click at [1532, 437] on icon at bounding box center [1533, 445] width 53 height 58
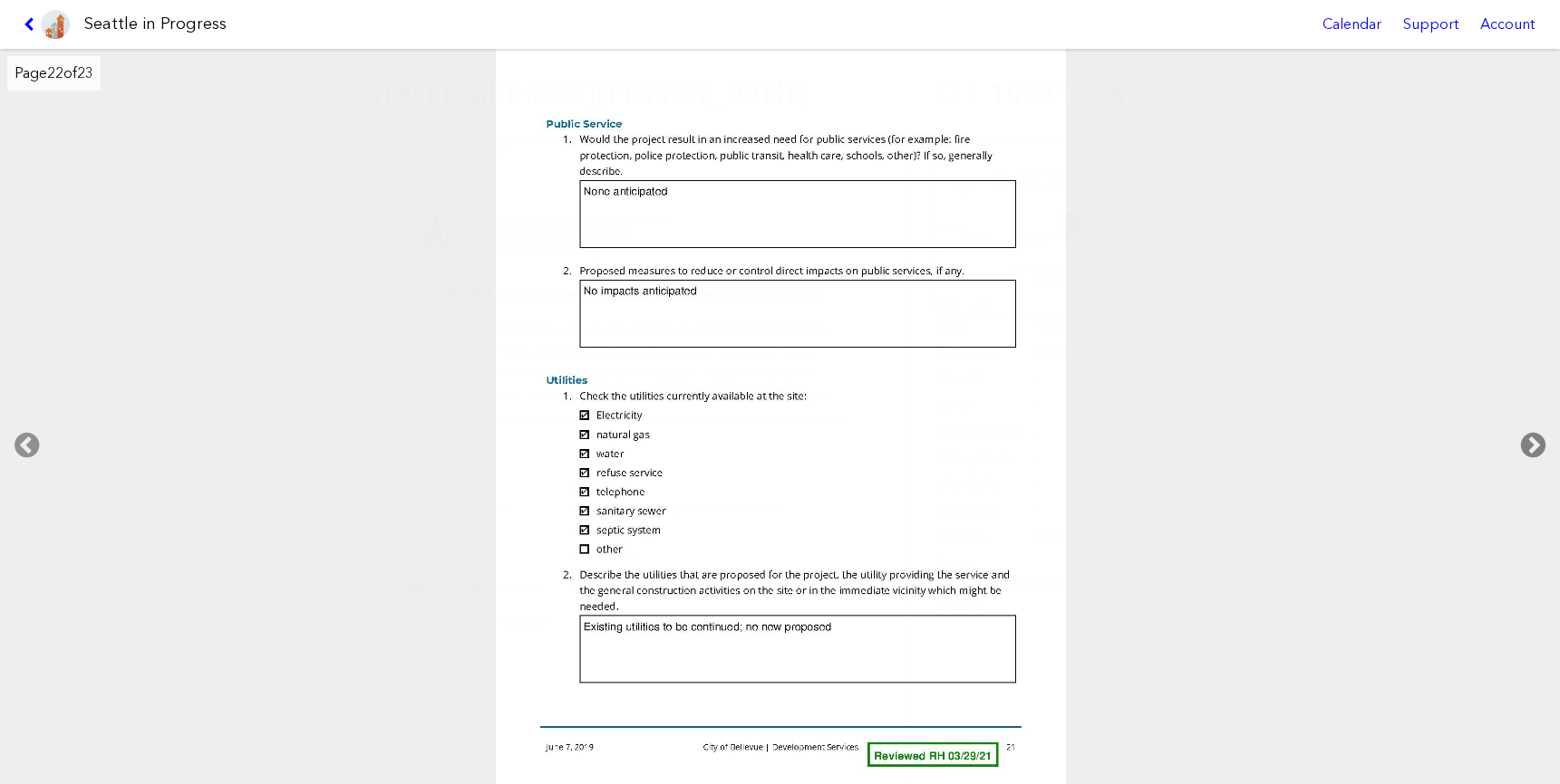
click at [1532, 437] on icon at bounding box center [1533, 445] width 53 height 58
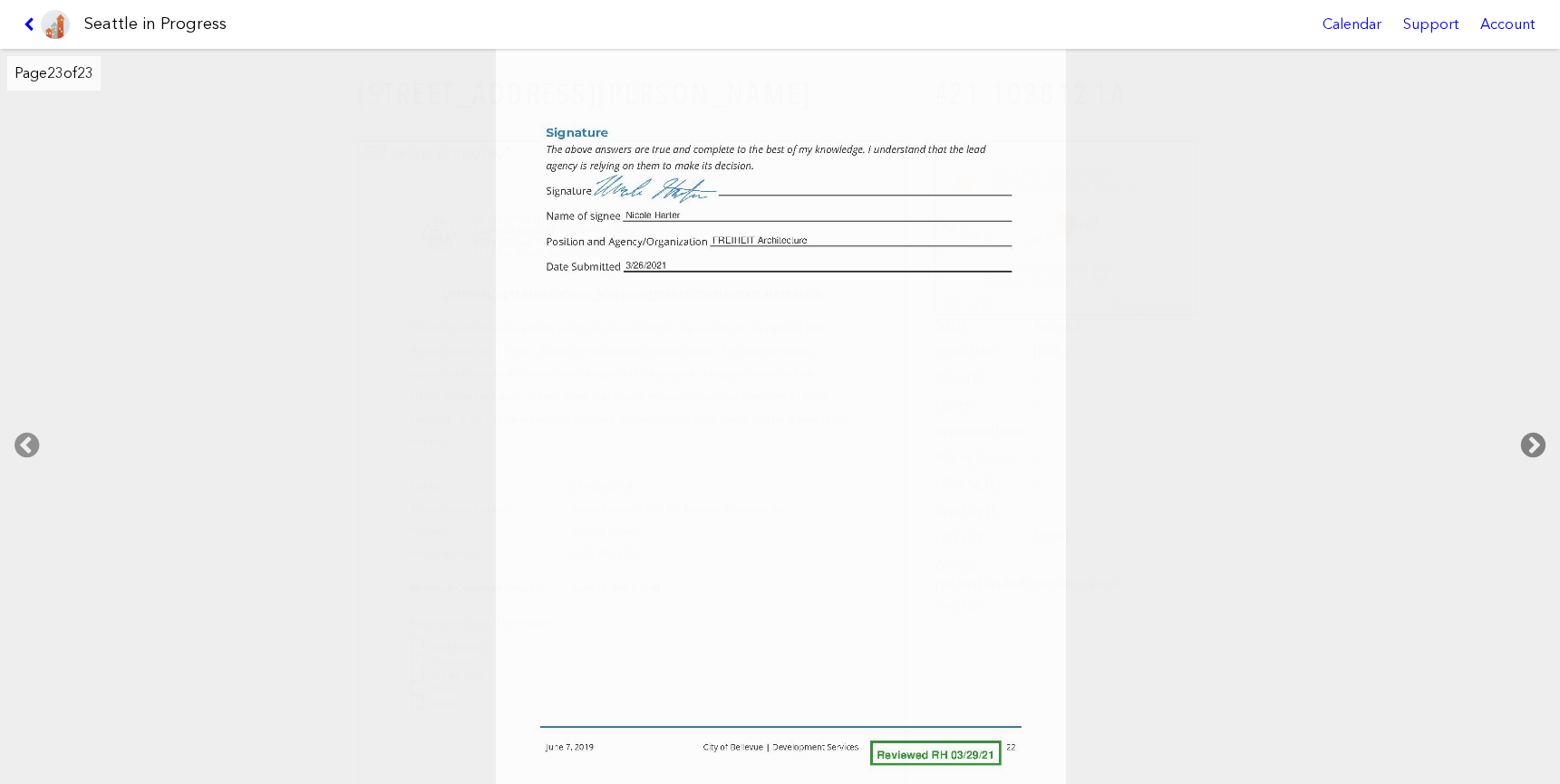
click at [1532, 437] on icon at bounding box center [1533, 445] width 53 height 58
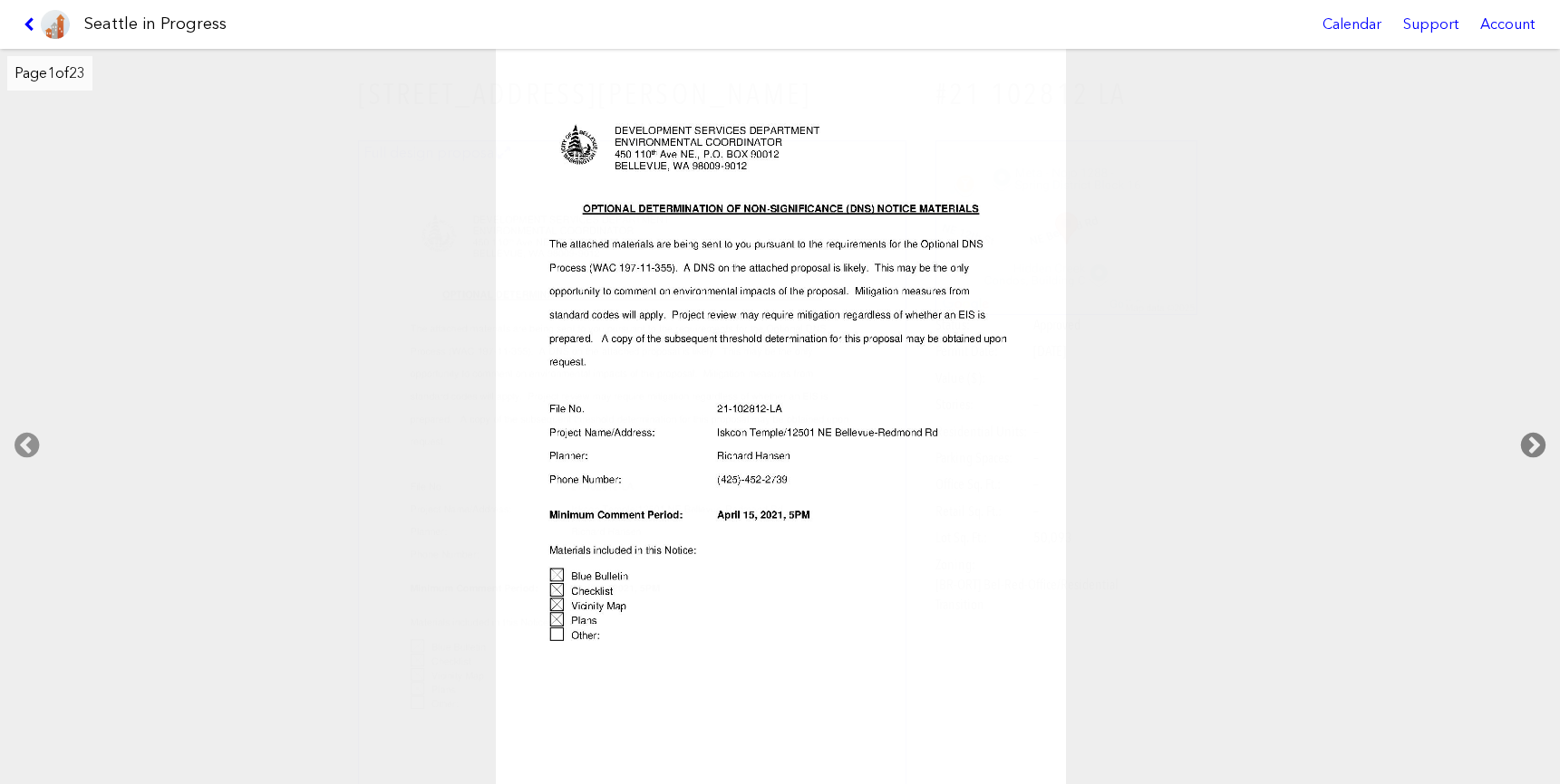
click at [1532, 437] on icon at bounding box center [1533, 445] width 53 height 58
